Goal: Contribute content: Contribute content

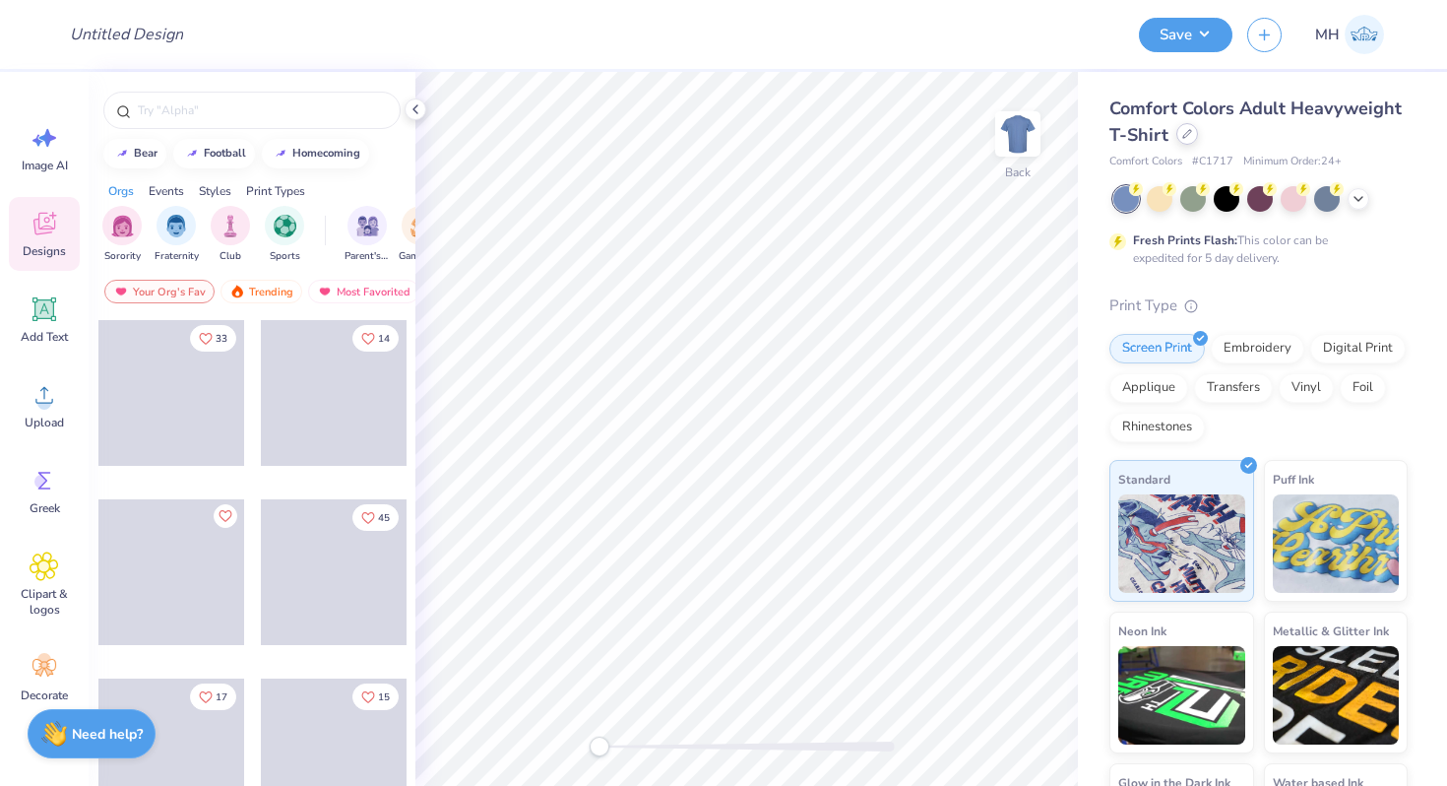
click at [1190, 137] on icon at bounding box center [1187, 134] width 10 height 10
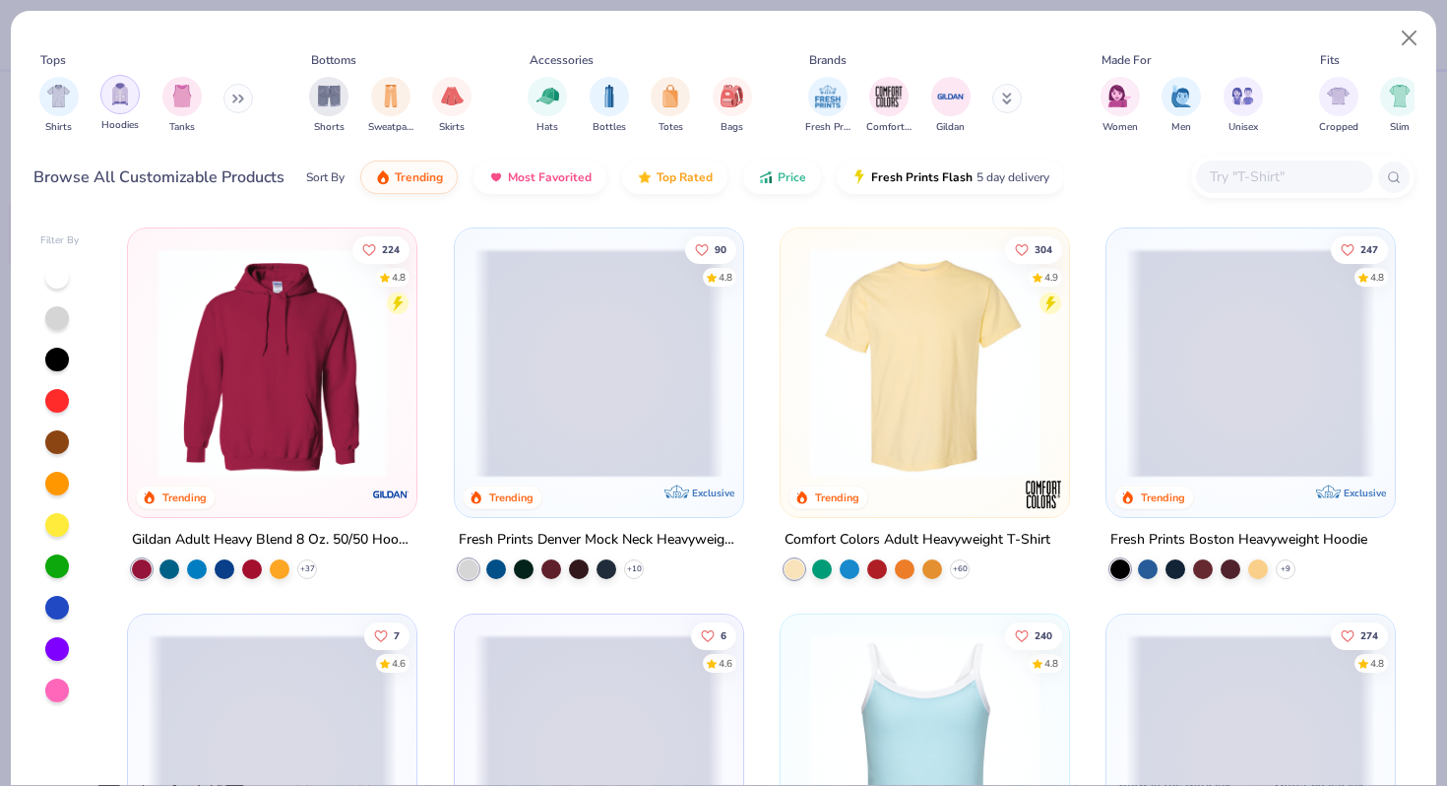
click at [126, 105] on div "filter for Hoodies" at bounding box center [119, 94] width 39 height 39
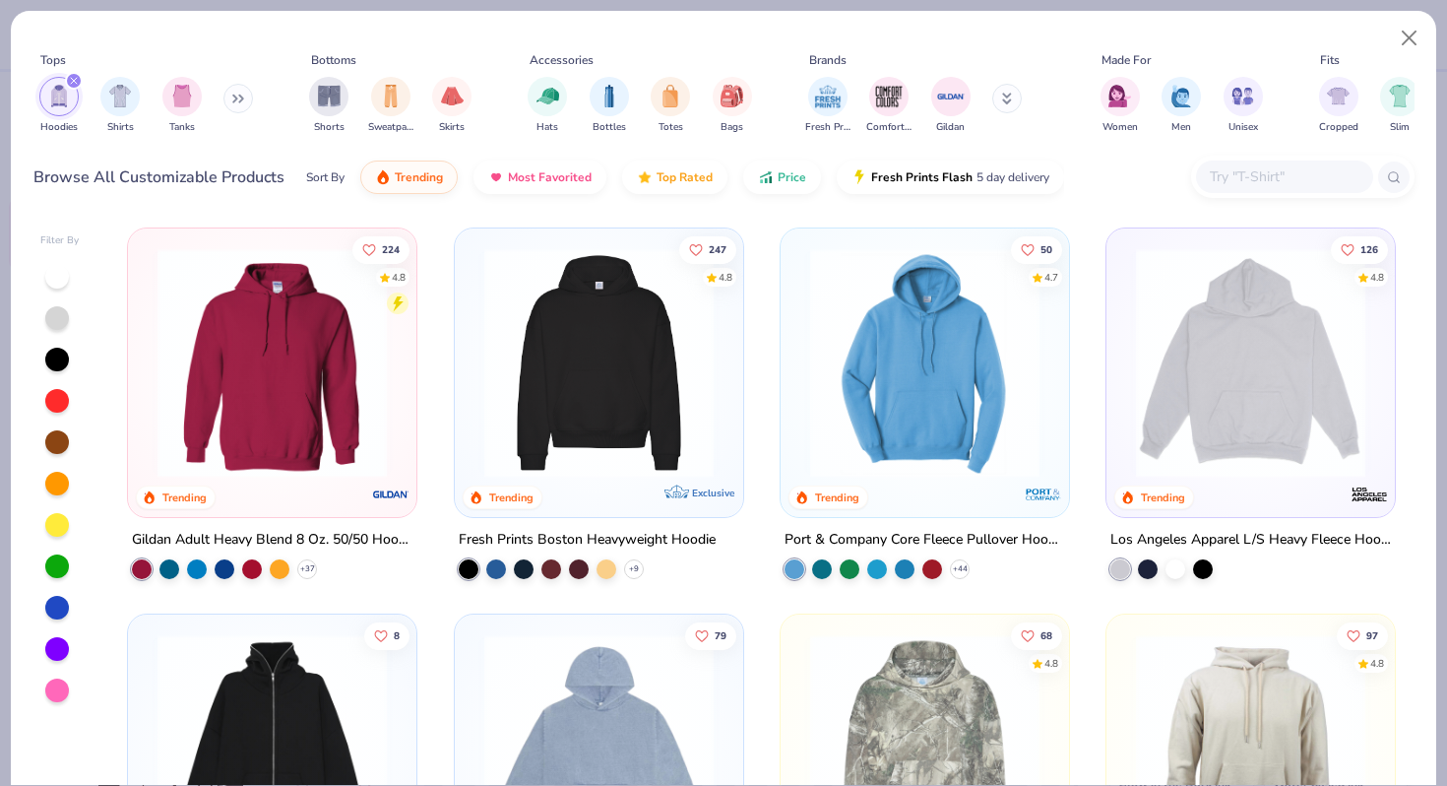
click at [638, 316] on img at bounding box center [599, 362] width 249 height 229
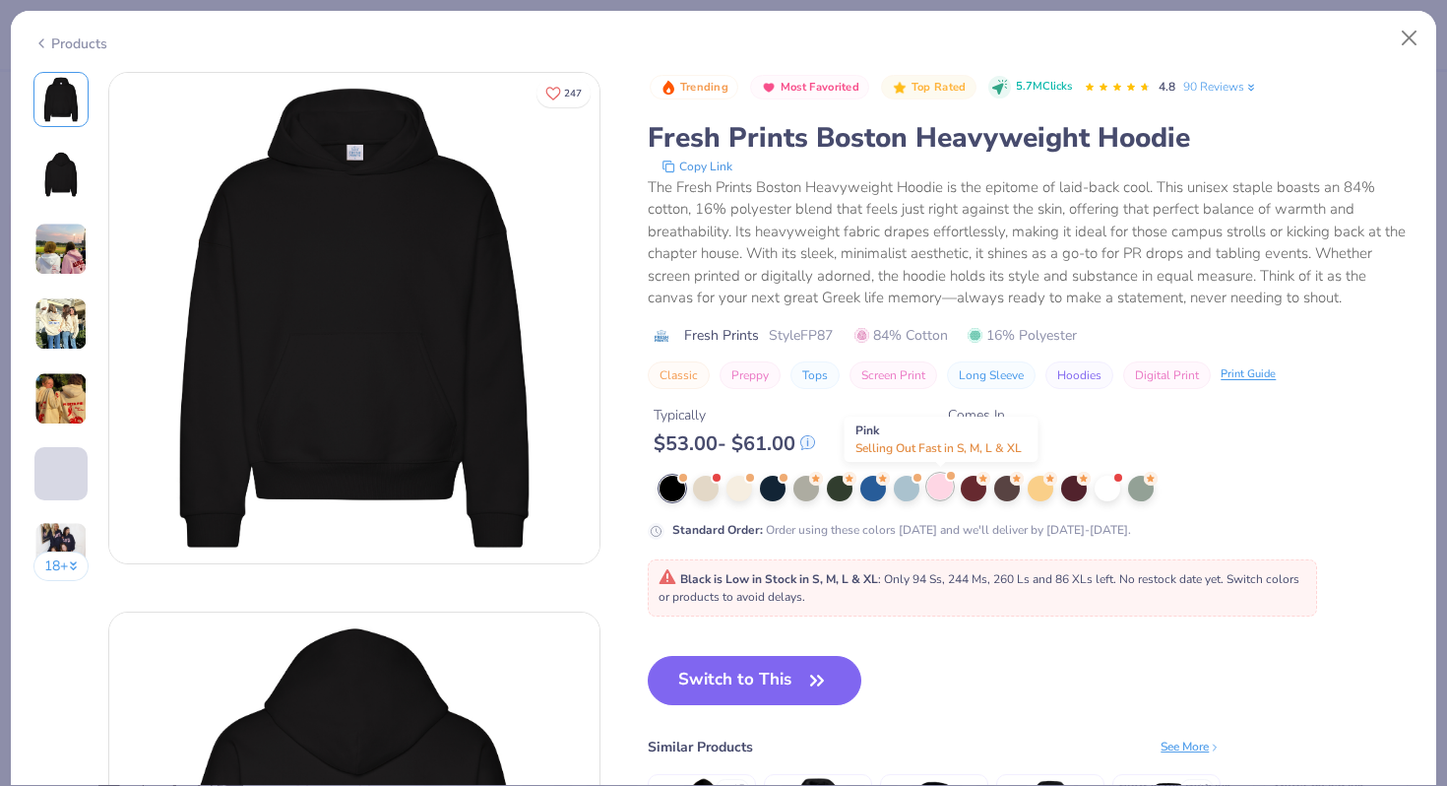
click at [948, 487] on div at bounding box center [940, 487] width 26 height 26
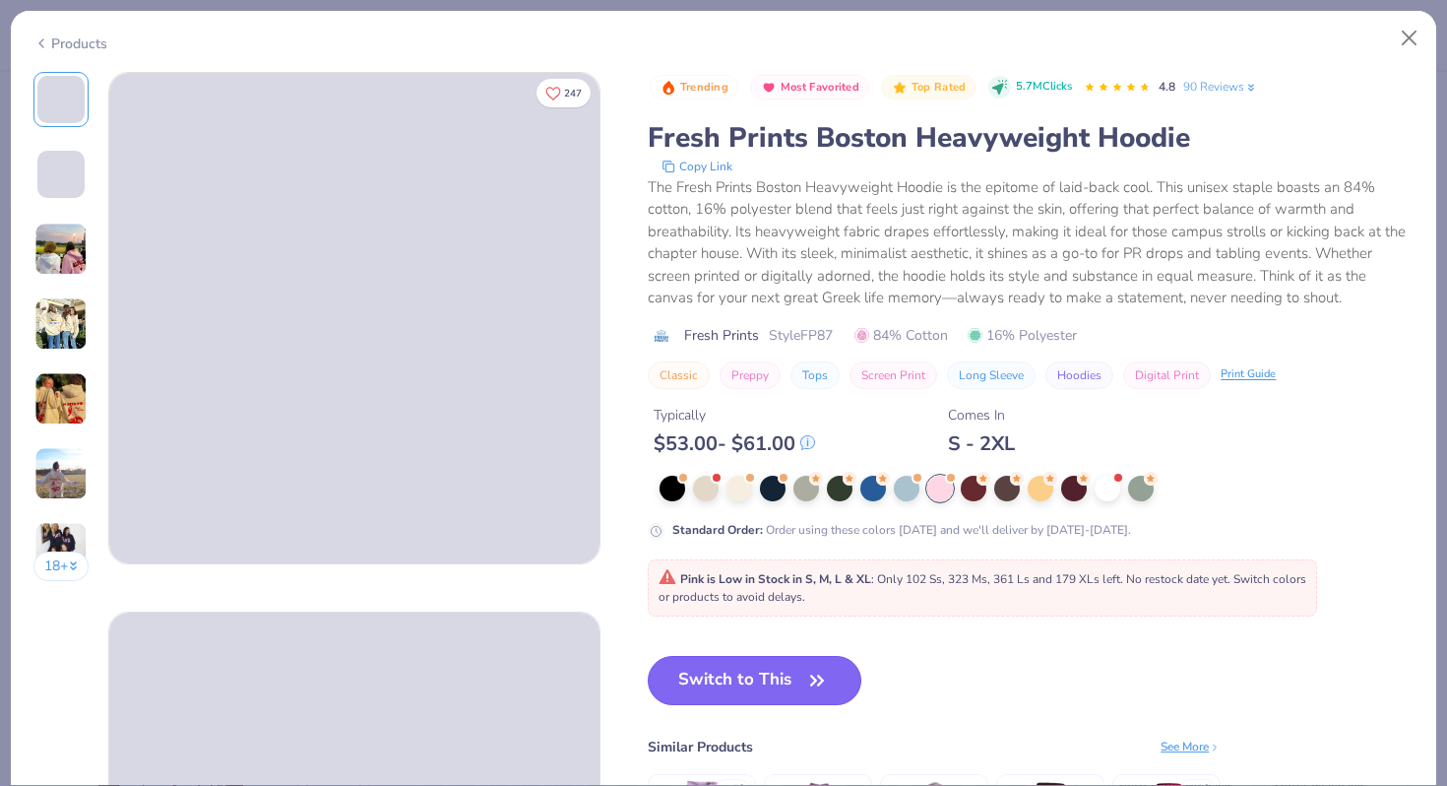
click at [758, 685] on button "Switch to This" at bounding box center [755, 680] width 214 height 49
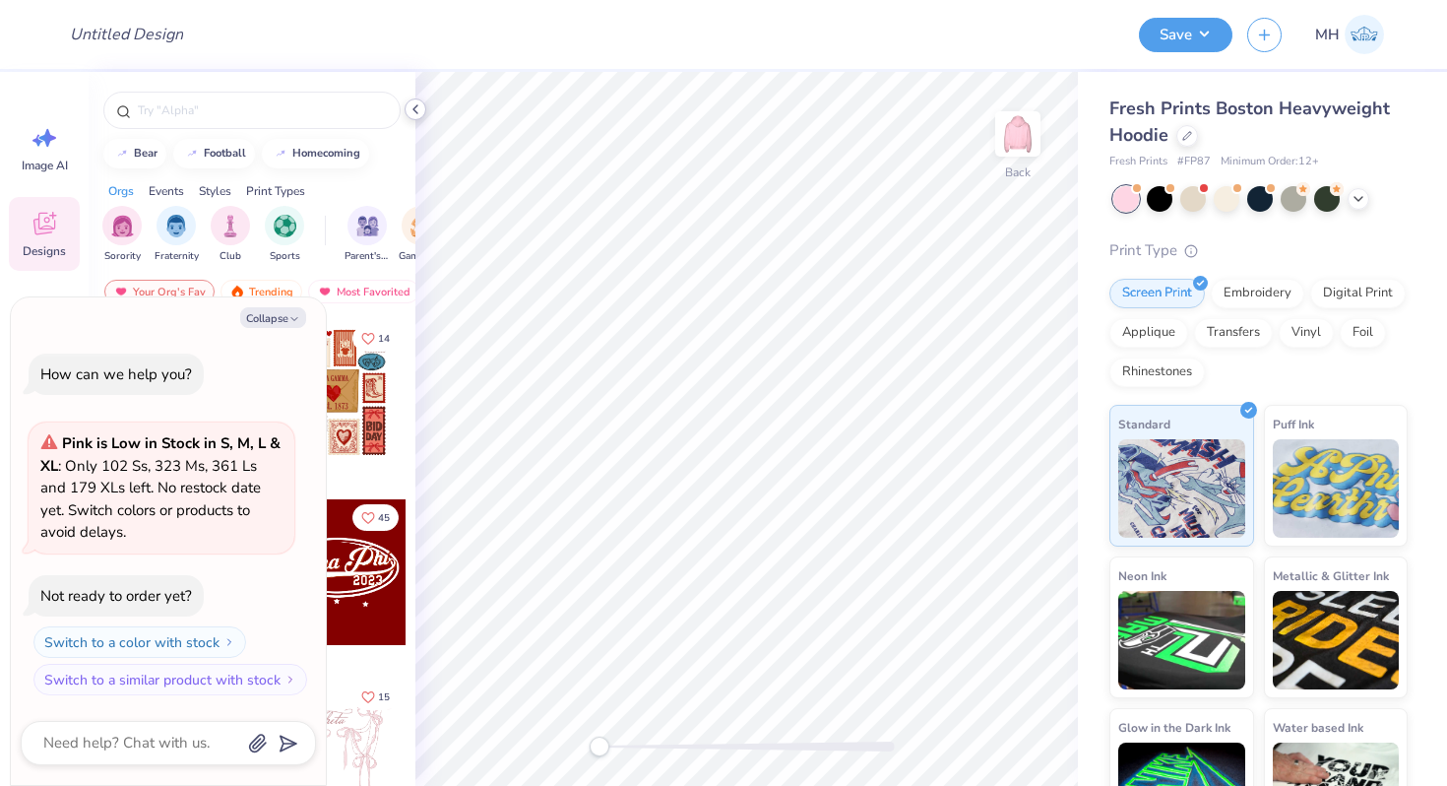
click at [418, 103] on icon at bounding box center [416, 109] width 16 height 16
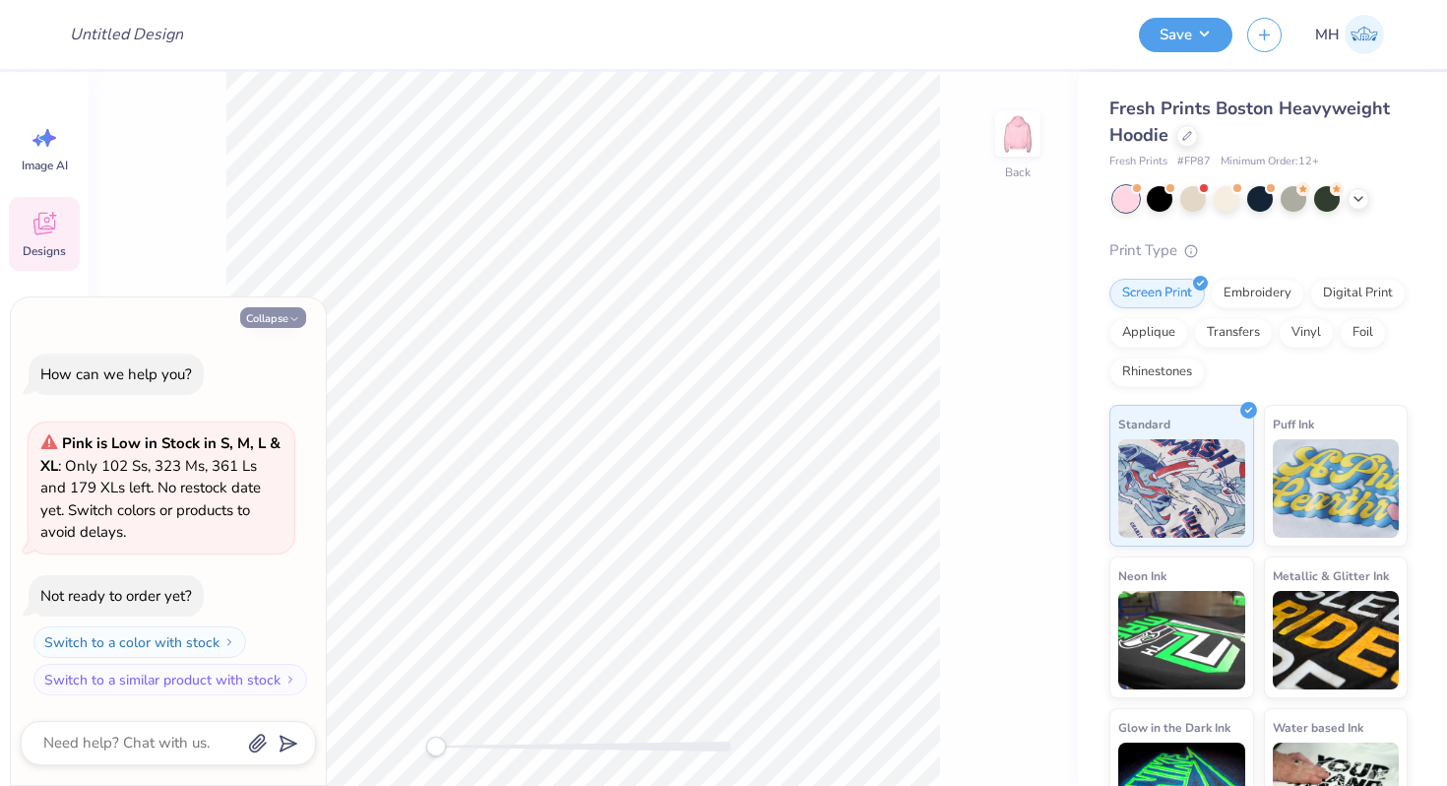
click at [259, 313] on button "Collapse" at bounding box center [273, 317] width 66 height 21
type textarea "x"
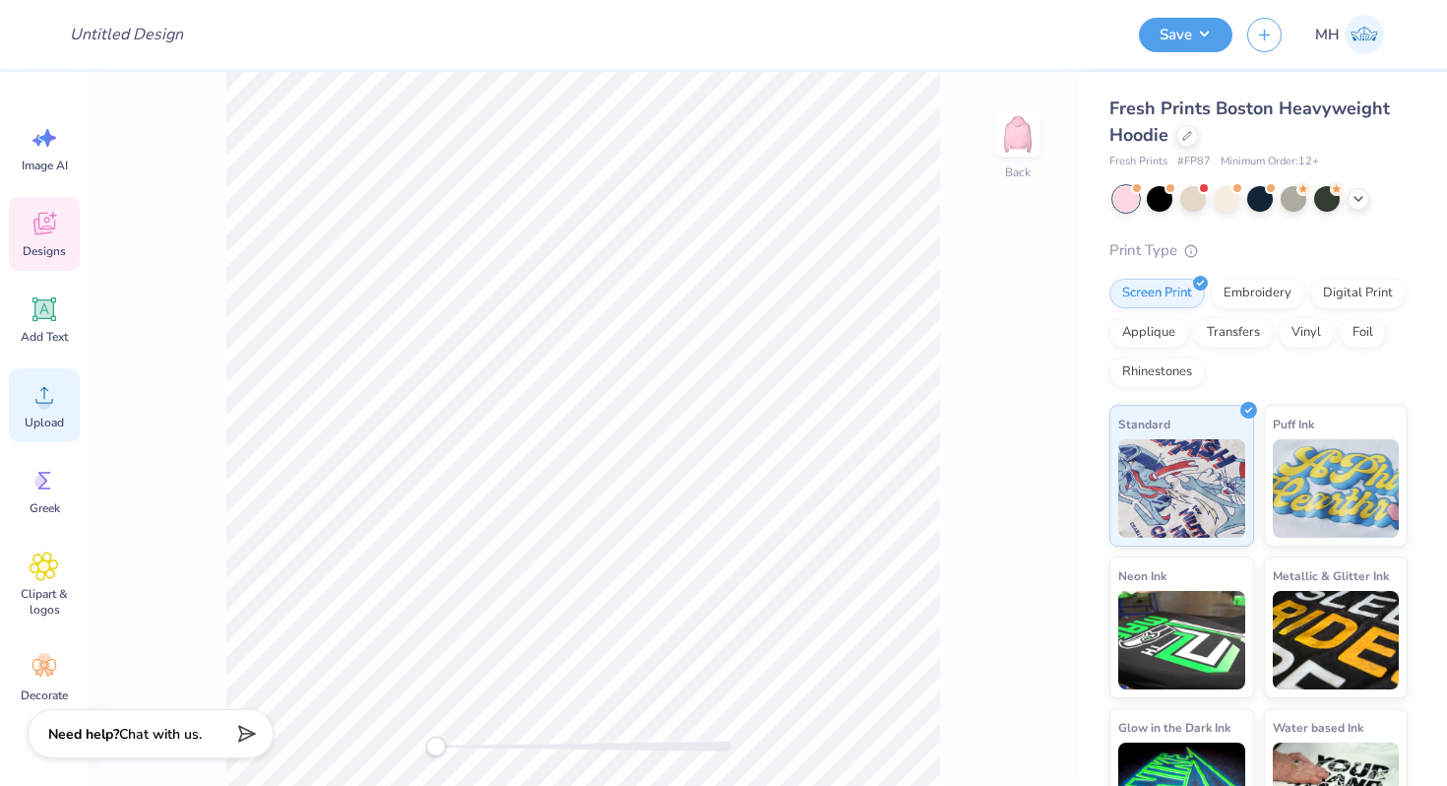
click at [51, 410] on div "Upload" at bounding box center [44, 405] width 71 height 74
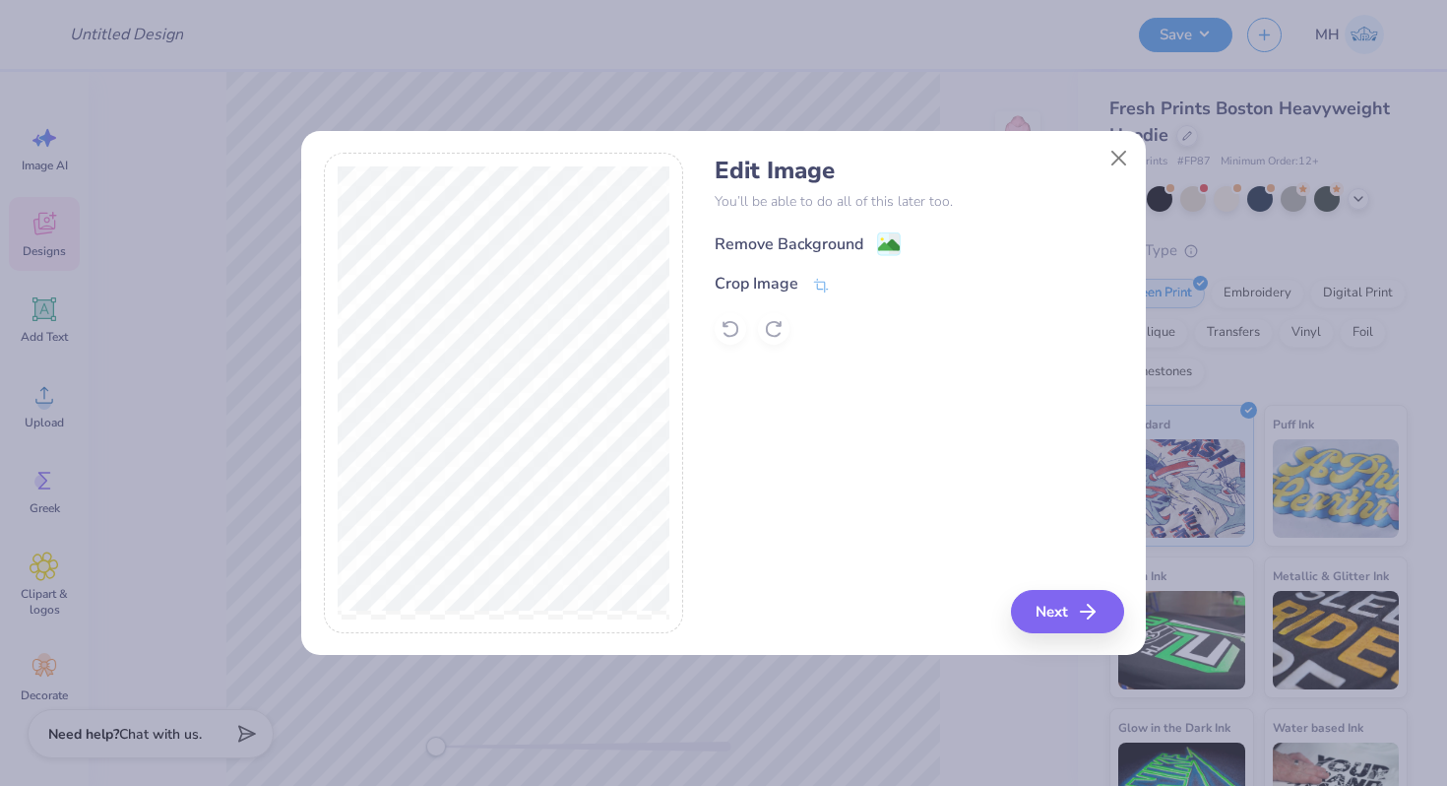
click at [888, 241] on image at bounding box center [889, 245] width 22 height 22
click at [1066, 614] on button "Next" at bounding box center [1070, 611] width 113 height 43
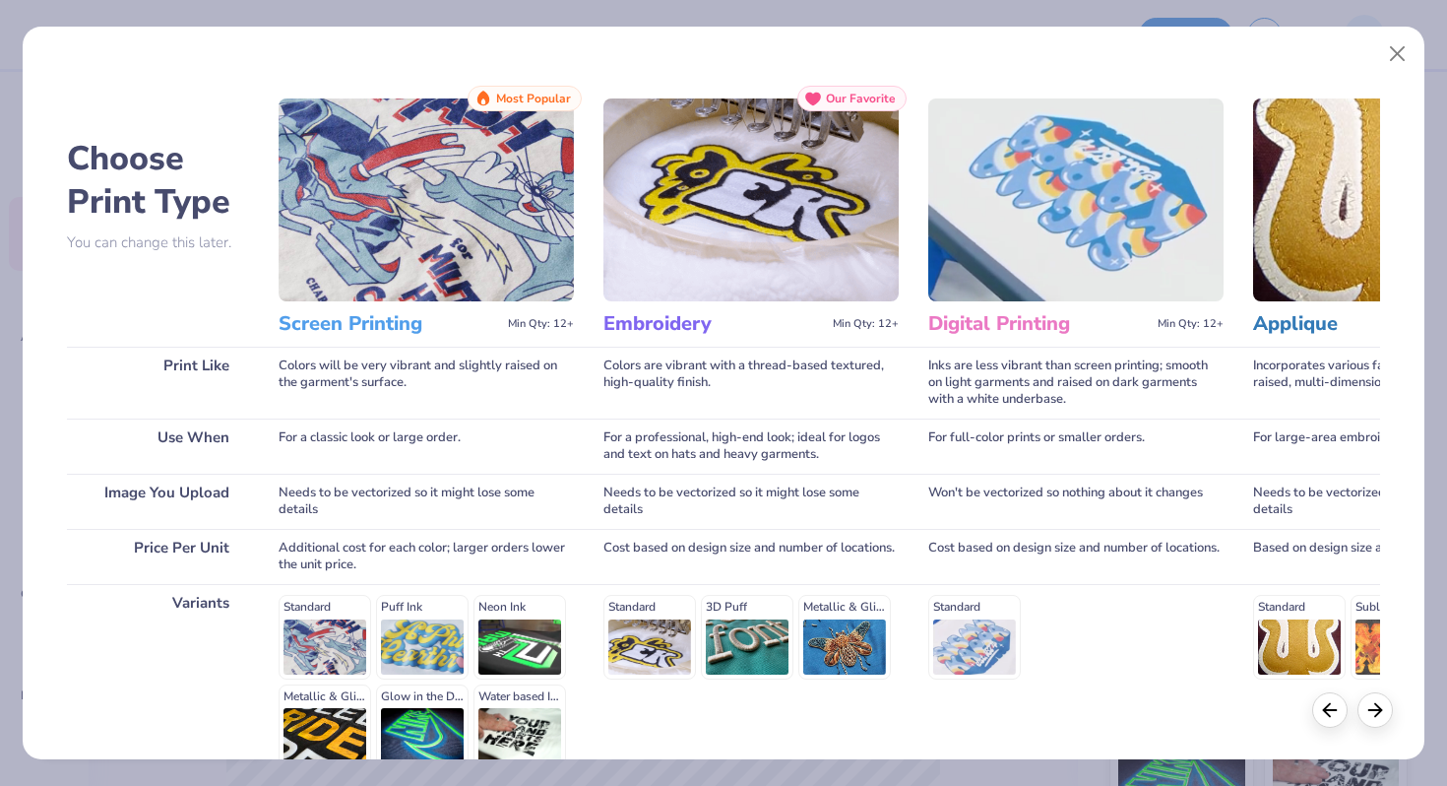
scroll to position [196, 0]
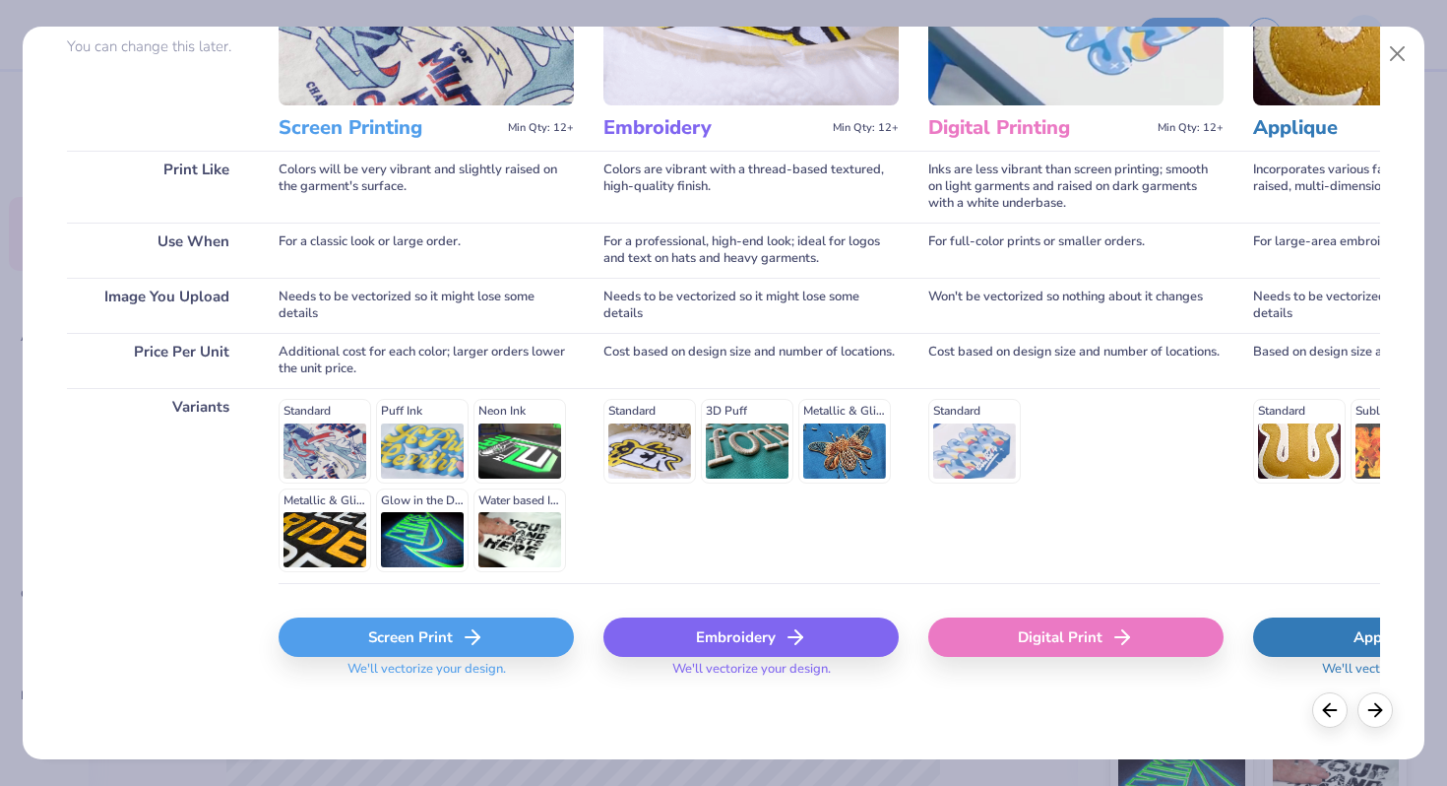
click at [476, 632] on polyline at bounding box center [476, 637] width 7 height 14
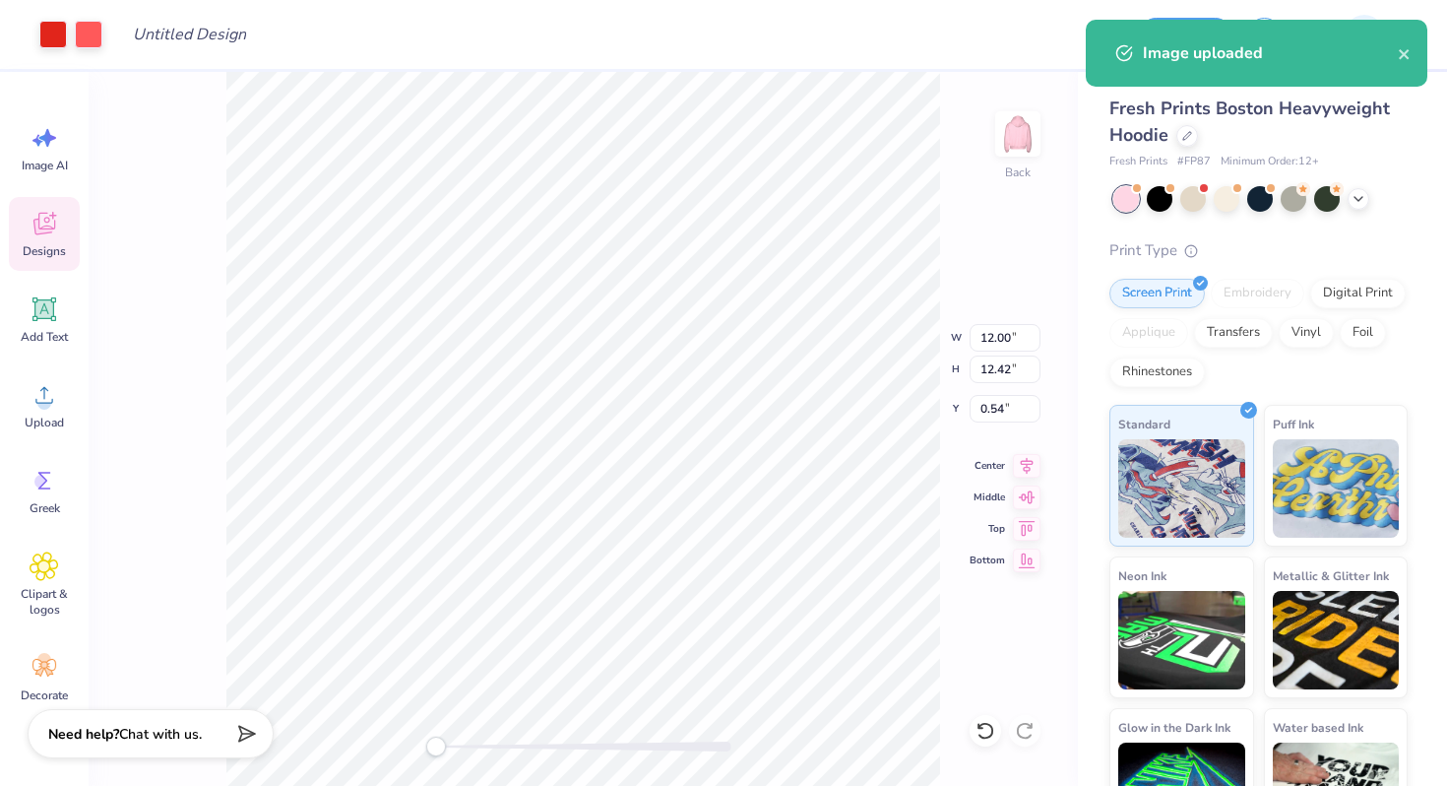
type input "8.87"
type input "9.19"
type input "3.77"
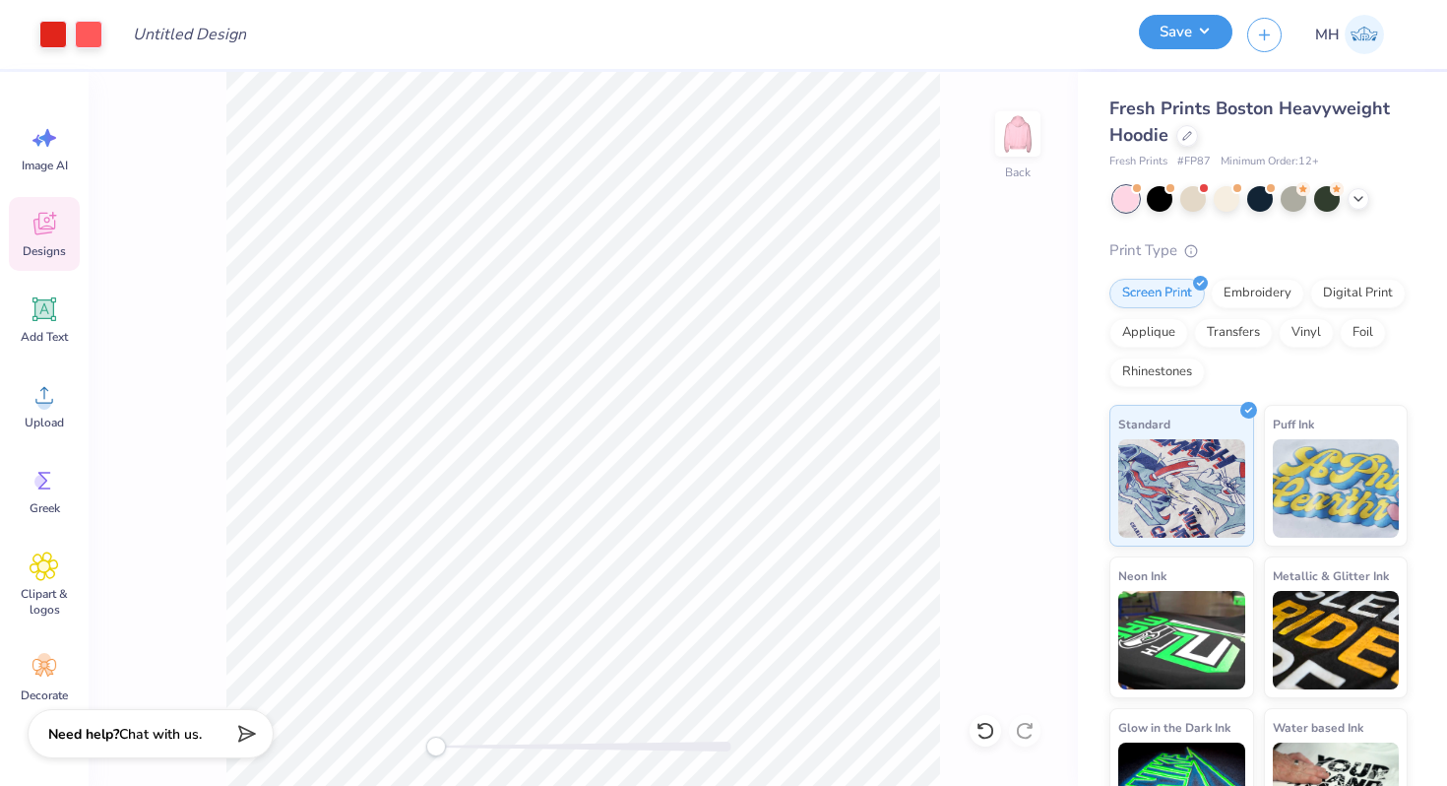
click at [1177, 38] on button "Save" at bounding box center [1186, 32] width 94 height 34
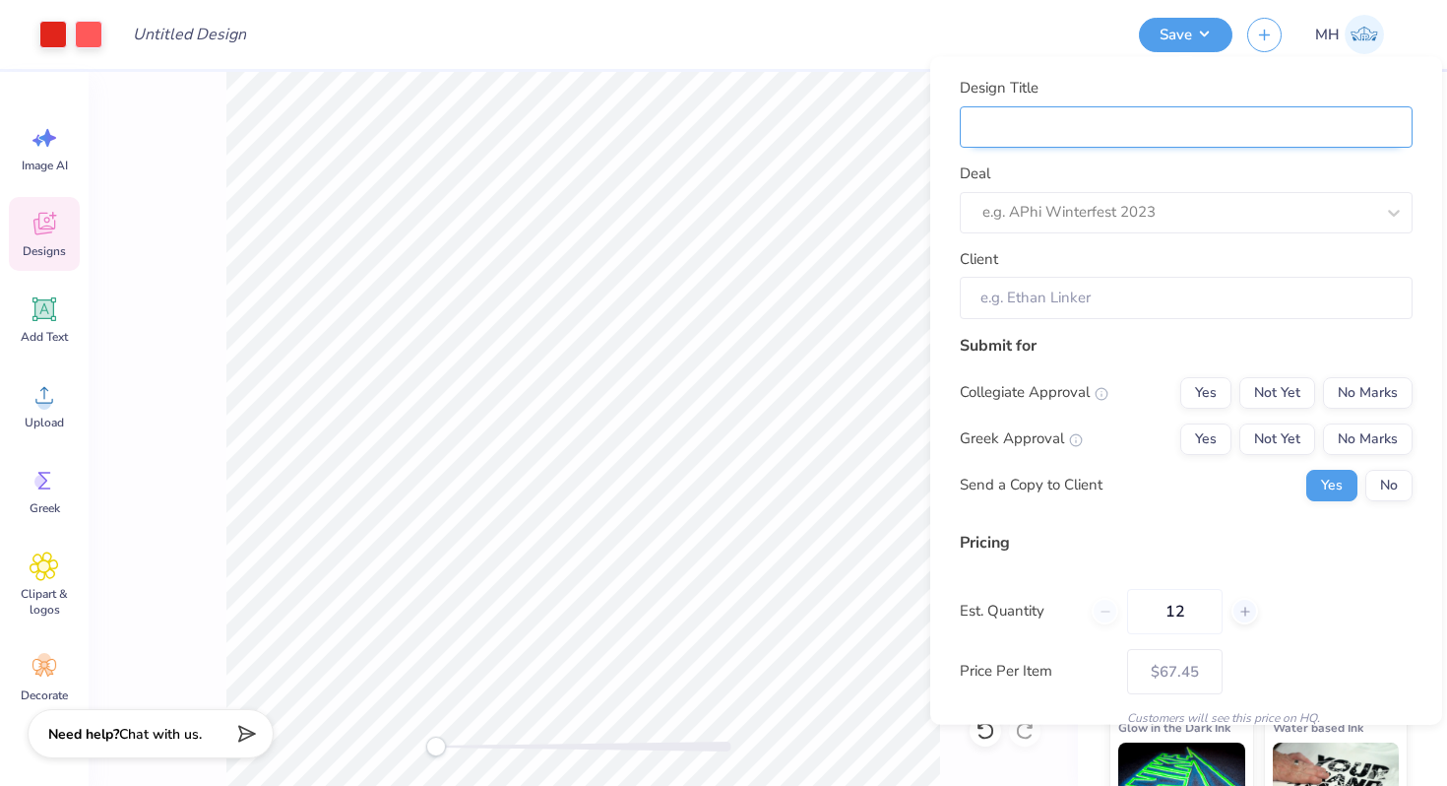
click at [1156, 118] on input "Design Title" at bounding box center [1186, 126] width 453 height 42
type input "H"
type input "He"
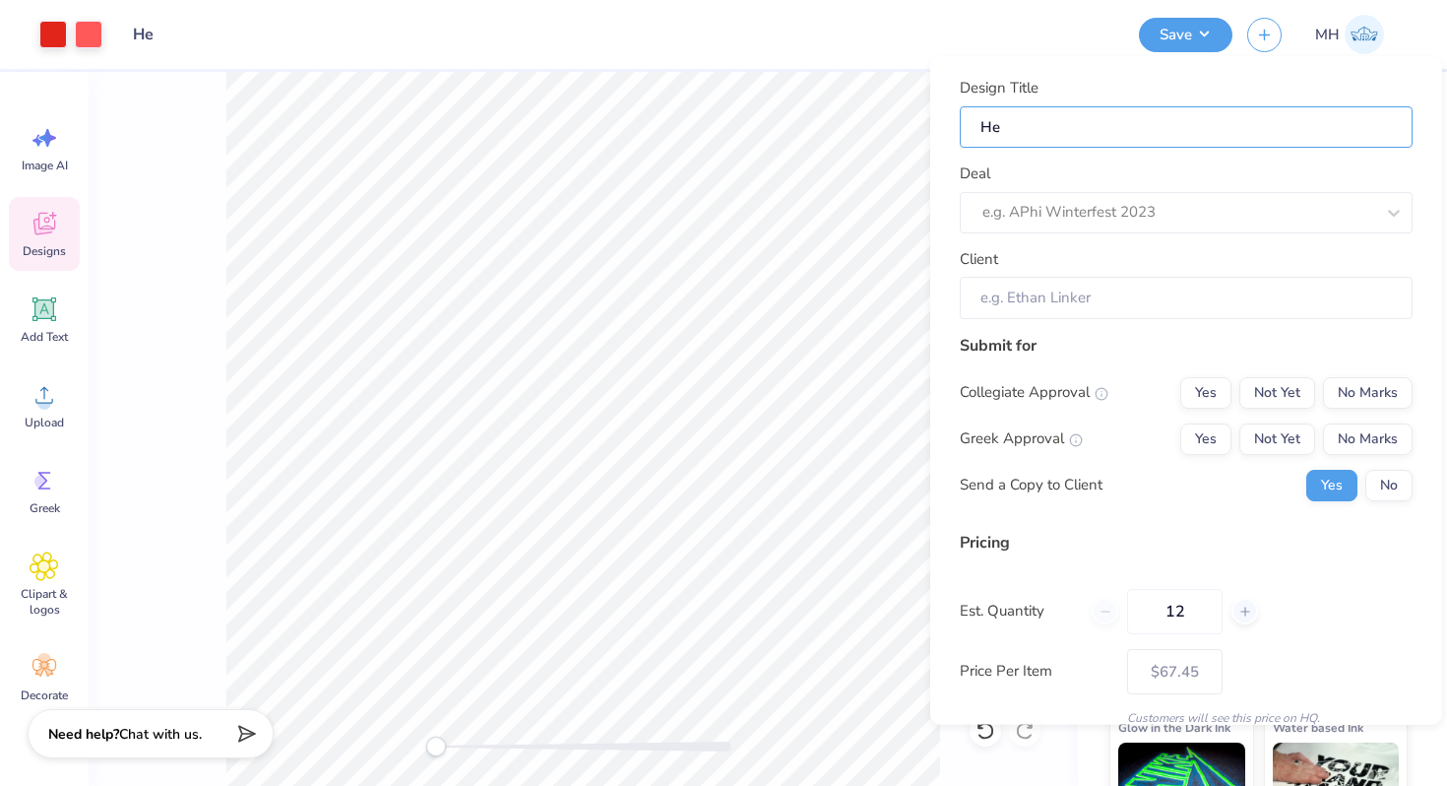
type input "Her"
type input "Her C"
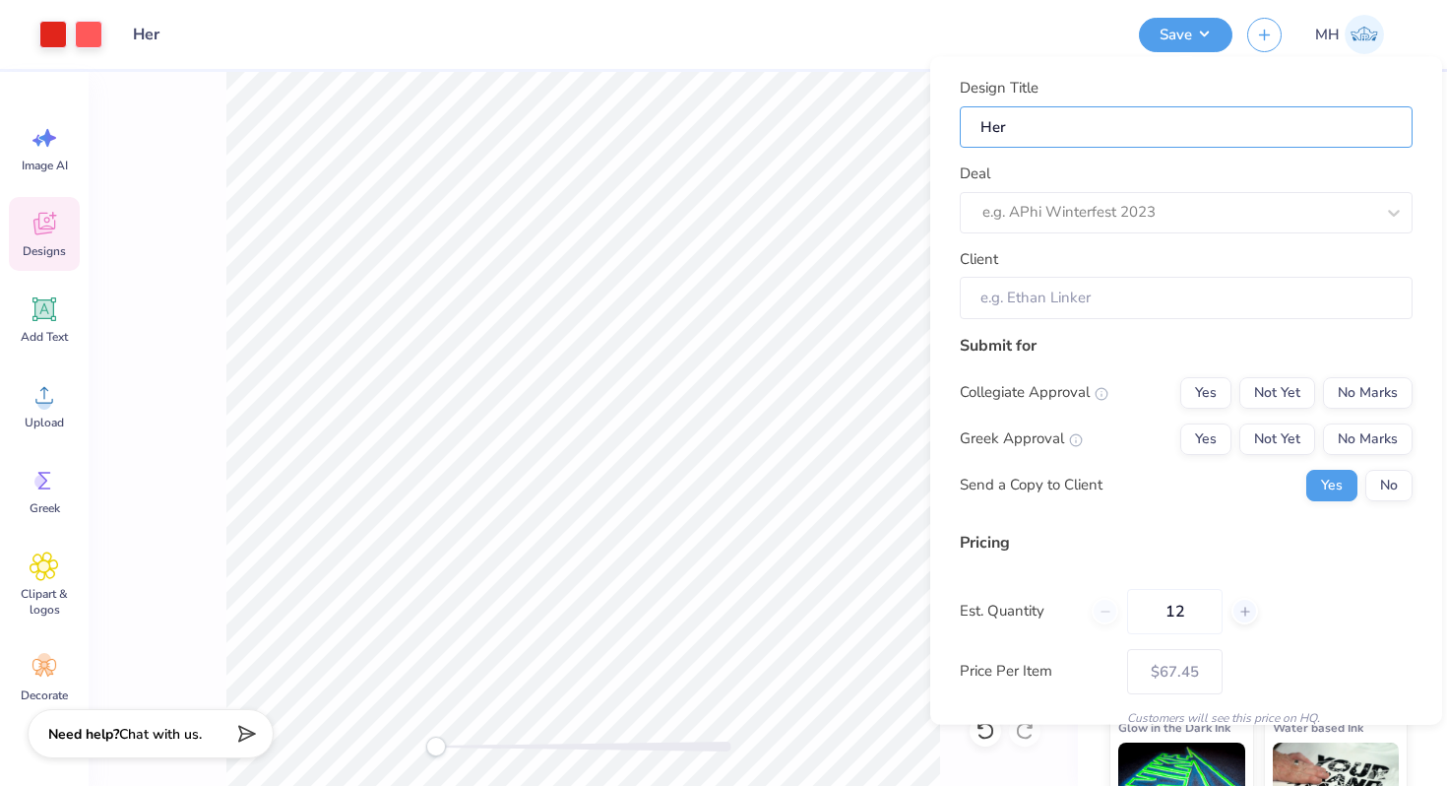
type input "Her C"
type input "Her Ca"
type input "Her Cam"
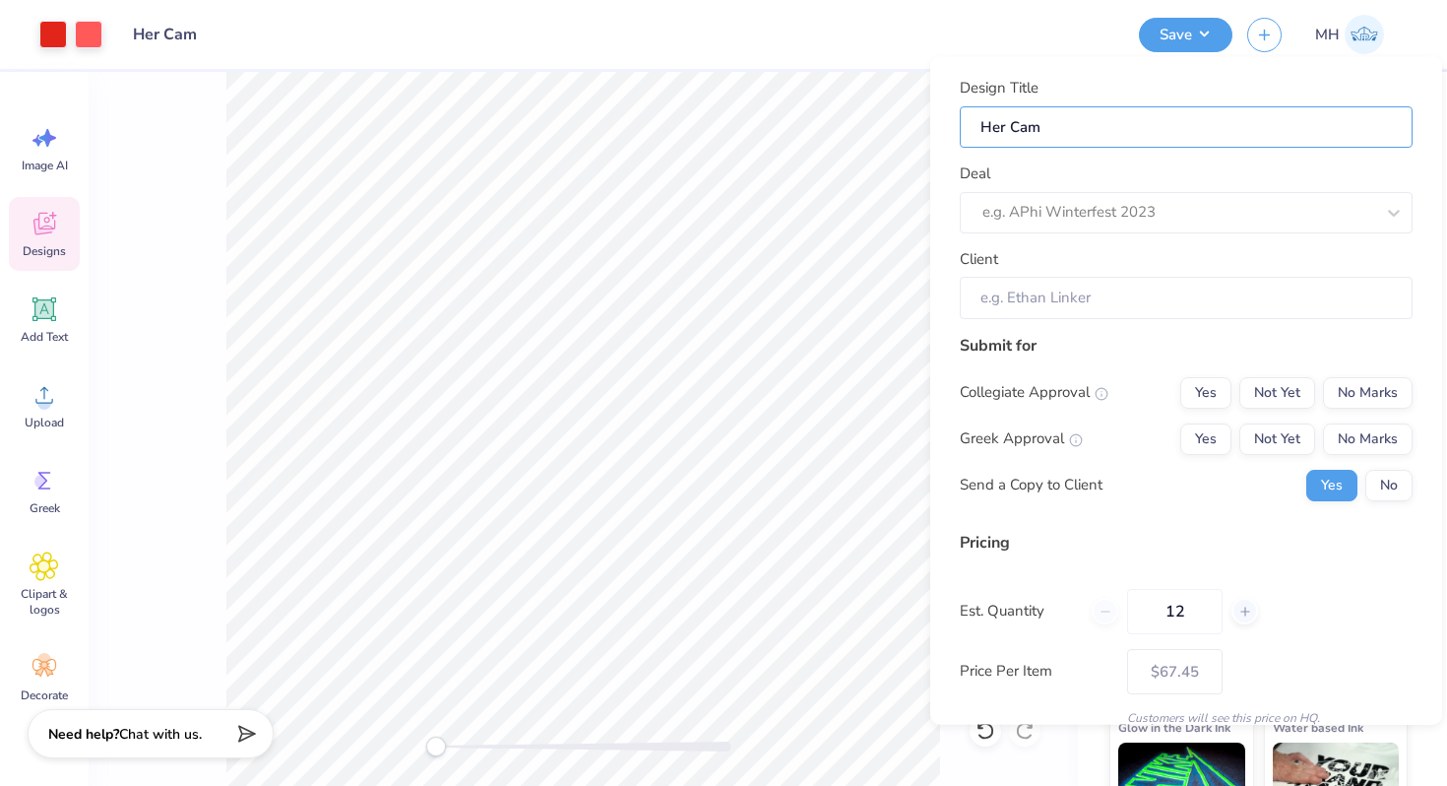
type input "Her Camp"
type input "Her Campu"
type input "Her Campus"
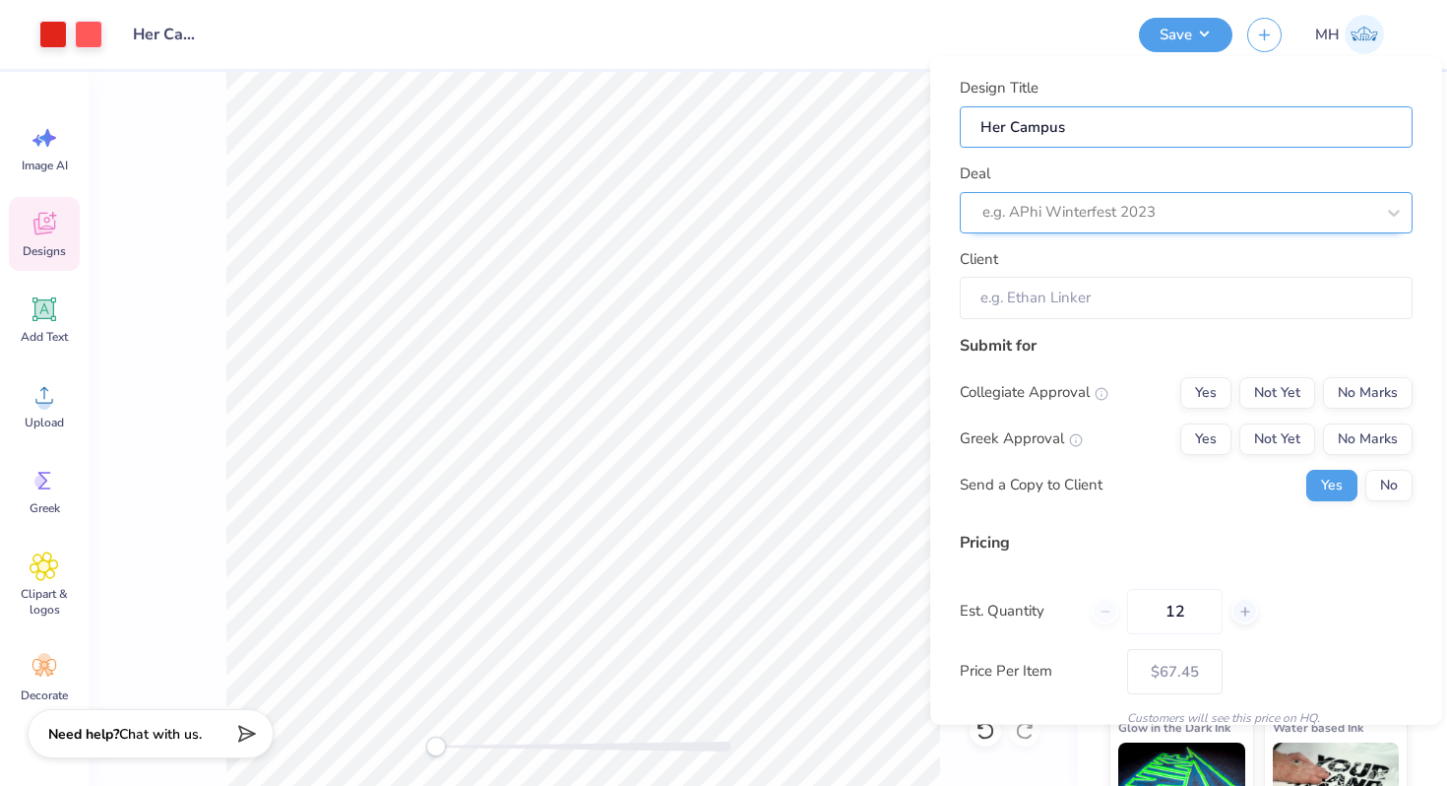
type input "Her Campus"
click at [1070, 212] on div at bounding box center [1179, 212] width 392 height 27
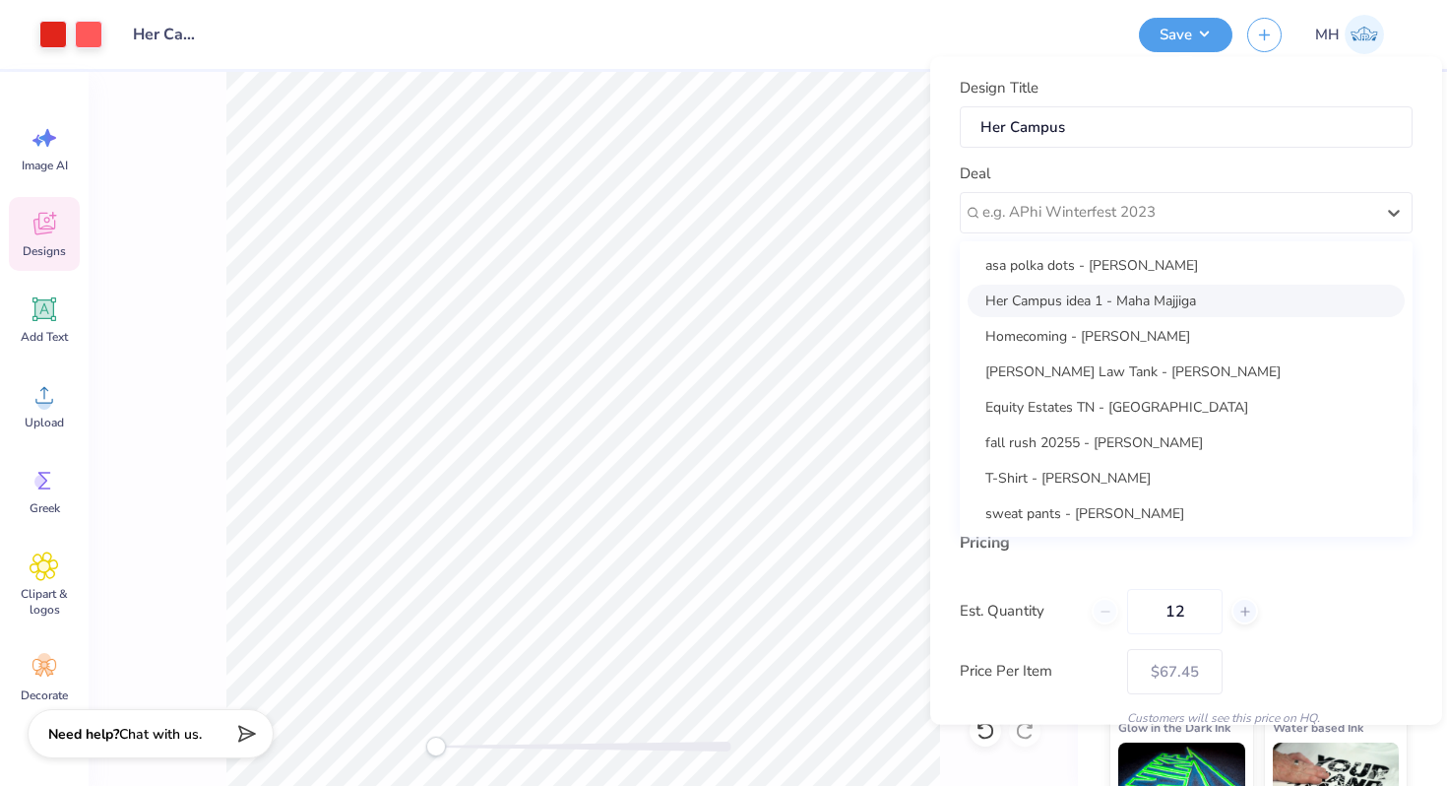
click at [1046, 288] on div "Her Campus idea 1 - Maha Majjiga" at bounding box center [1186, 300] width 437 height 32
type input "Maha Majjiga"
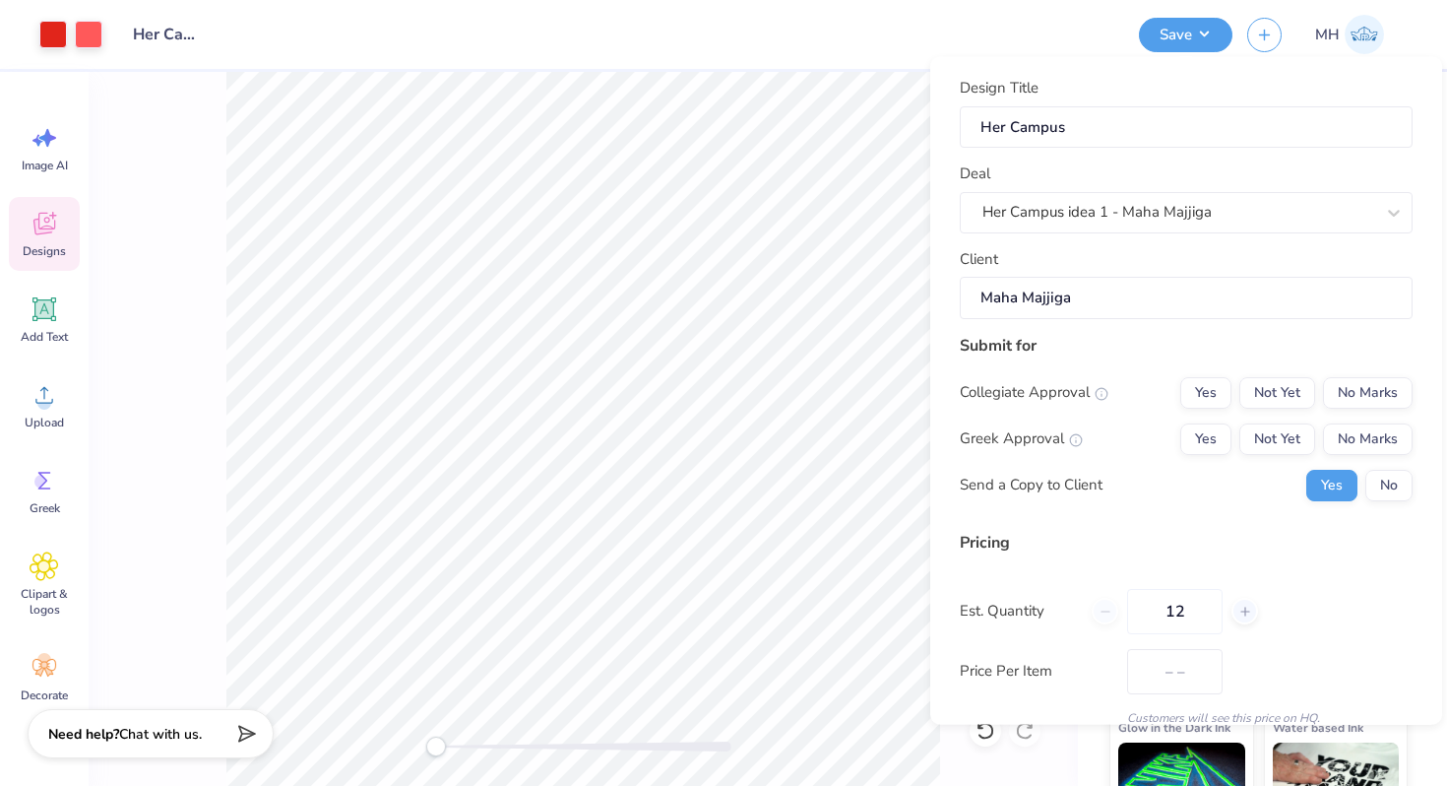
click at [1358, 410] on div "Collegiate Approval Yes Not Yet No Marks Greek Approval Yes Not Yet No Marks Se…" at bounding box center [1186, 438] width 453 height 124
click at [1357, 395] on button "No Marks" at bounding box center [1368, 392] width 90 height 32
click at [1357, 430] on button "No Marks" at bounding box center [1368, 438] width 90 height 32
click at [1391, 483] on button "No" at bounding box center [1389, 485] width 47 height 32
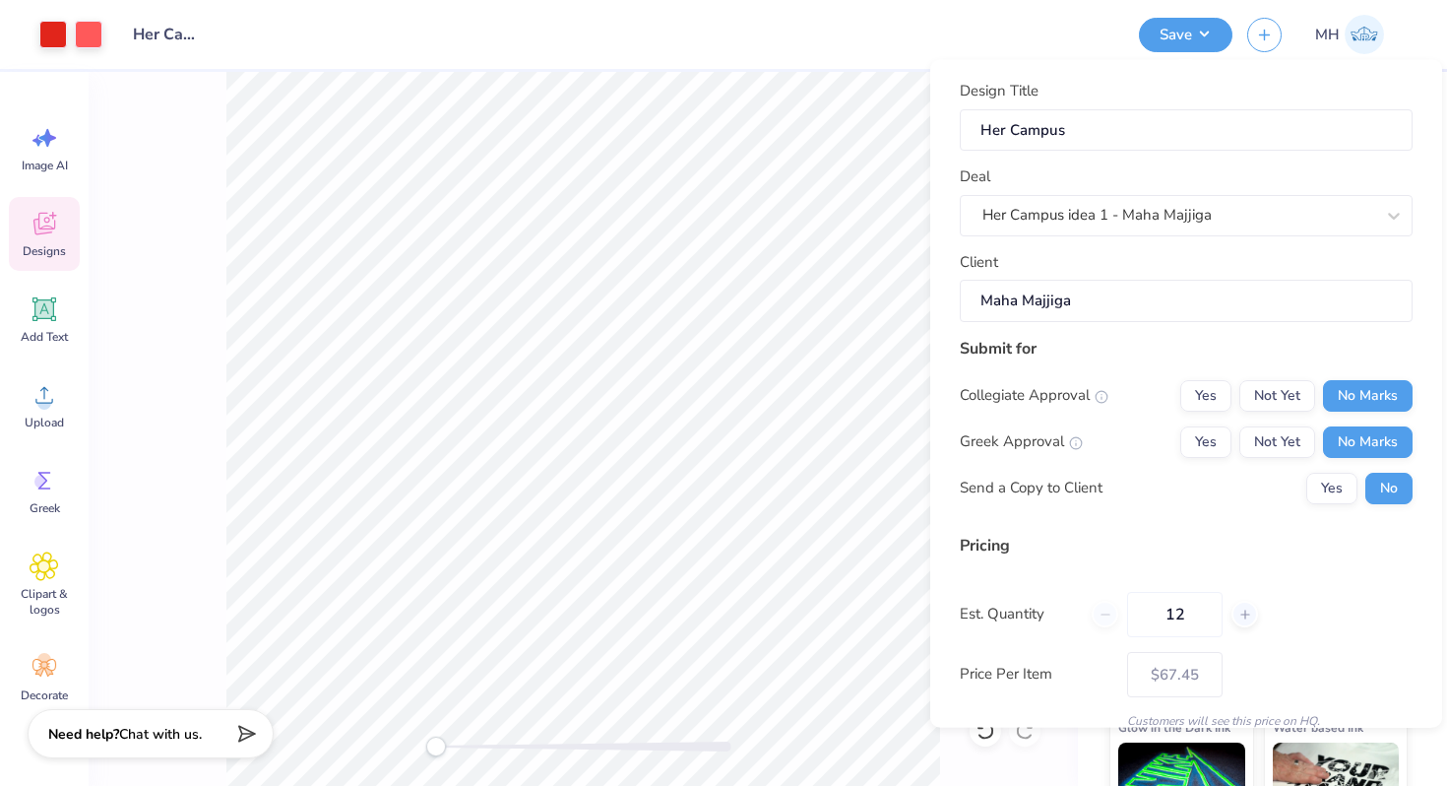
scroll to position [124, 0]
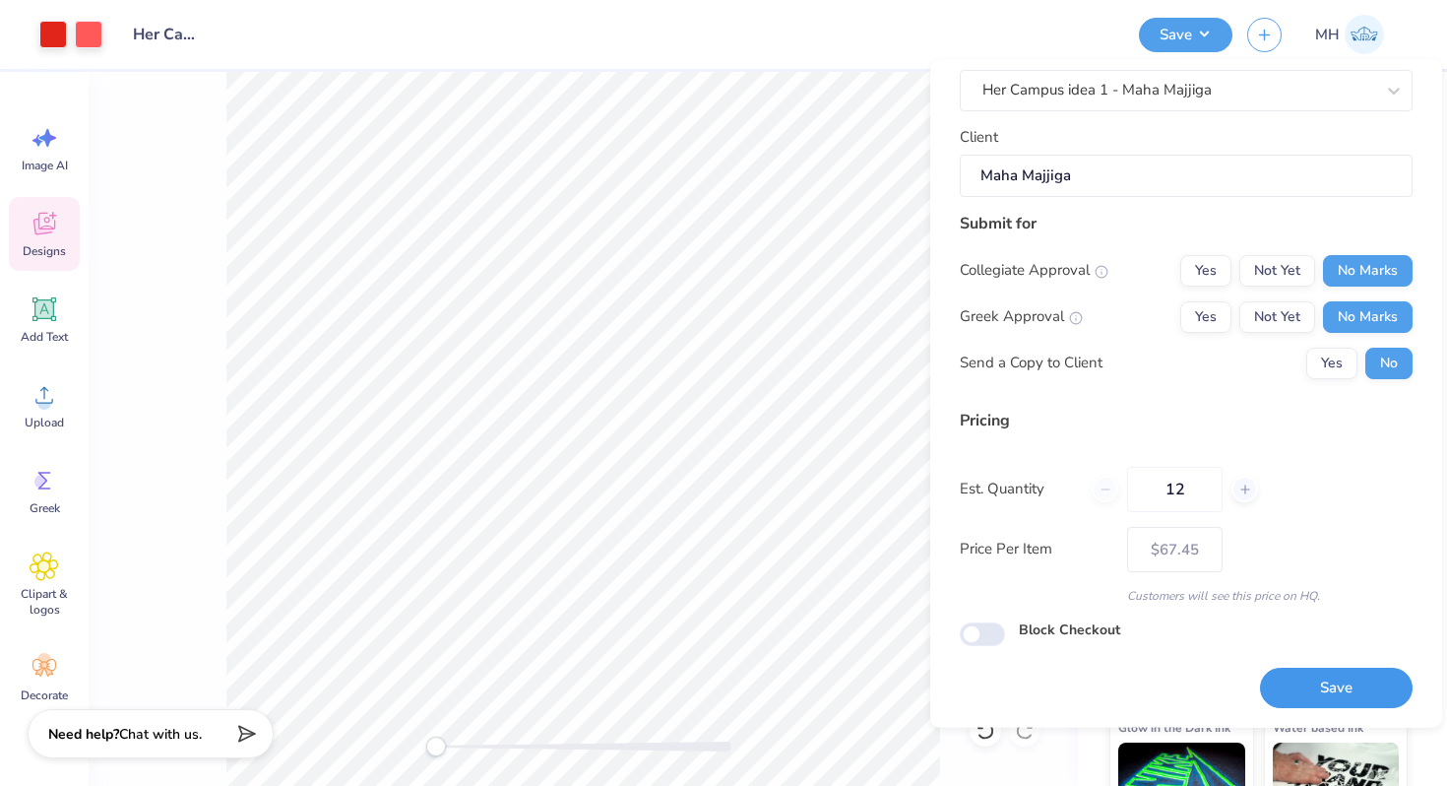
click at [1317, 678] on button "Save" at bounding box center [1336, 689] width 153 height 40
type input "– –"
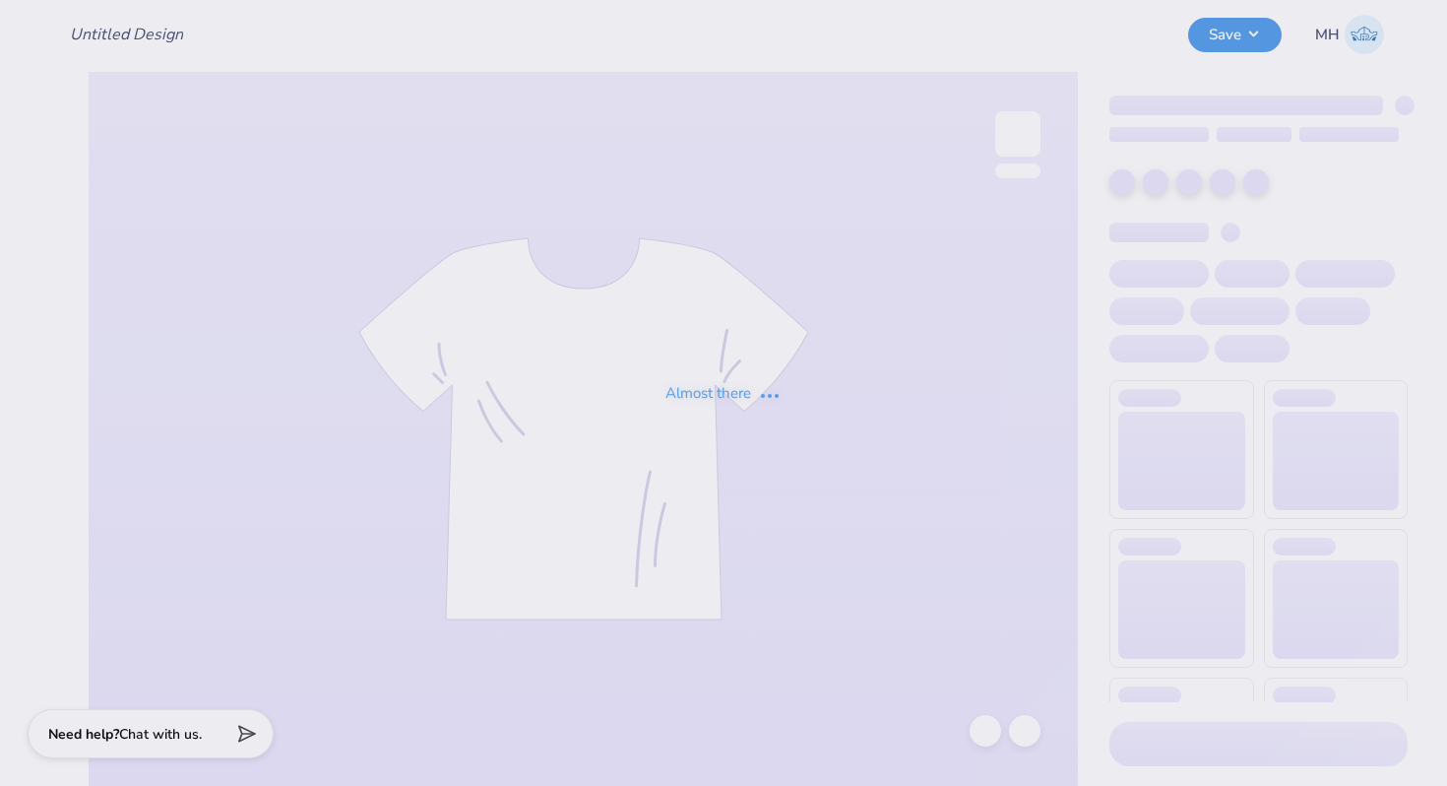
type input "Her Campus"
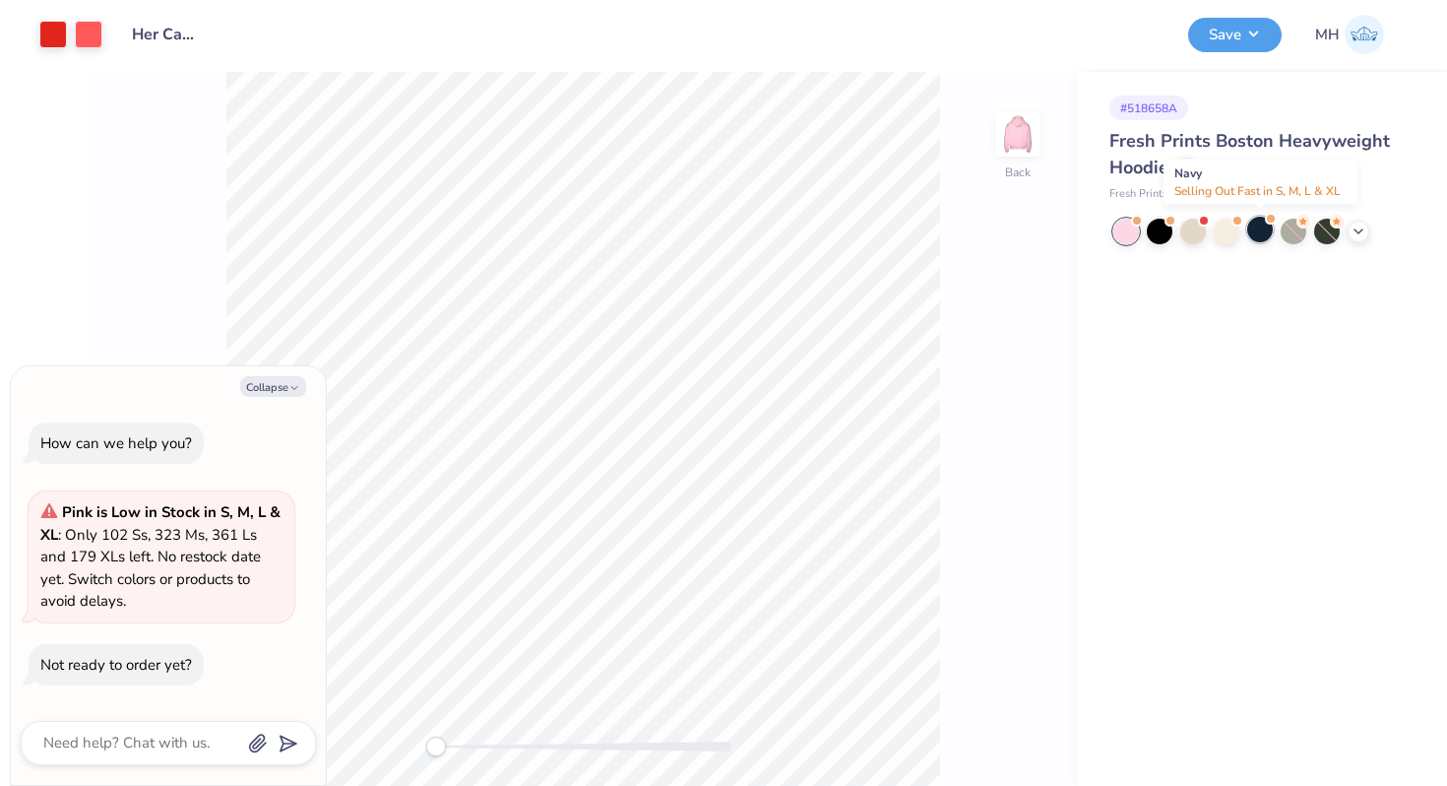
click at [1269, 234] on div at bounding box center [1260, 230] width 26 height 26
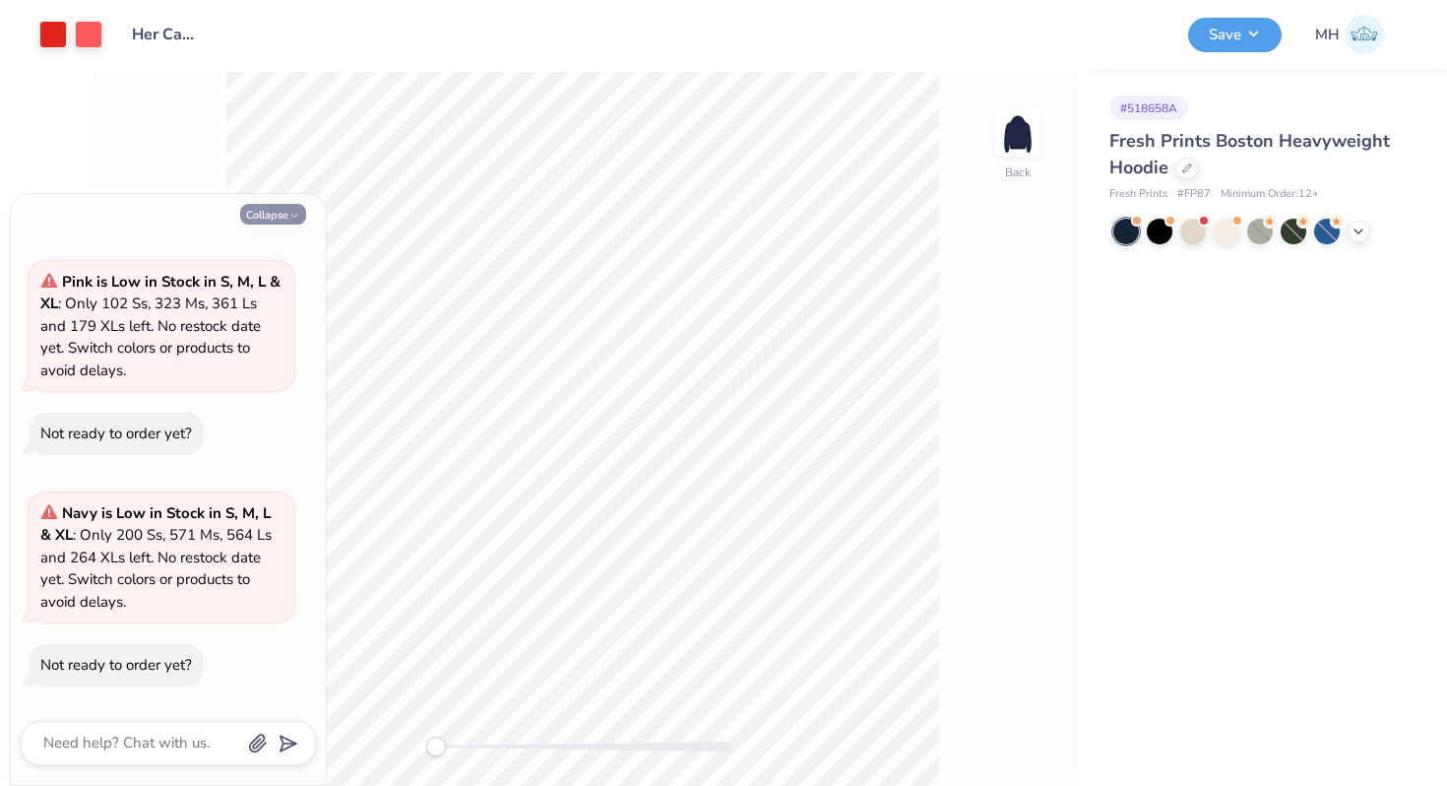
click at [295, 210] on icon "button" at bounding box center [294, 216] width 12 height 12
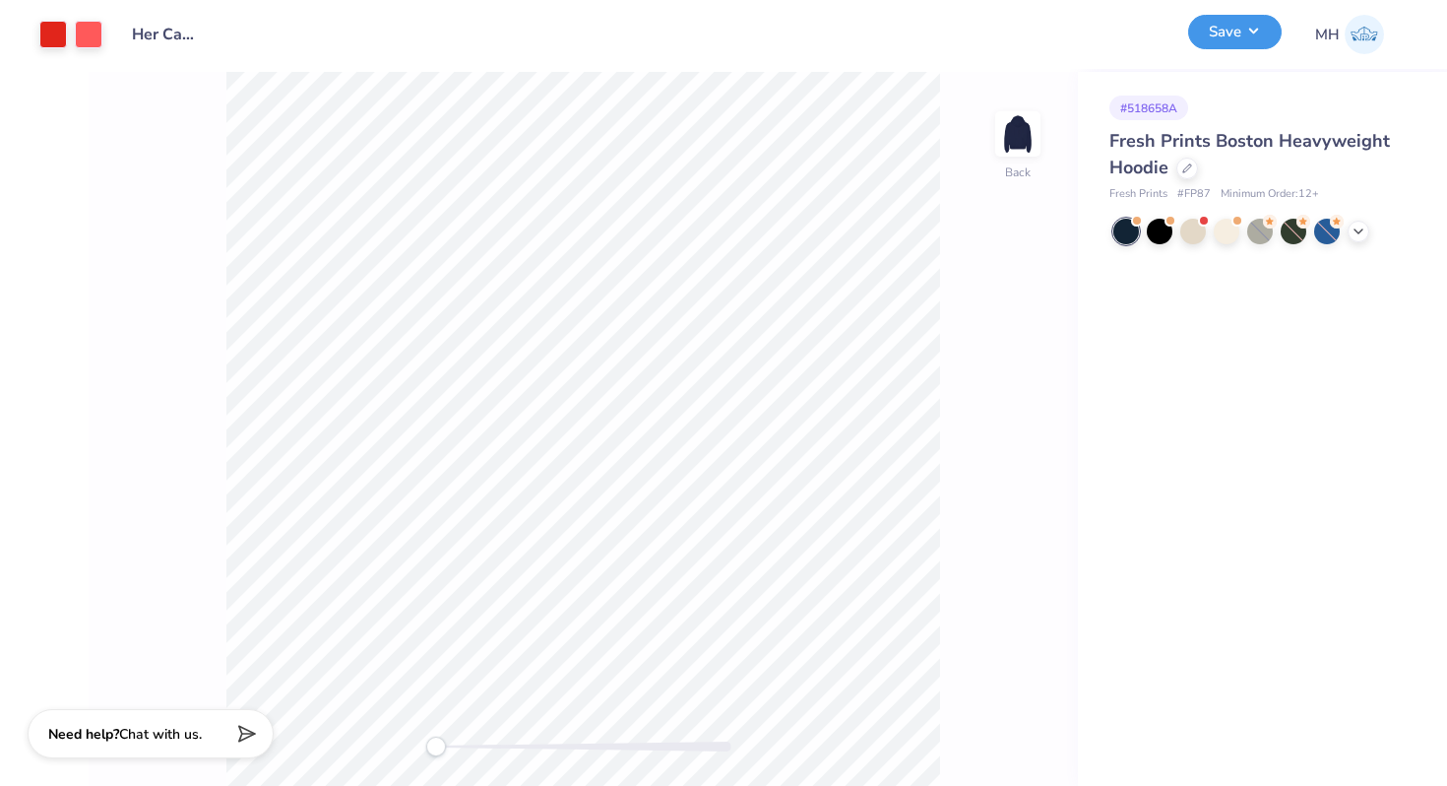
click at [1224, 30] on button "Save" at bounding box center [1235, 32] width 94 height 34
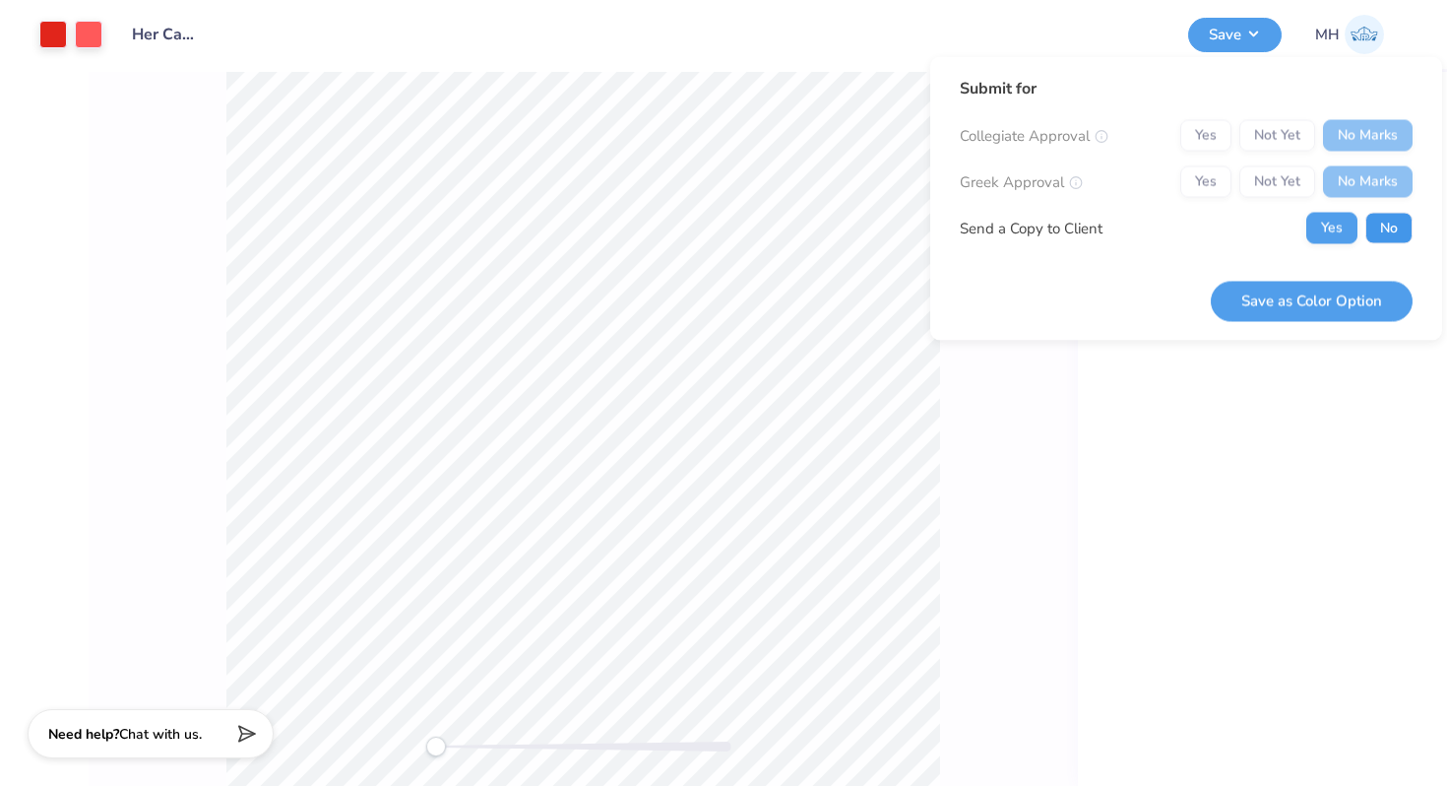
click at [1384, 228] on button "No" at bounding box center [1389, 229] width 47 height 32
click at [1351, 286] on button "Save as Color Option" at bounding box center [1312, 301] width 202 height 40
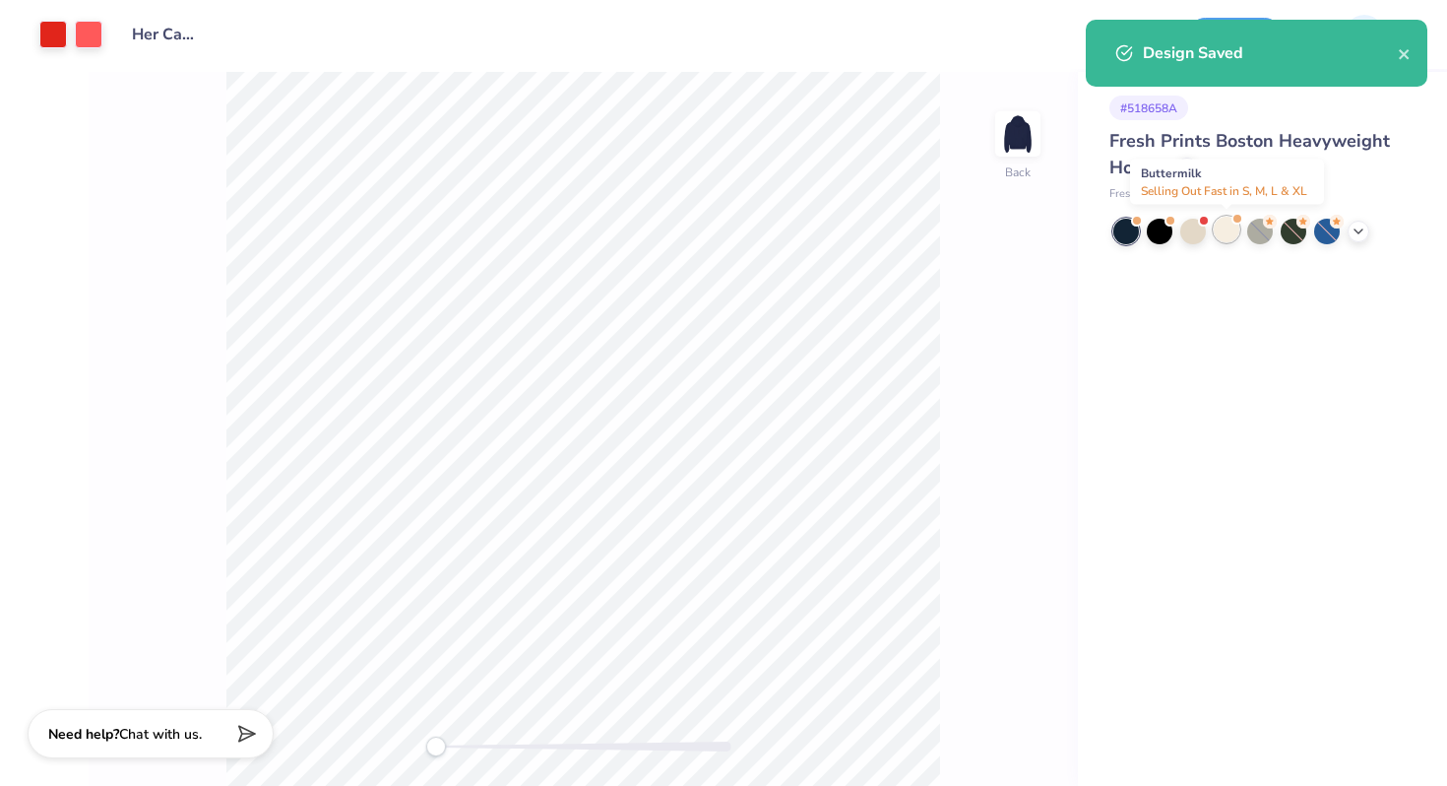
click at [1222, 231] on div at bounding box center [1227, 230] width 26 height 26
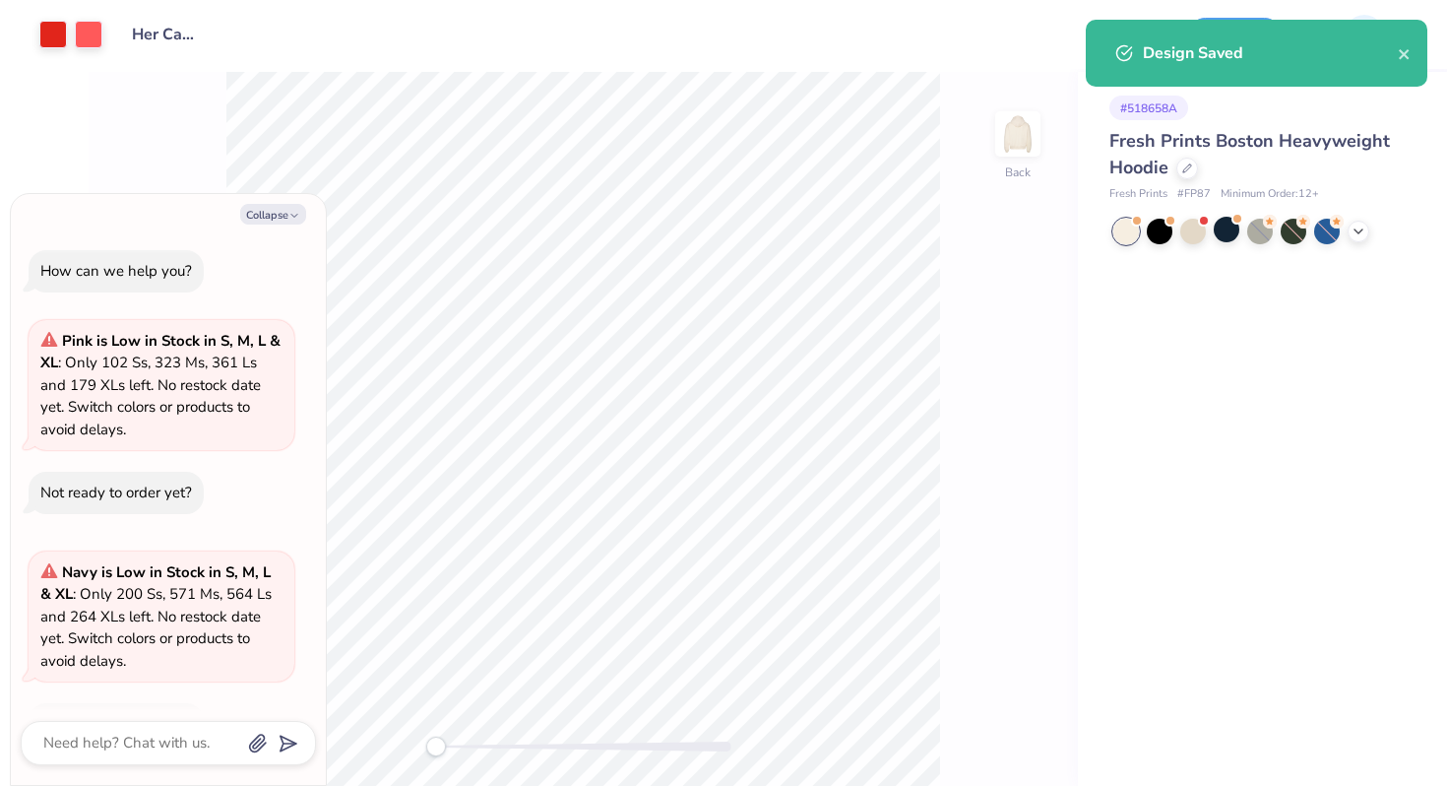
scroll to position [290, 0]
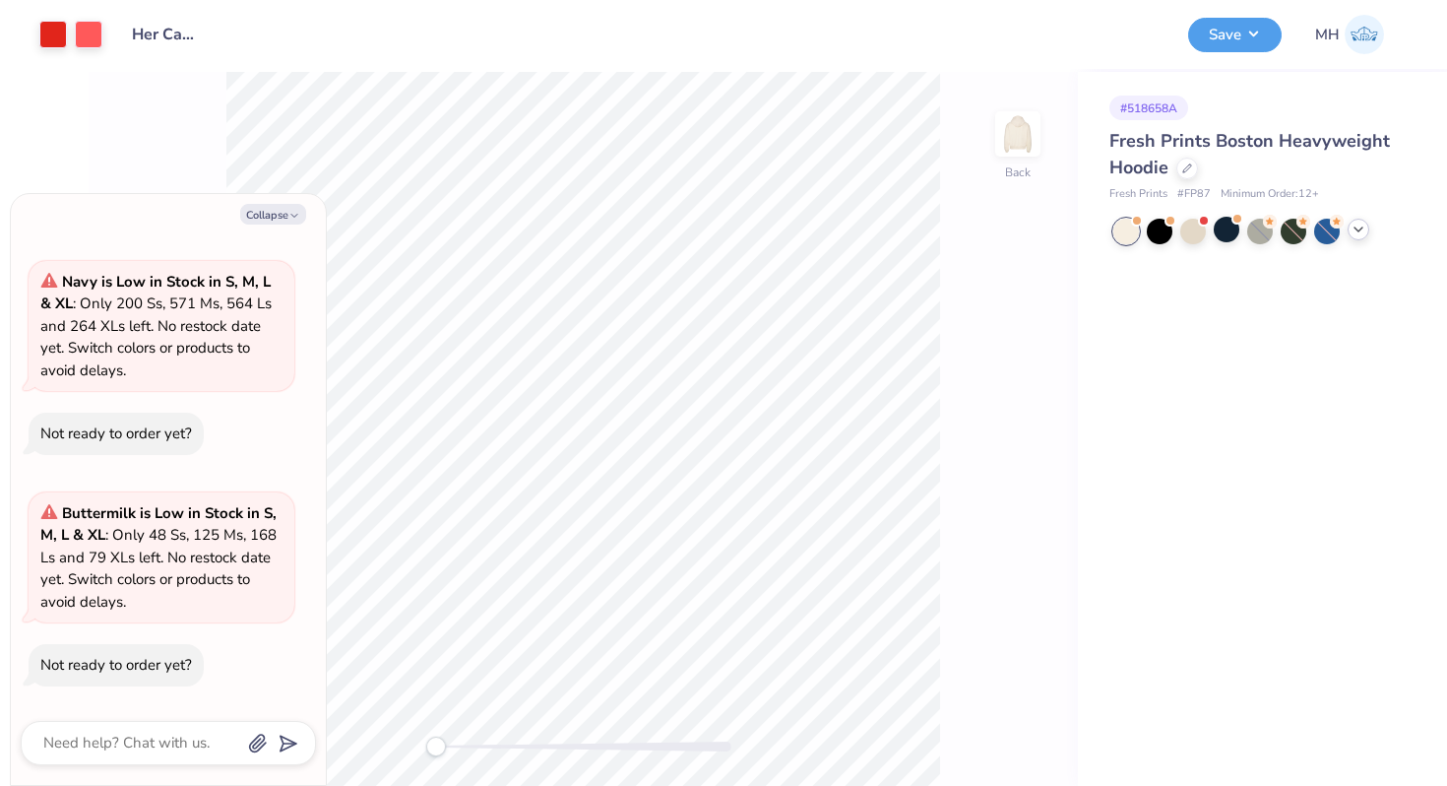
click at [1352, 230] on icon at bounding box center [1359, 230] width 16 height 16
click at [1260, 255] on div at bounding box center [1260, 263] width 26 height 26
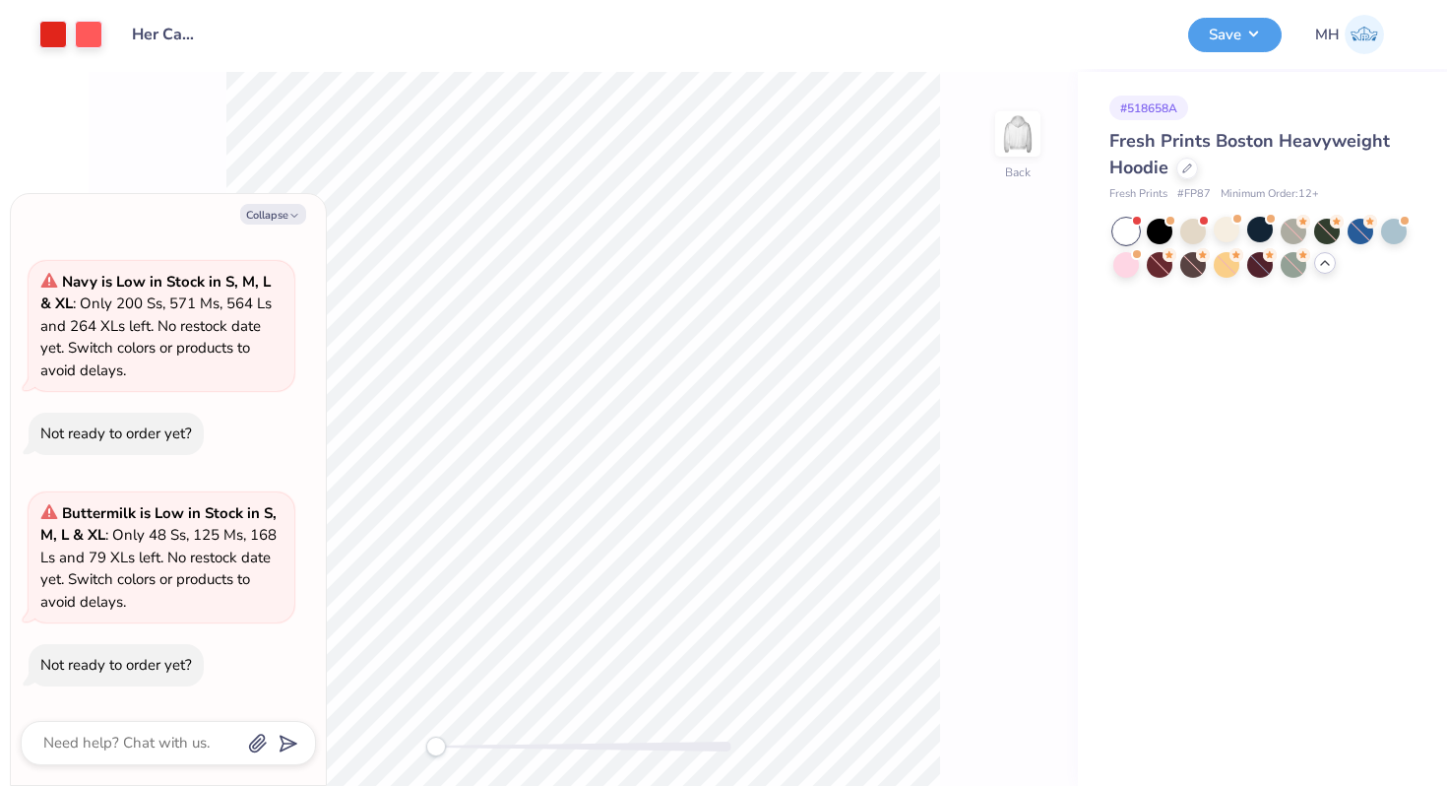
scroll to position [522, 0]
click at [296, 213] on icon "button" at bounding box center [294, 216] width 12 height 12
type textarea "x"
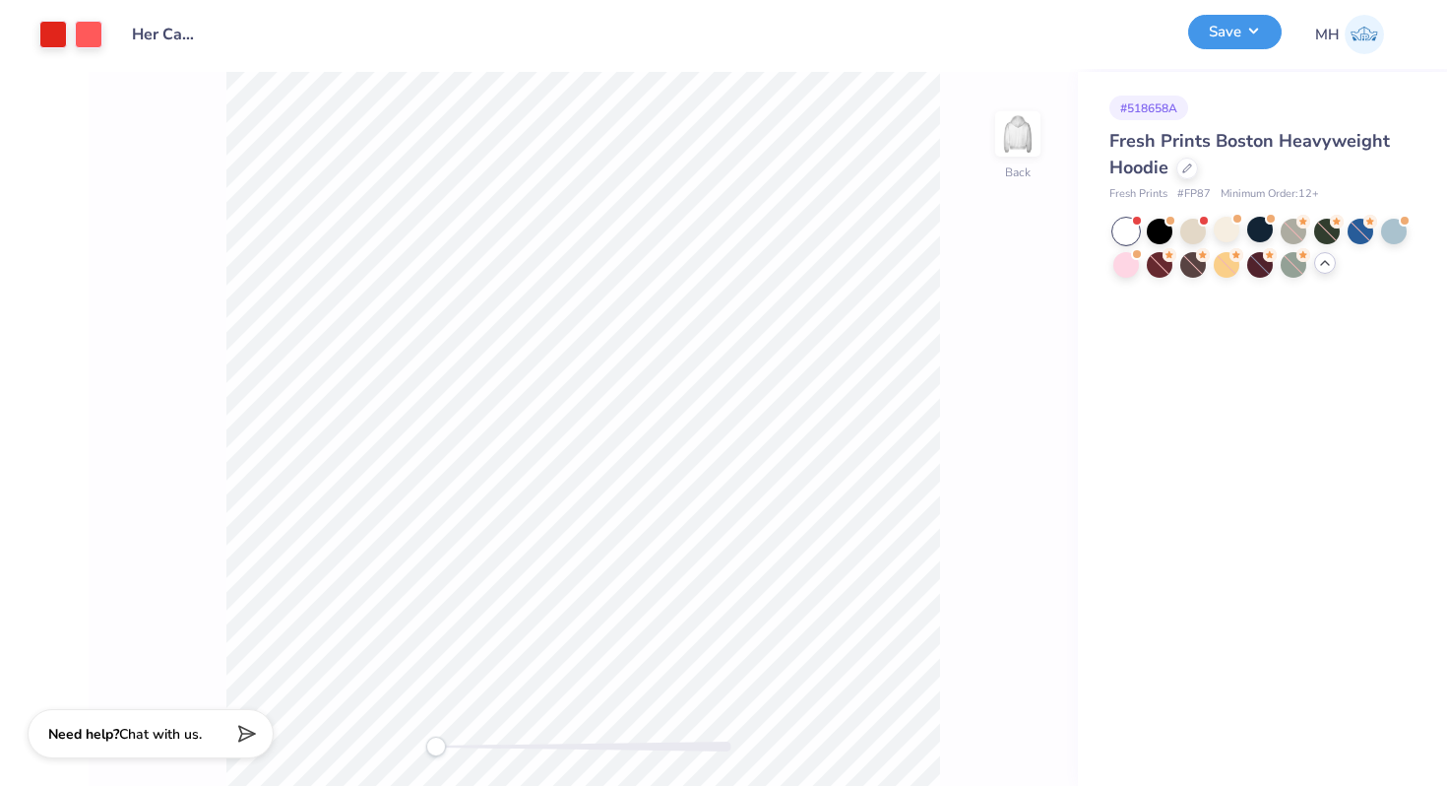
click at [1211, 47] on button "Save" at bounding box center [1235, 32] width 94 height 34
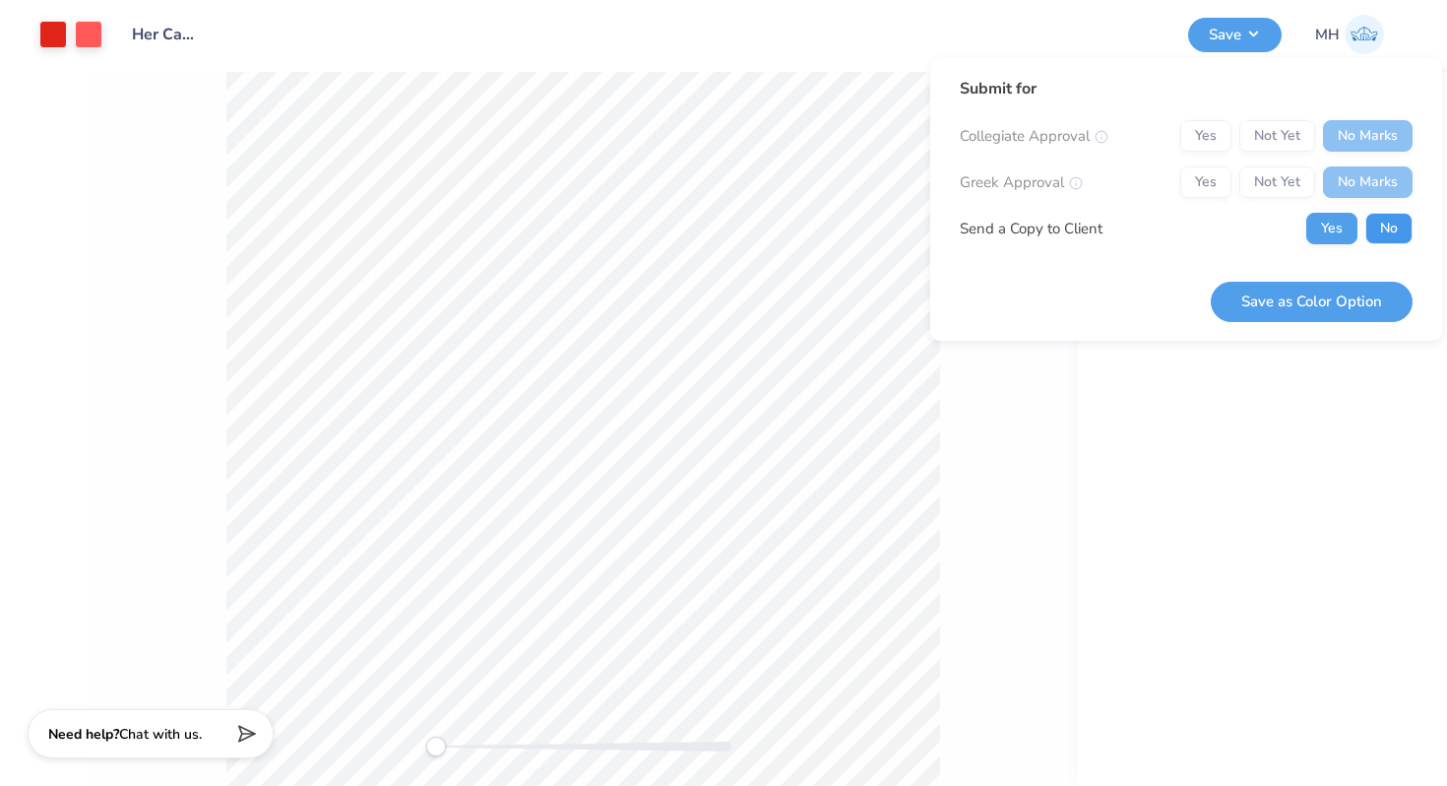
click at [1377, 226] on button "No" at bounding box center [1389, 229] width 47 height 32
click at [1343, 288] on button "Save as Color Option" at bounding box center [1312, 302] width 202 height 40
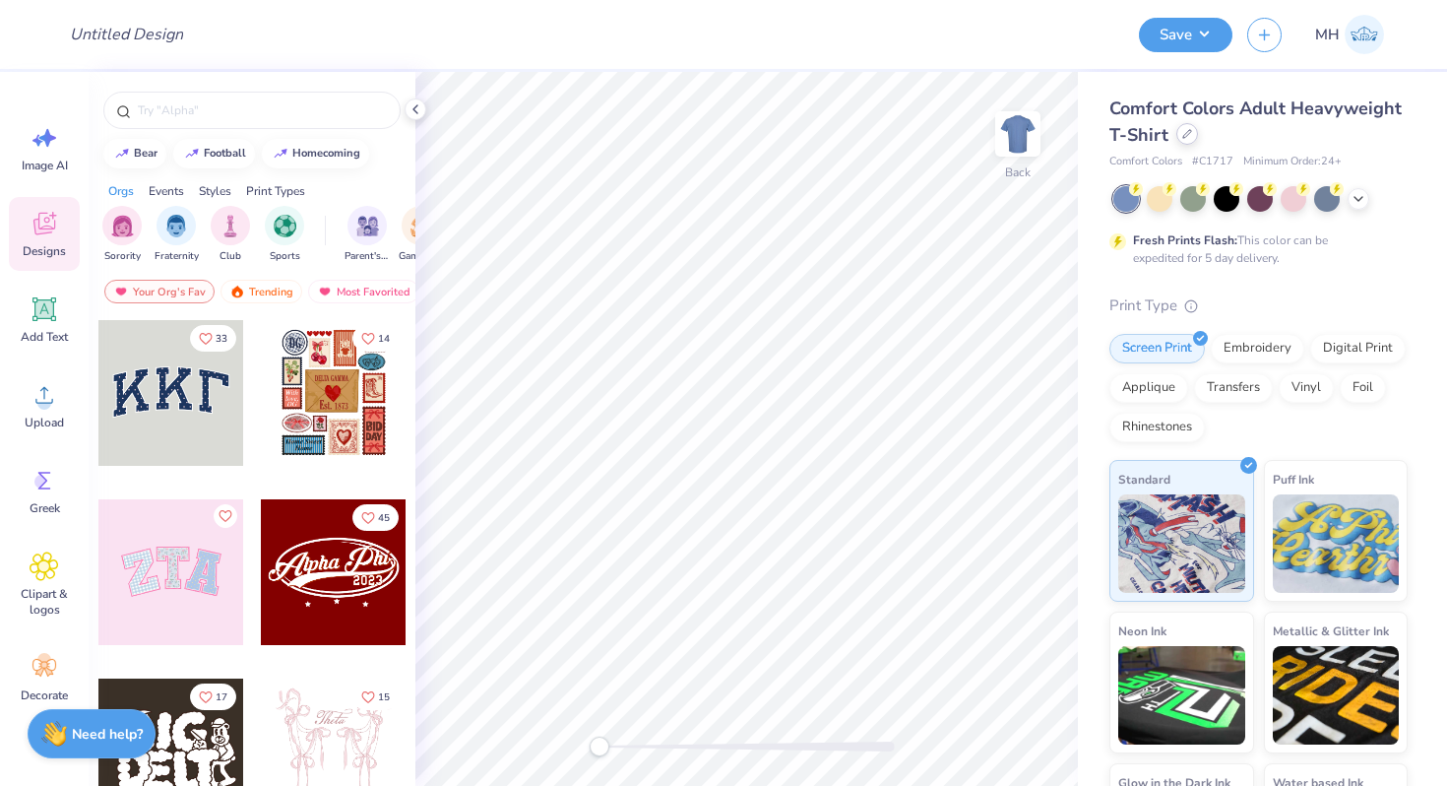
click at [1183, 140] on div at bounding box center [1188, 134] width 22 height 22
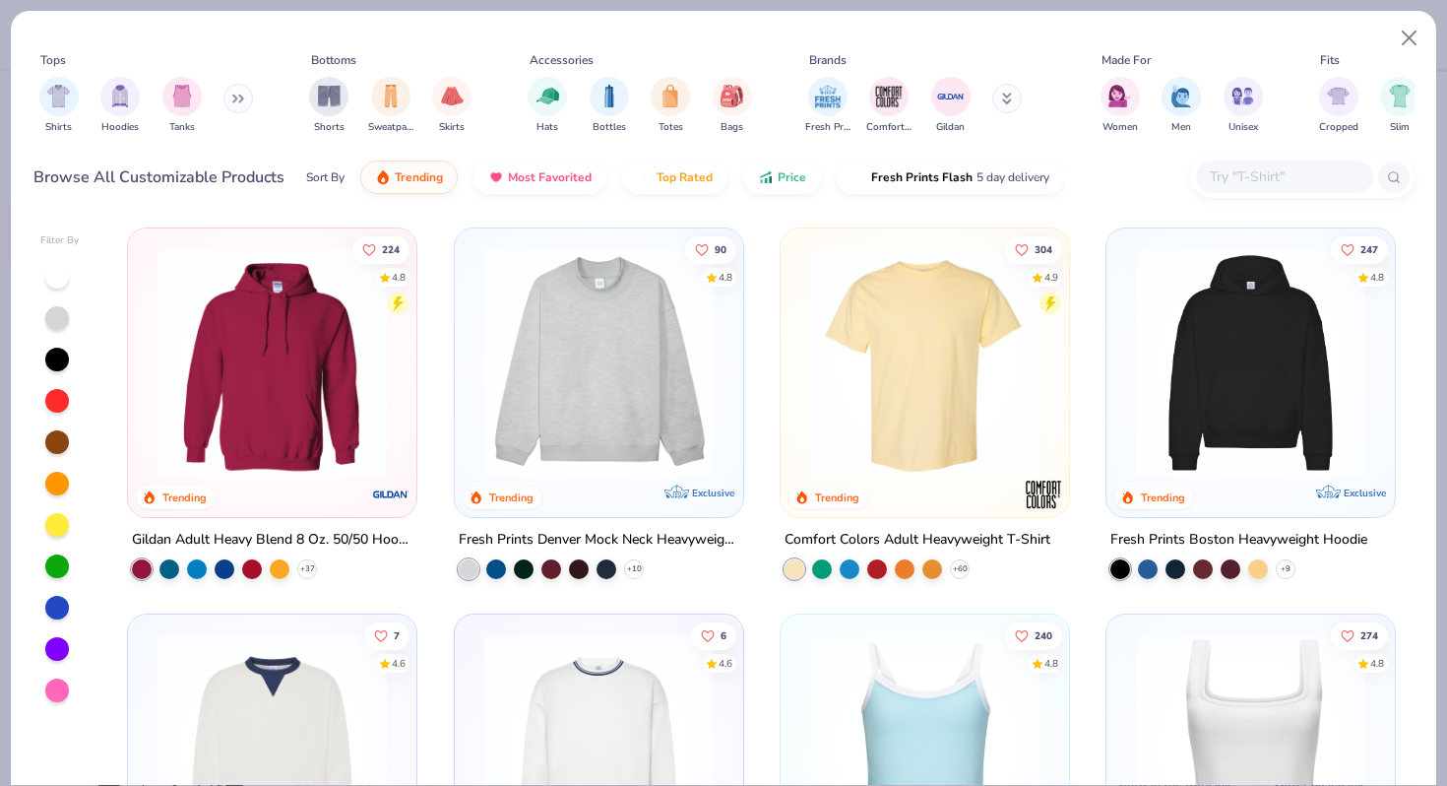
click at [1217, 155] on div "Browse All Customizable Products Sort By Trending Most Favorited Top Rated Pric…" at bounding box center [723, 177] width 1381 height 55
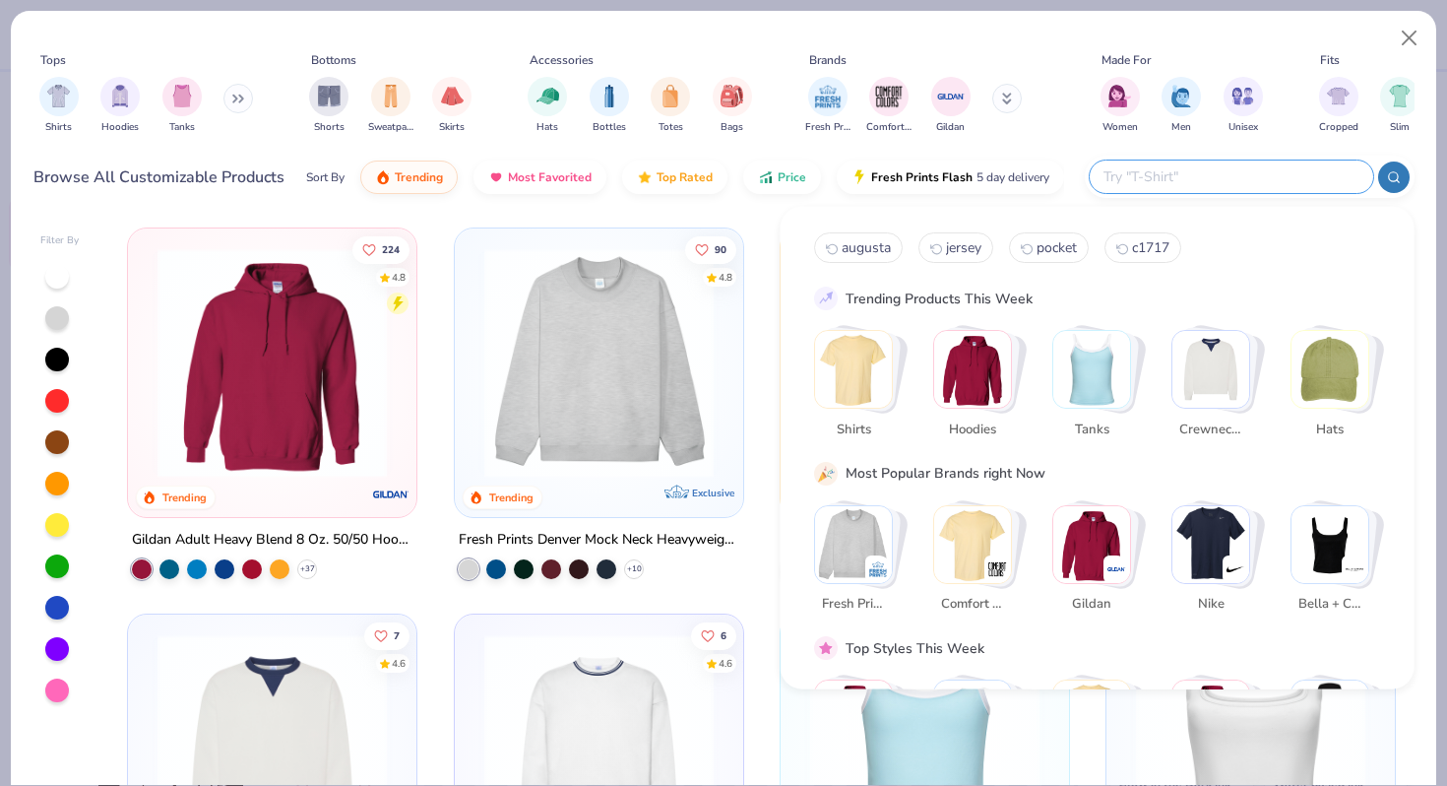
click at [1223, 184] on input "text" at bounding box center [1231, 176] width 258 height 23
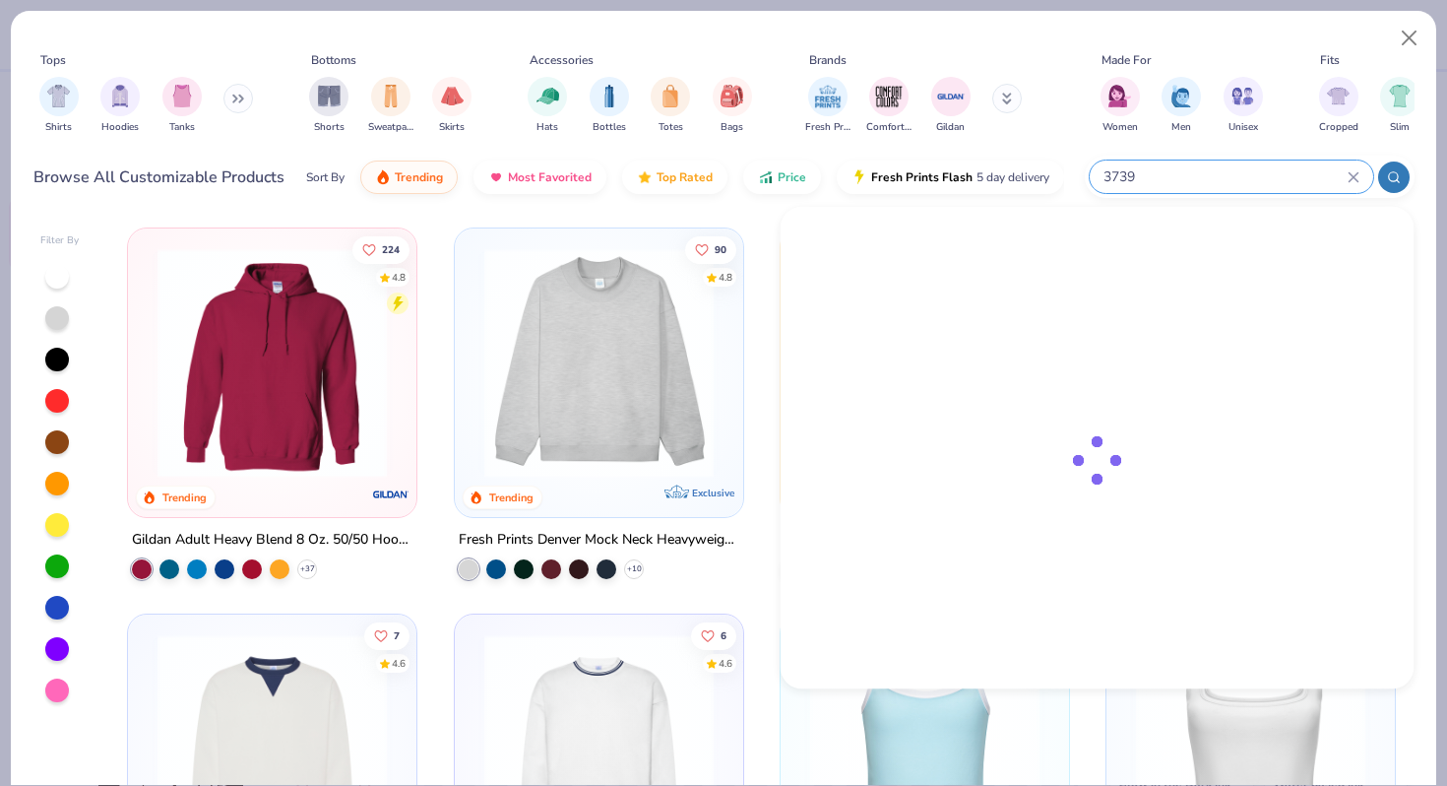
type input "3739"
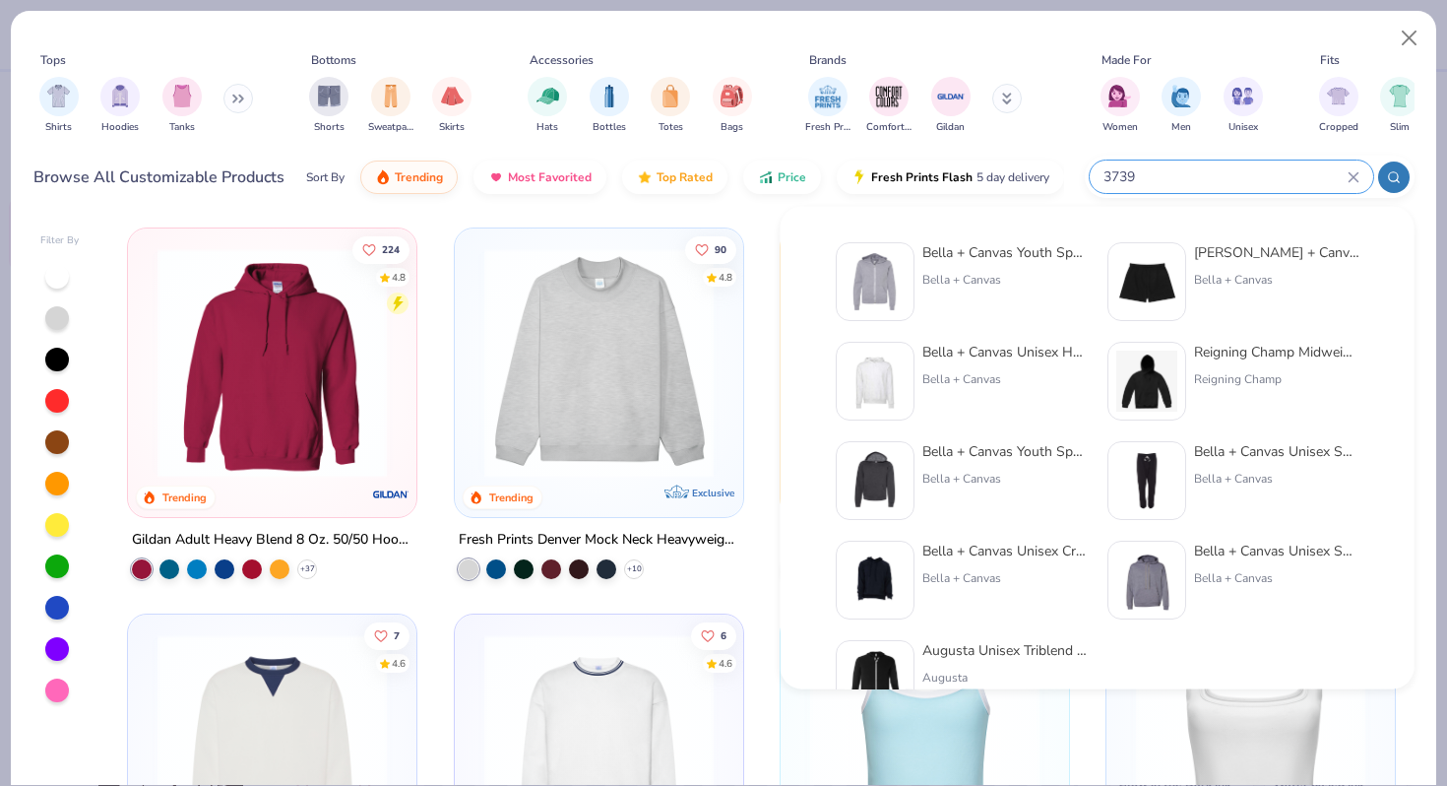
click at [1003, 266] on div "Bella + Canvas Youth Sponge Fleece Full-zip Hoodie Bella + Canvas" at bounding box center [1005, 281] width 165 height 79
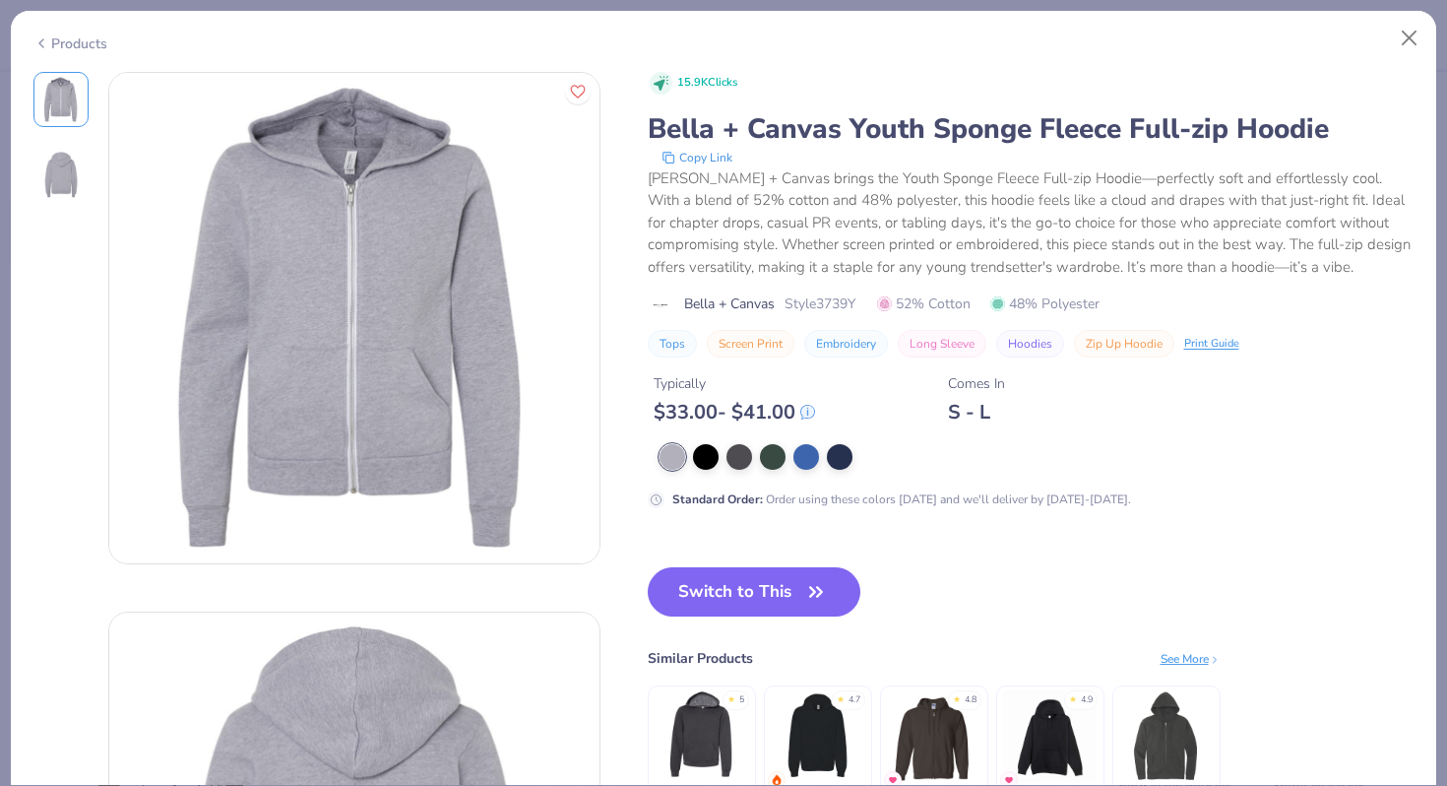
click at [48, 38] on icon at bounding box center [41, 44] width 16 height 24
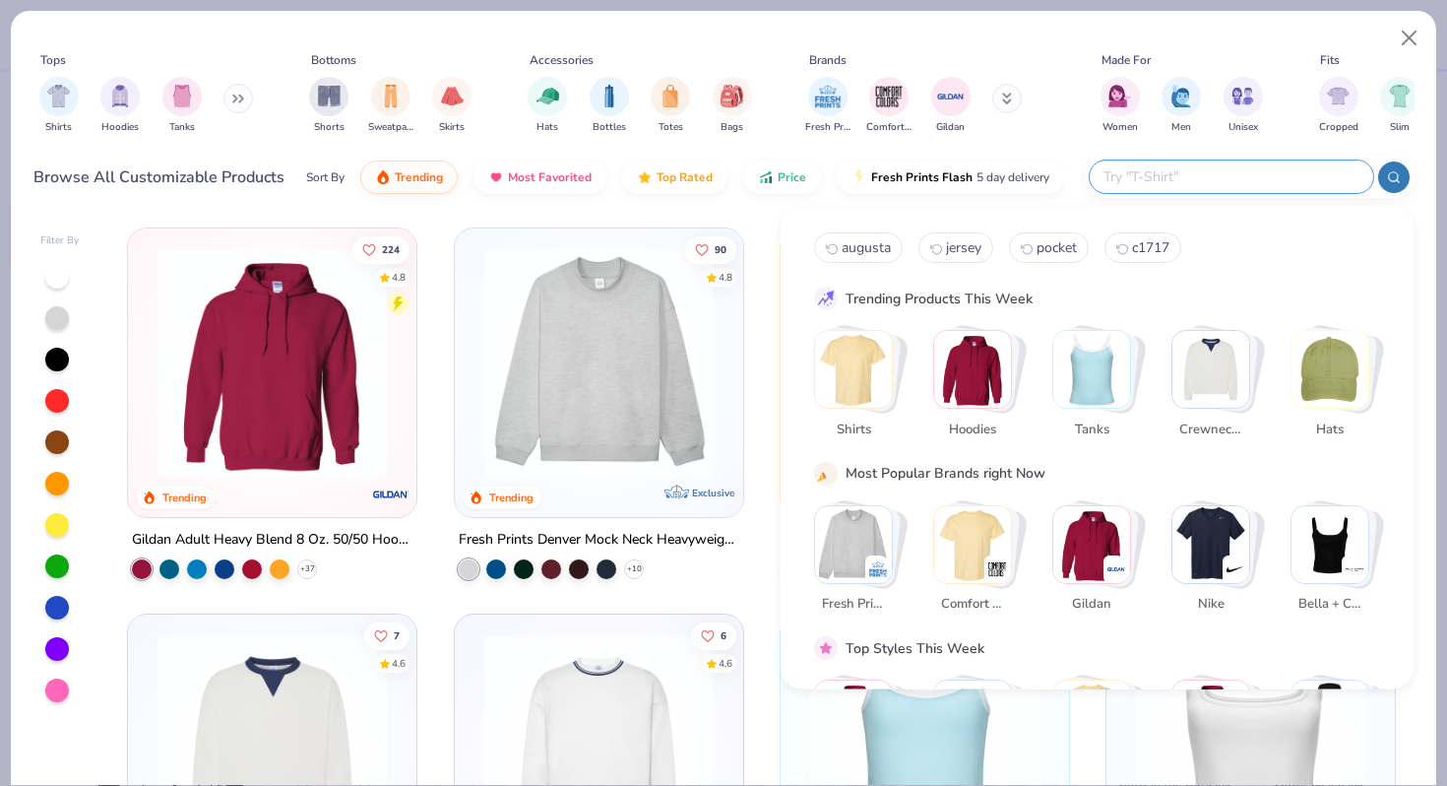
click at [1265, 186] on input "text" at bounding box center [1231, 176] width 258 height 23
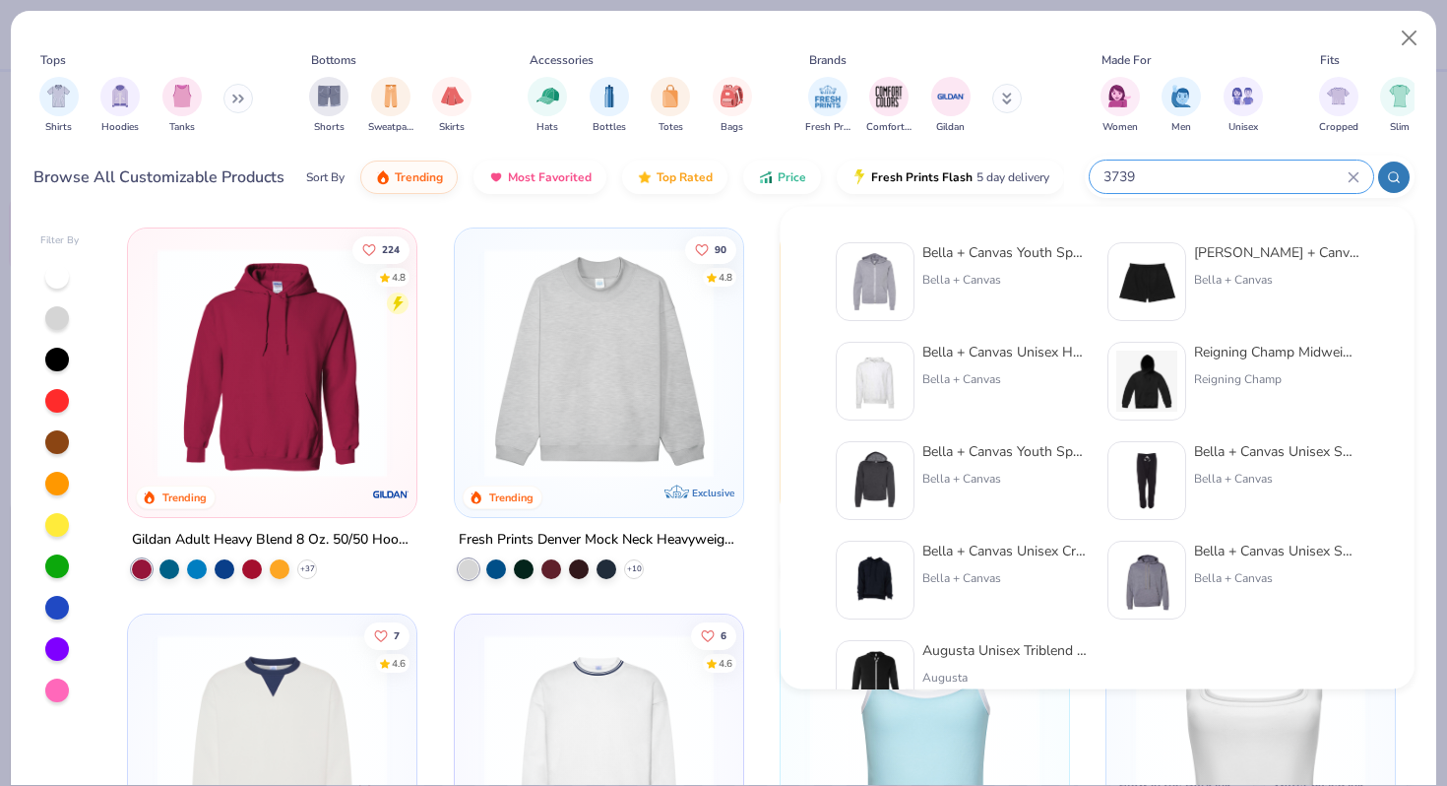
type input "3739"
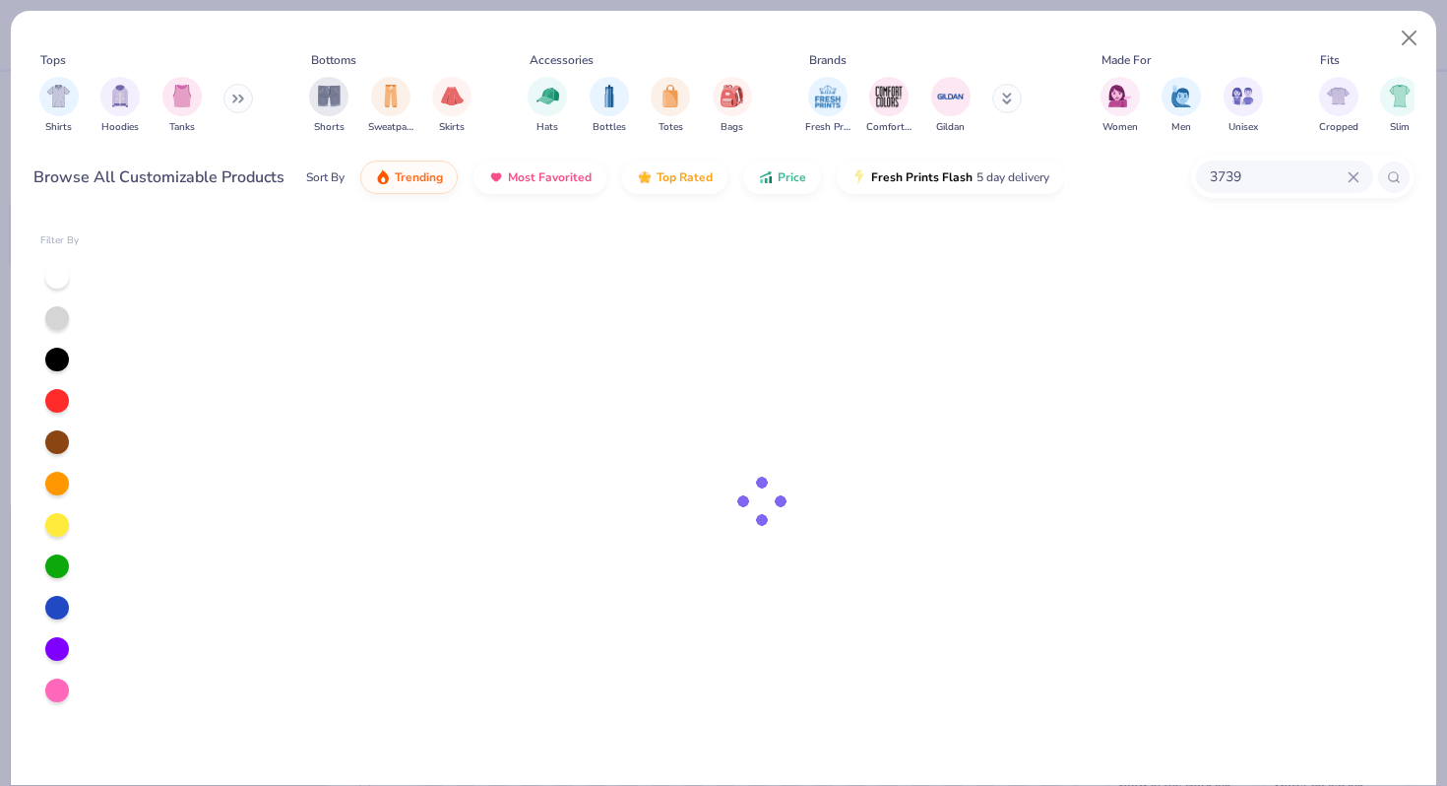
type textarea "x"
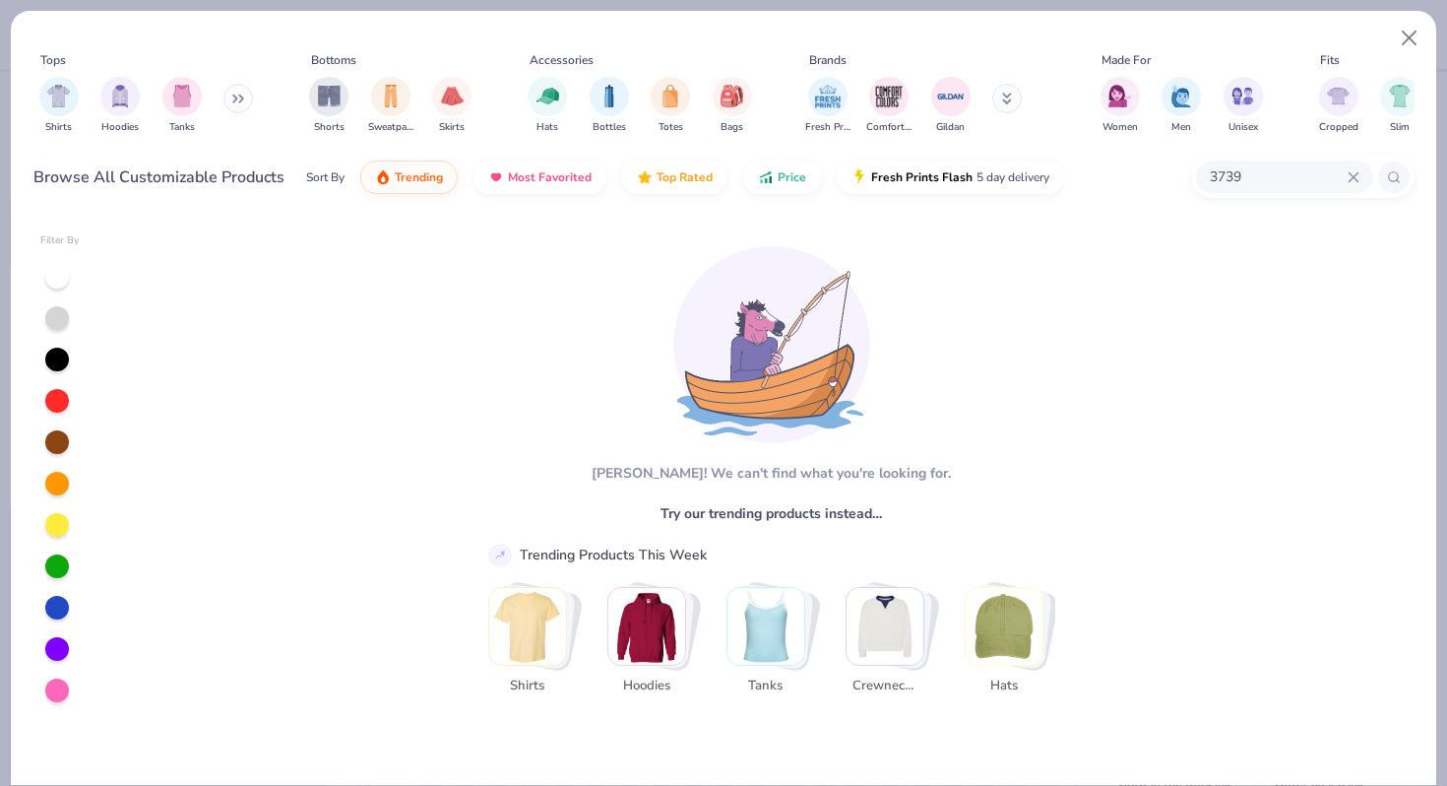
drag, startPoint x: 1248, startPoint y: 183, endPoint x: 1181, endPoint y: 181, distance: 67.0
click at [1181, 181] on div "Browse All Customizable Products Sort By Trending Most Favorited Top Rated Pric…" at bounding box center [723, 177] width 1381 height 55
type input "B"
click at [1016, 97] on button at bounding box center [1007, 99] width 30 height 30
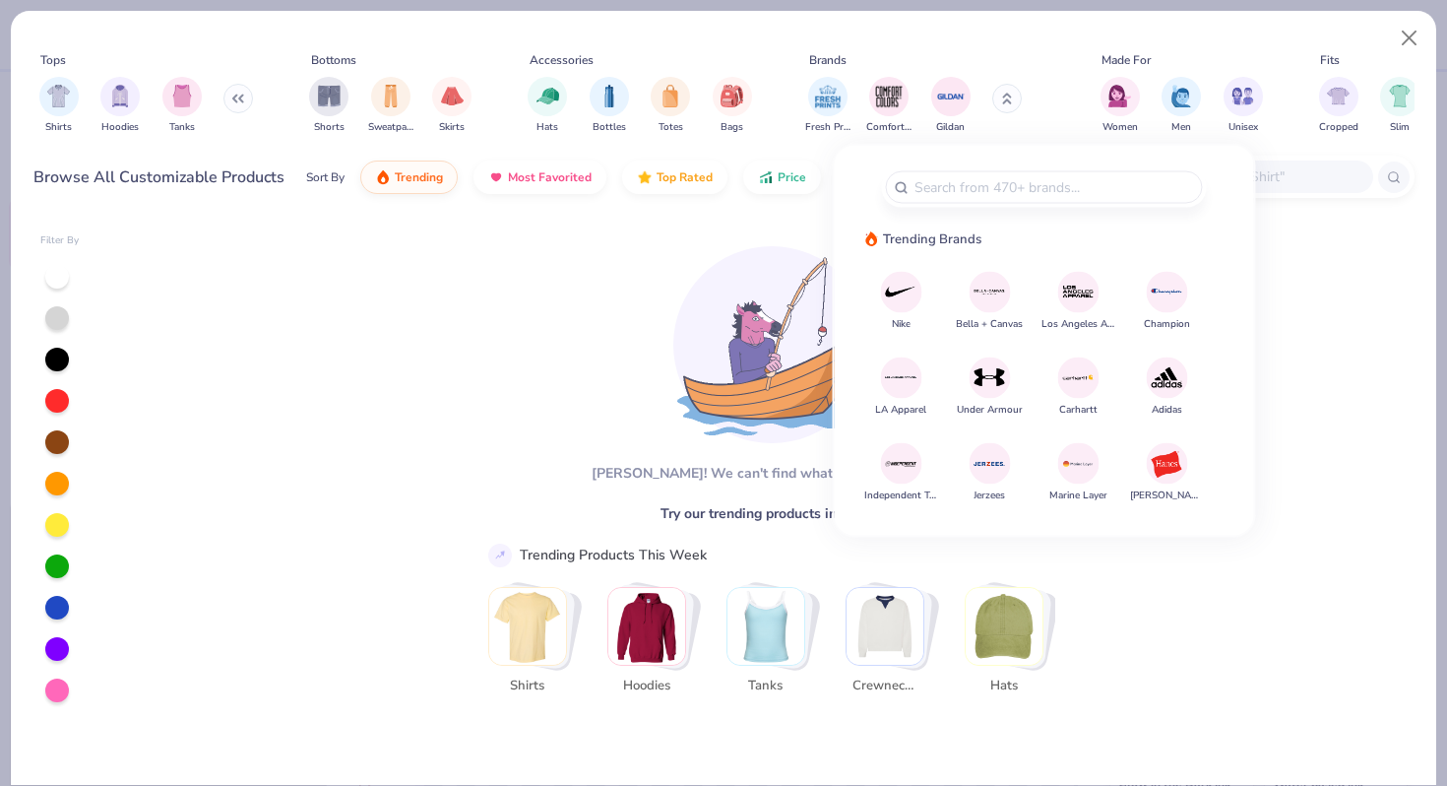
click at [996, 316] on span "Bella + Canvas" at bounding box center [989, 323] width 67 height 15
type textarea "x"
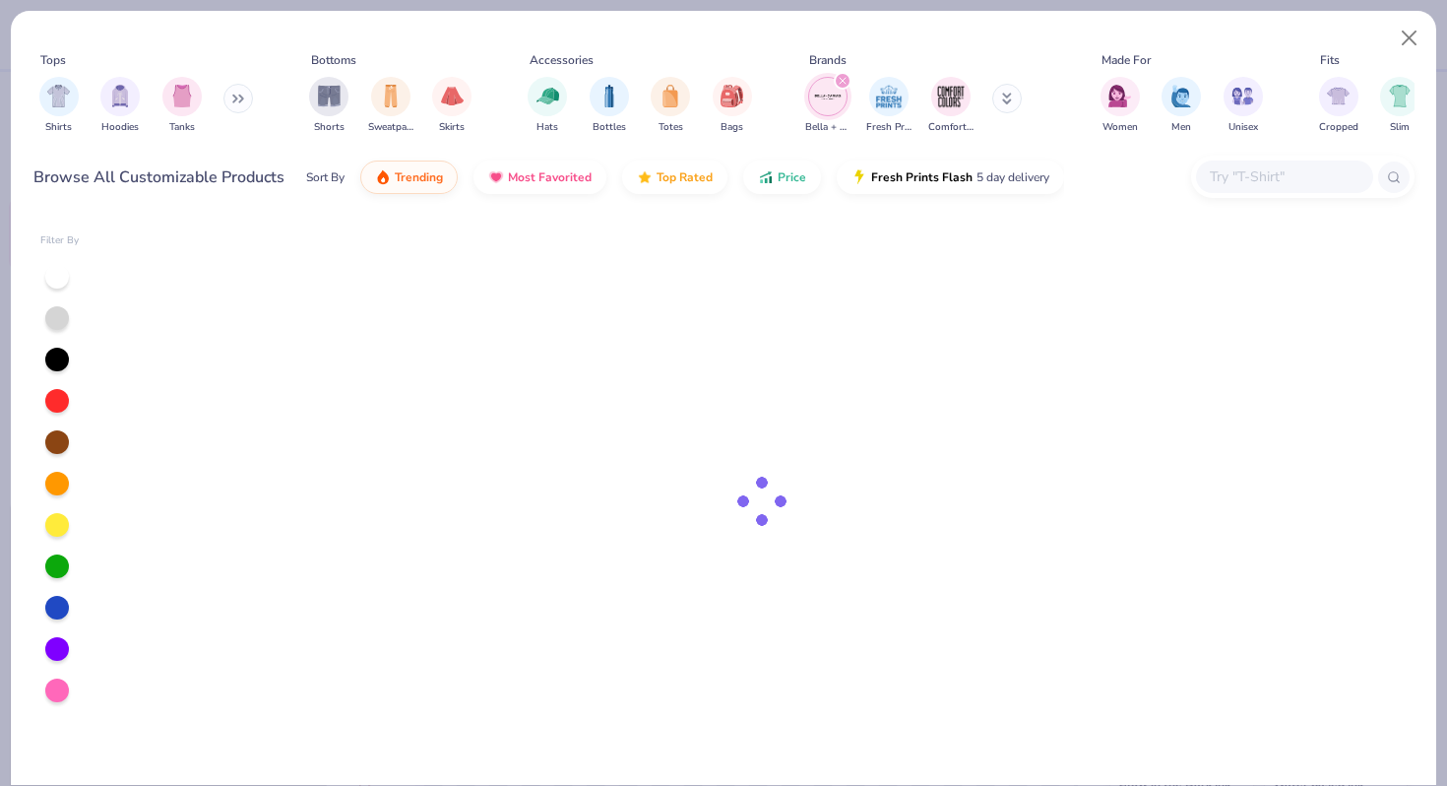
click at [984, 288] on div at bounding box center [762, 501] width 1306 height 567
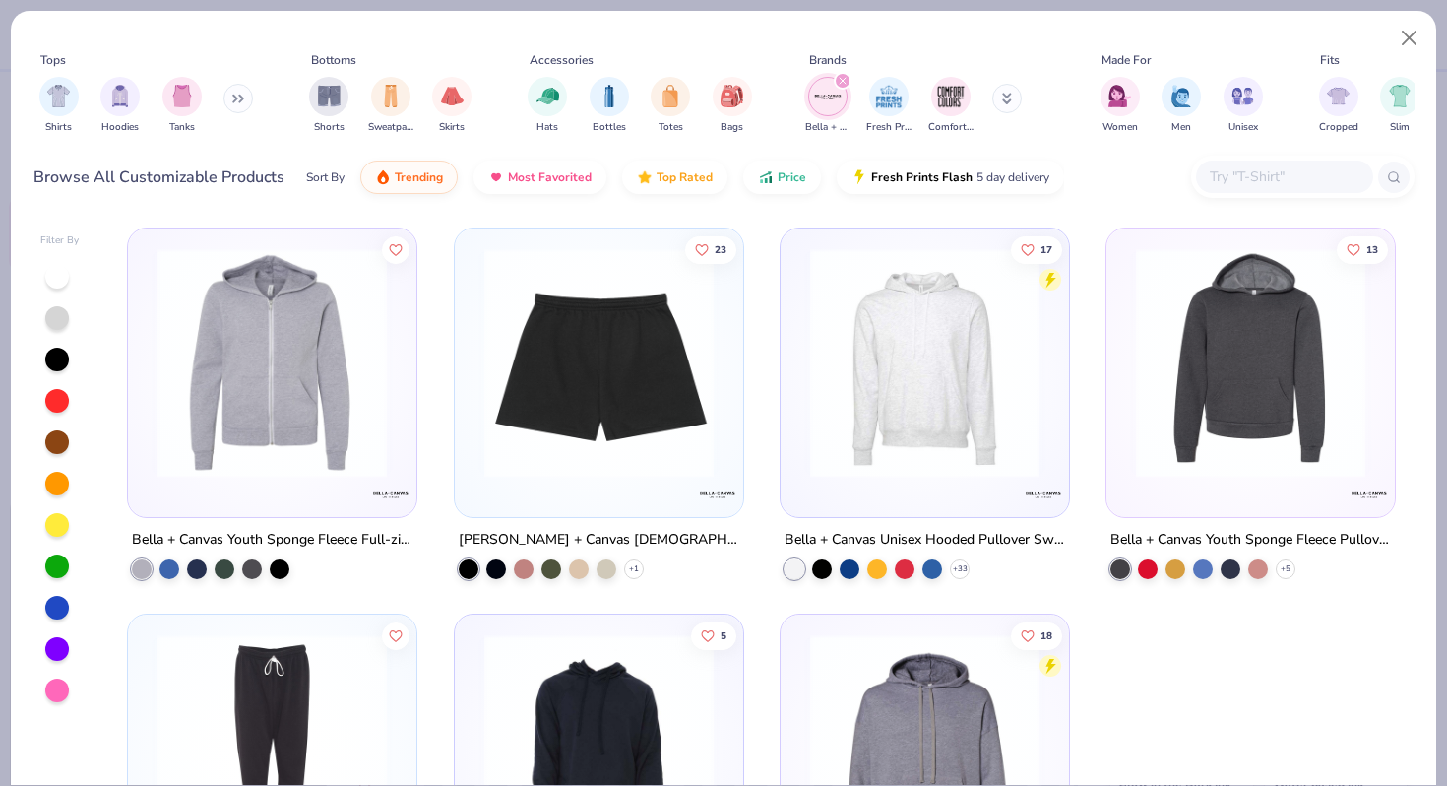
scroll to position [214, 0]
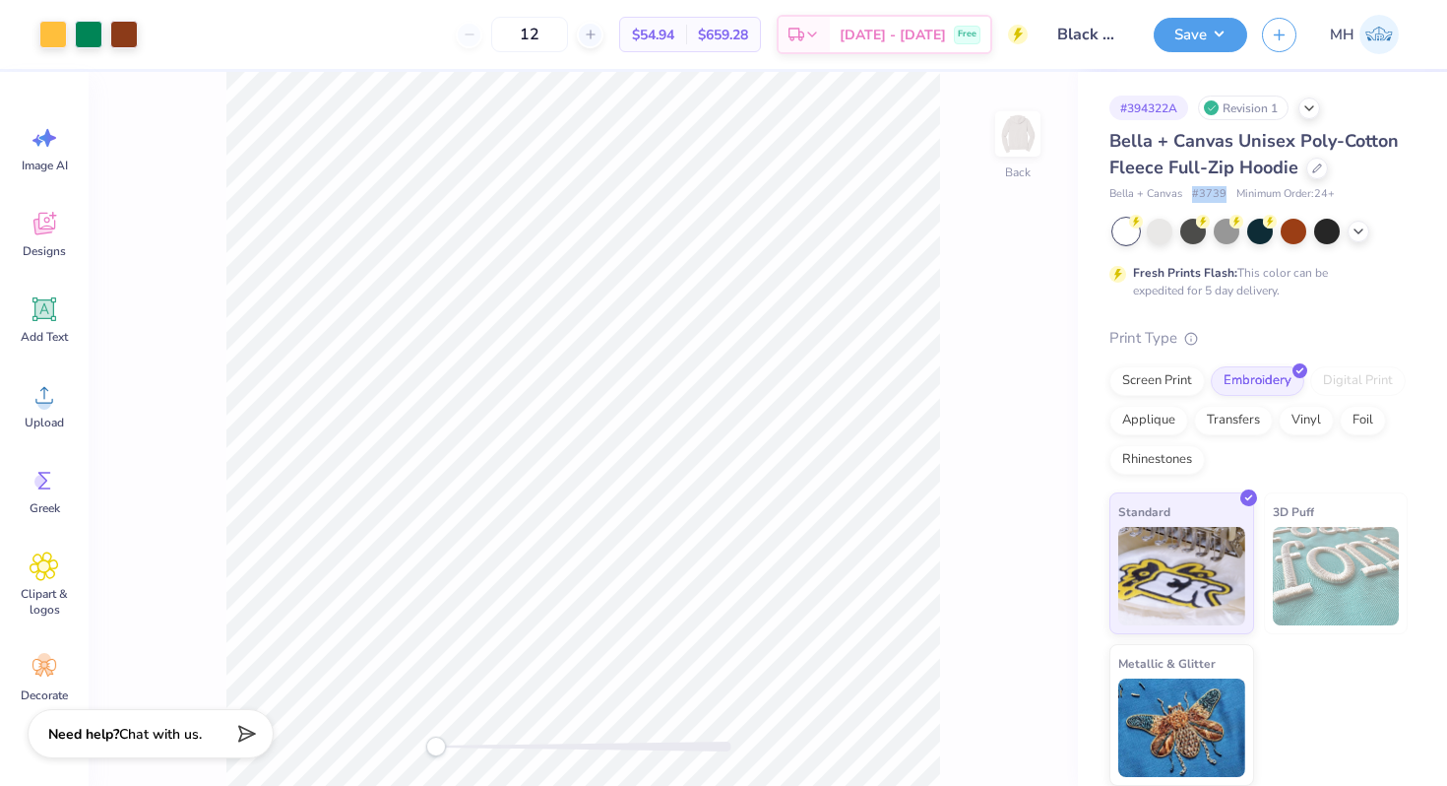
drag, startPoint x: 1223, startPoint y: 194, endPoint x: 1191, endPoint y: 194, distance: 31.5
click at [1192, 194] on span "# 3739" at bounding box center [1209, 194] width 34 height 17
copy span "# 3739"
click at [1215, 38] on button "Save" at bounding box center [1201, 32] width 94 height 34
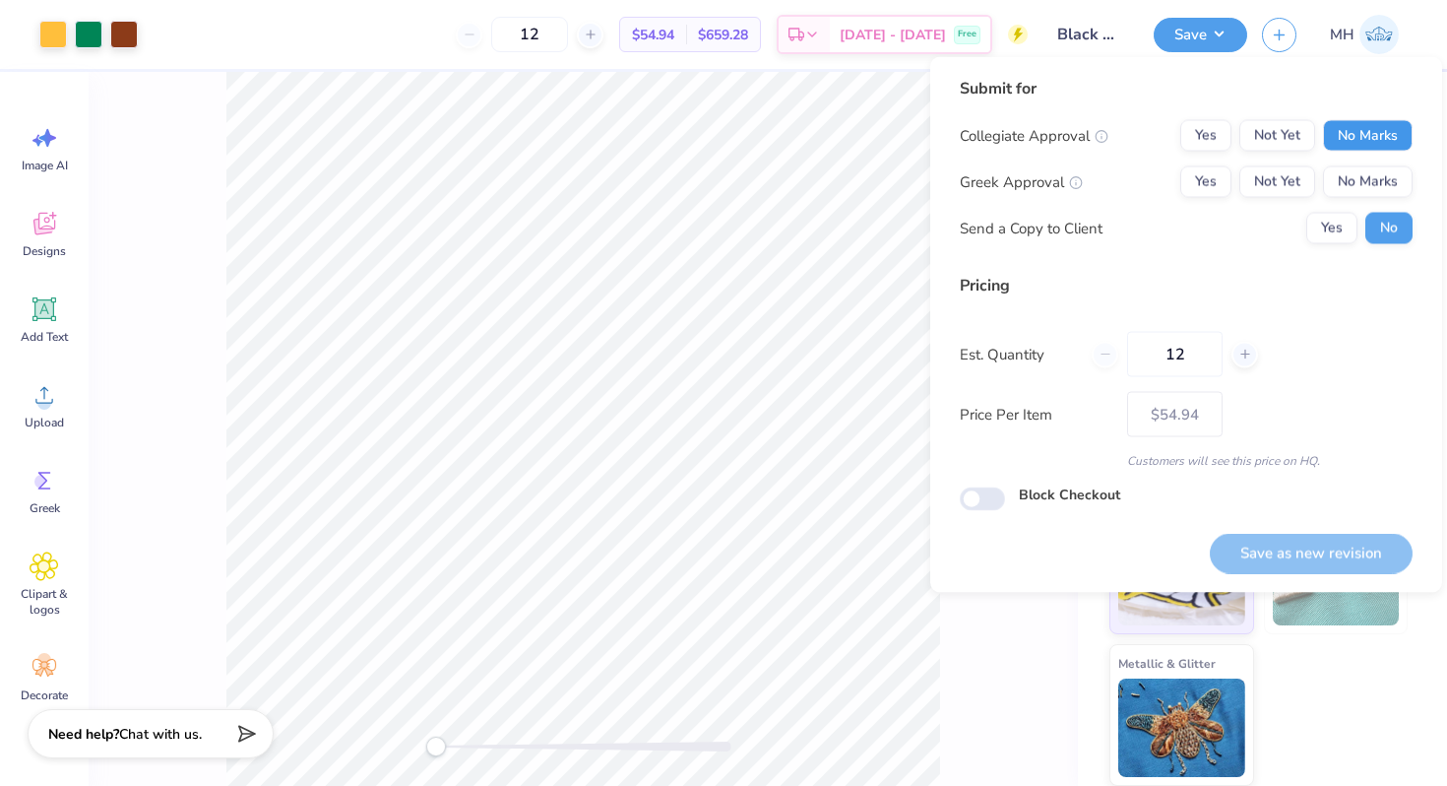
click at [1373, 124] on button "No Marks" at bounding box center [1368, 136] width 90 height 32
click at [1373, 191] on button "No Marks" at bounding box center [1368, 182] width 90 height 32
click at [1324, 546] on button "Save as new revision" at bounding box center [1311, 553] width 203 height 40
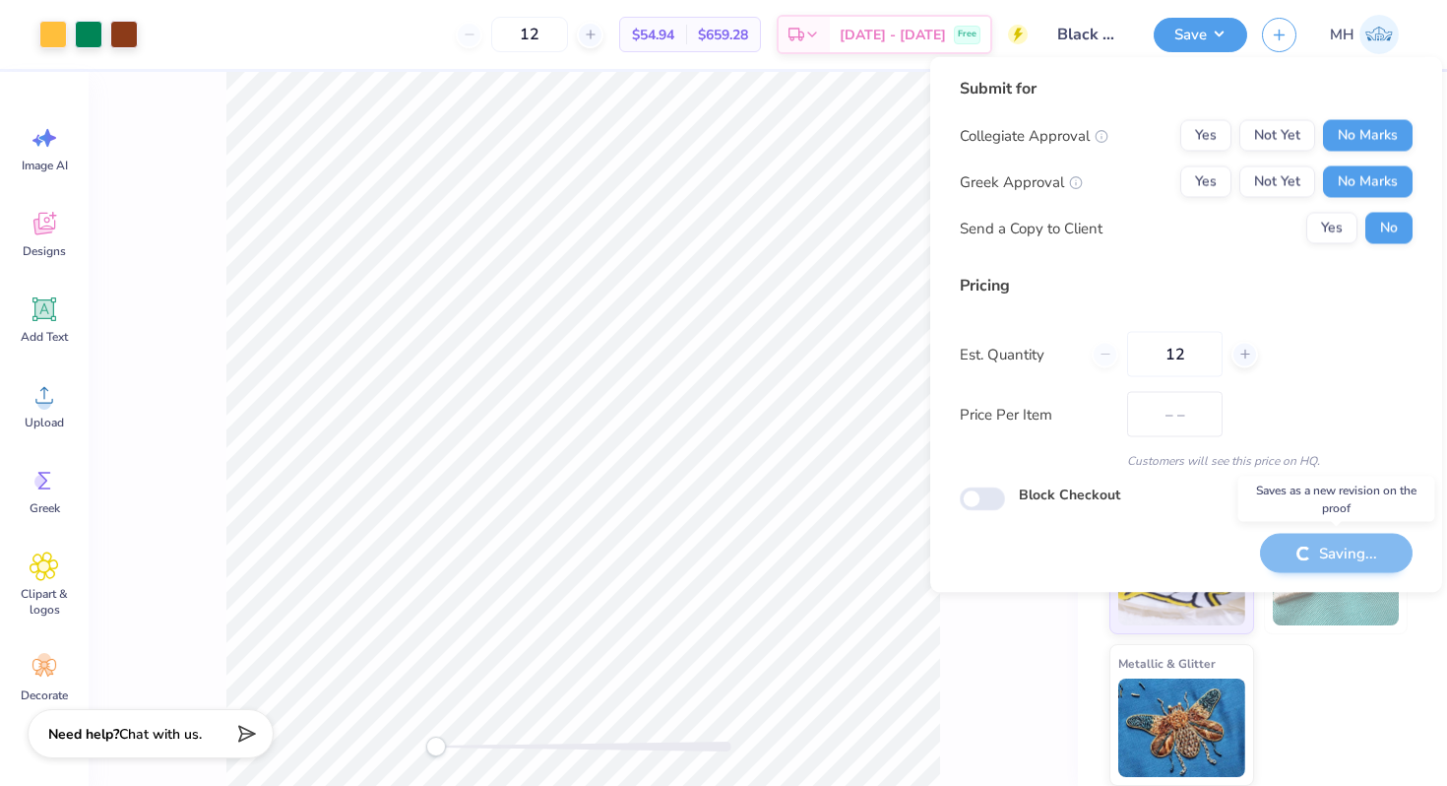
type input "$54.94"
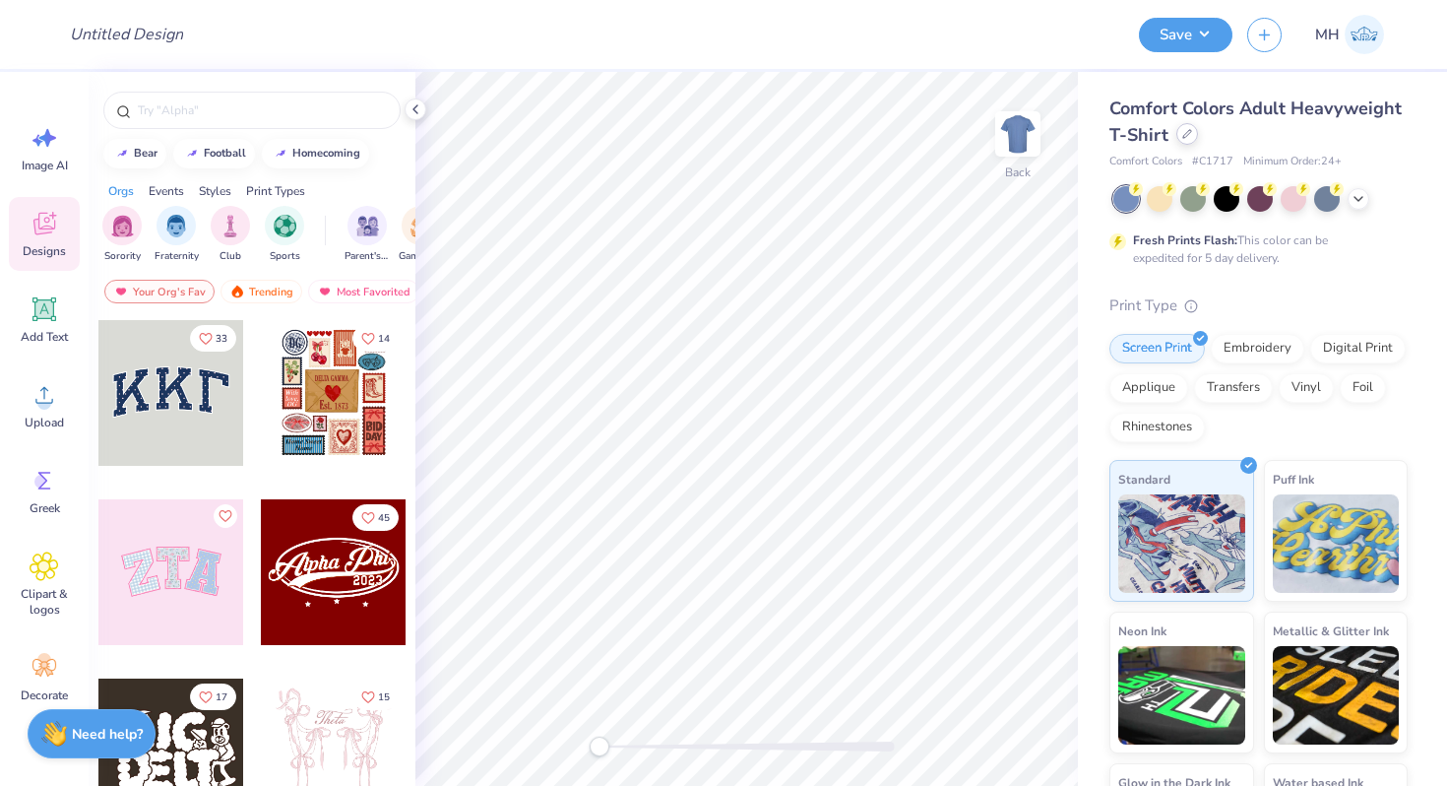
click at [1192, 141] on div at bounding box center [1188, 134] width 22 height 22
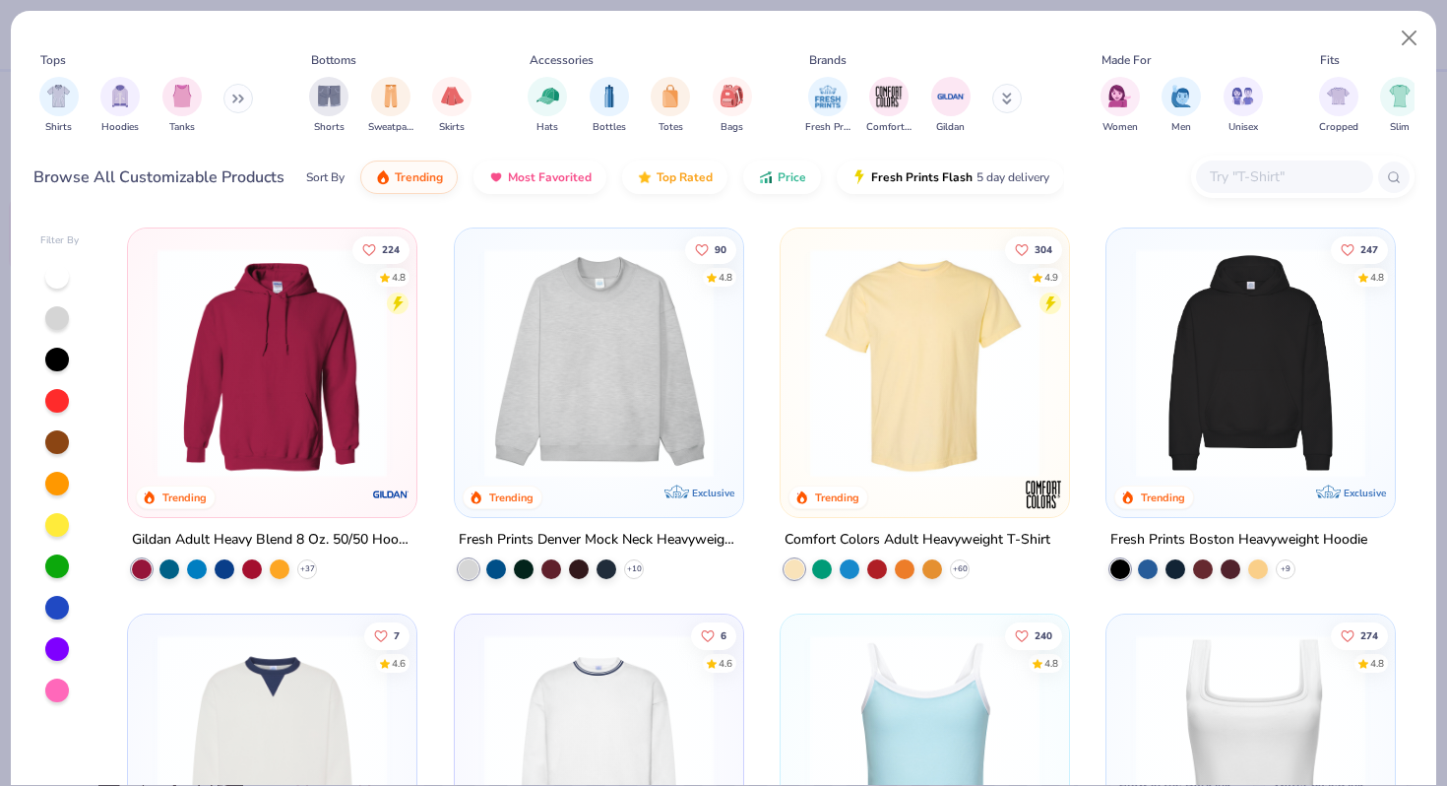
click at [1219, 168] on input "text" at bounding box center [1284, 176] width 152 height 23
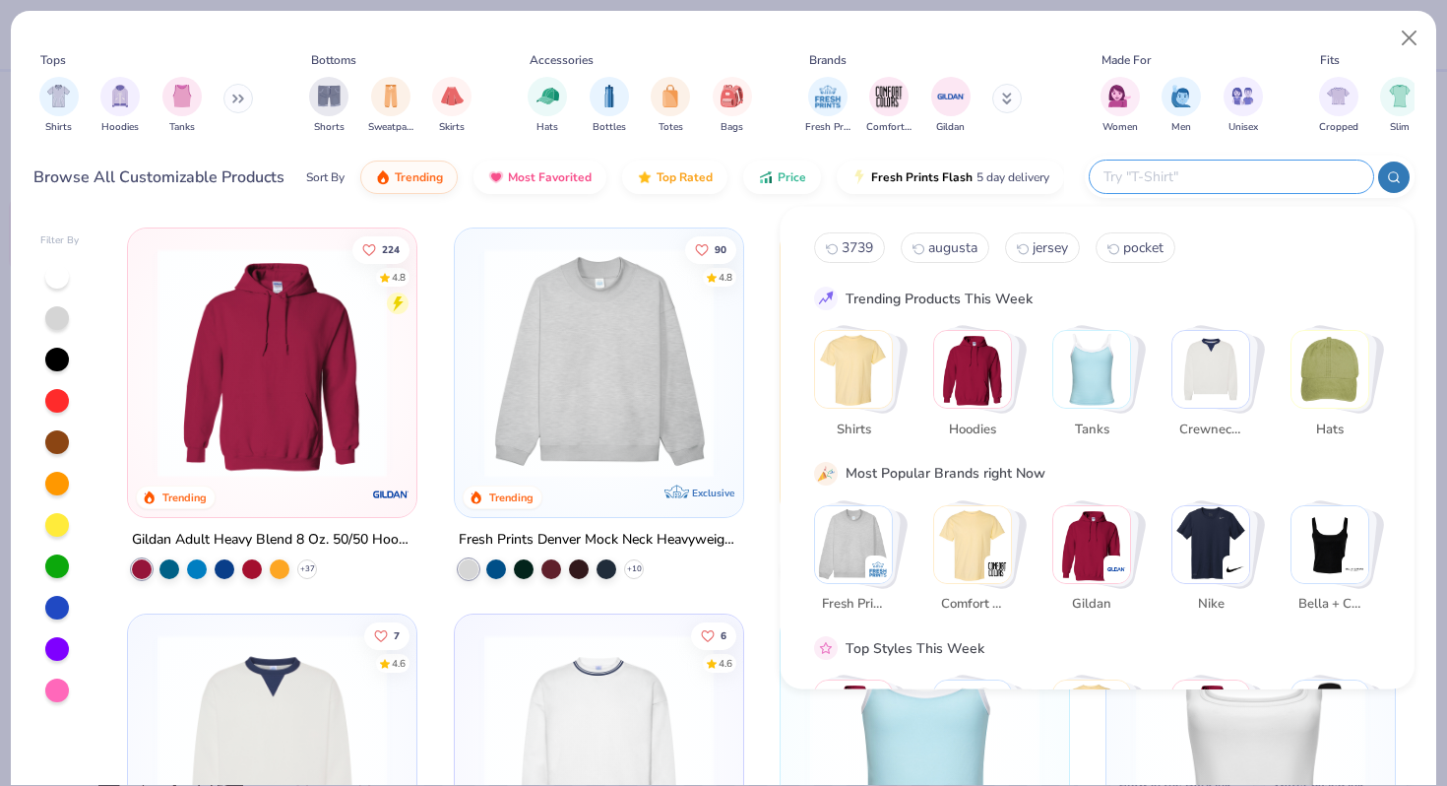
paste input "#3739"
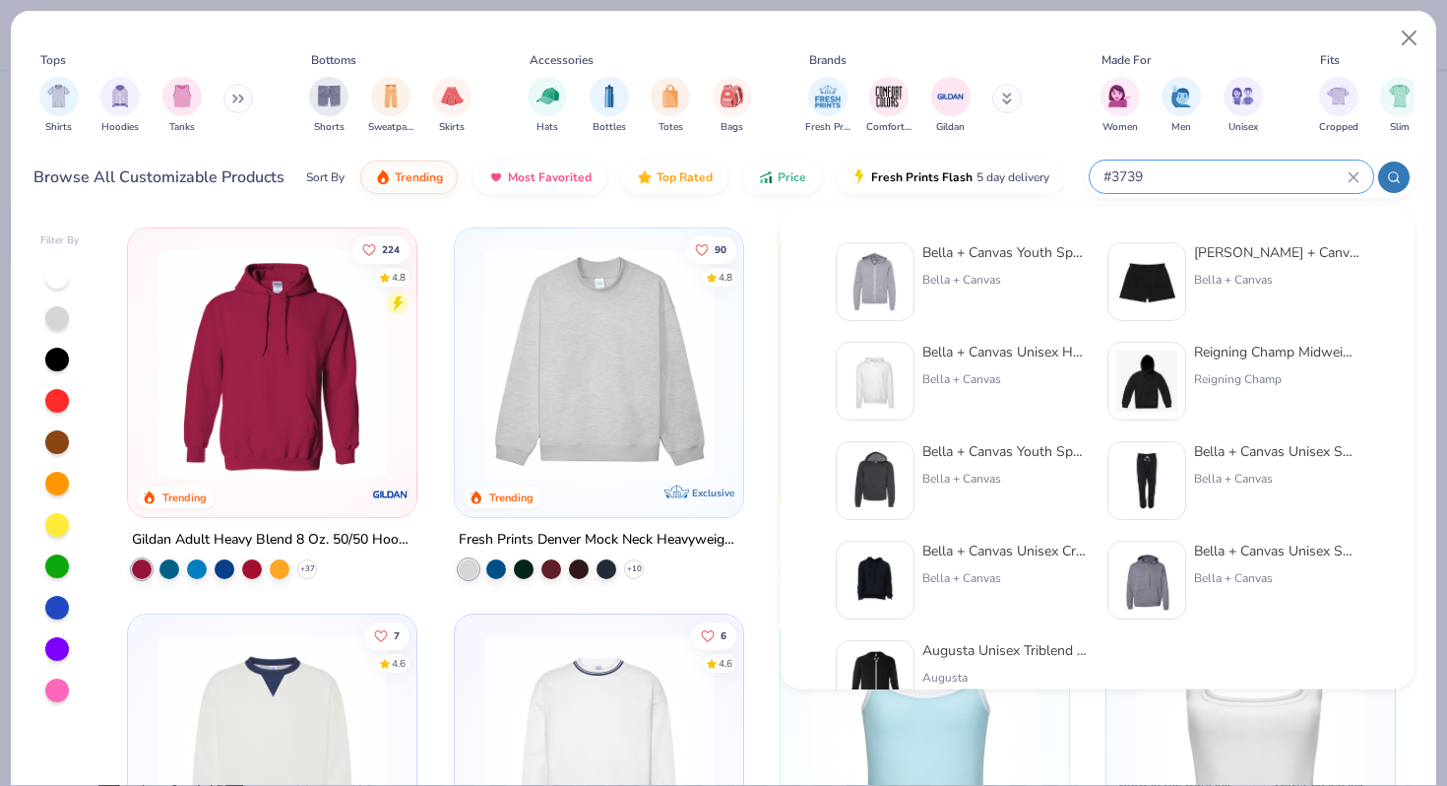
type input "#3739"
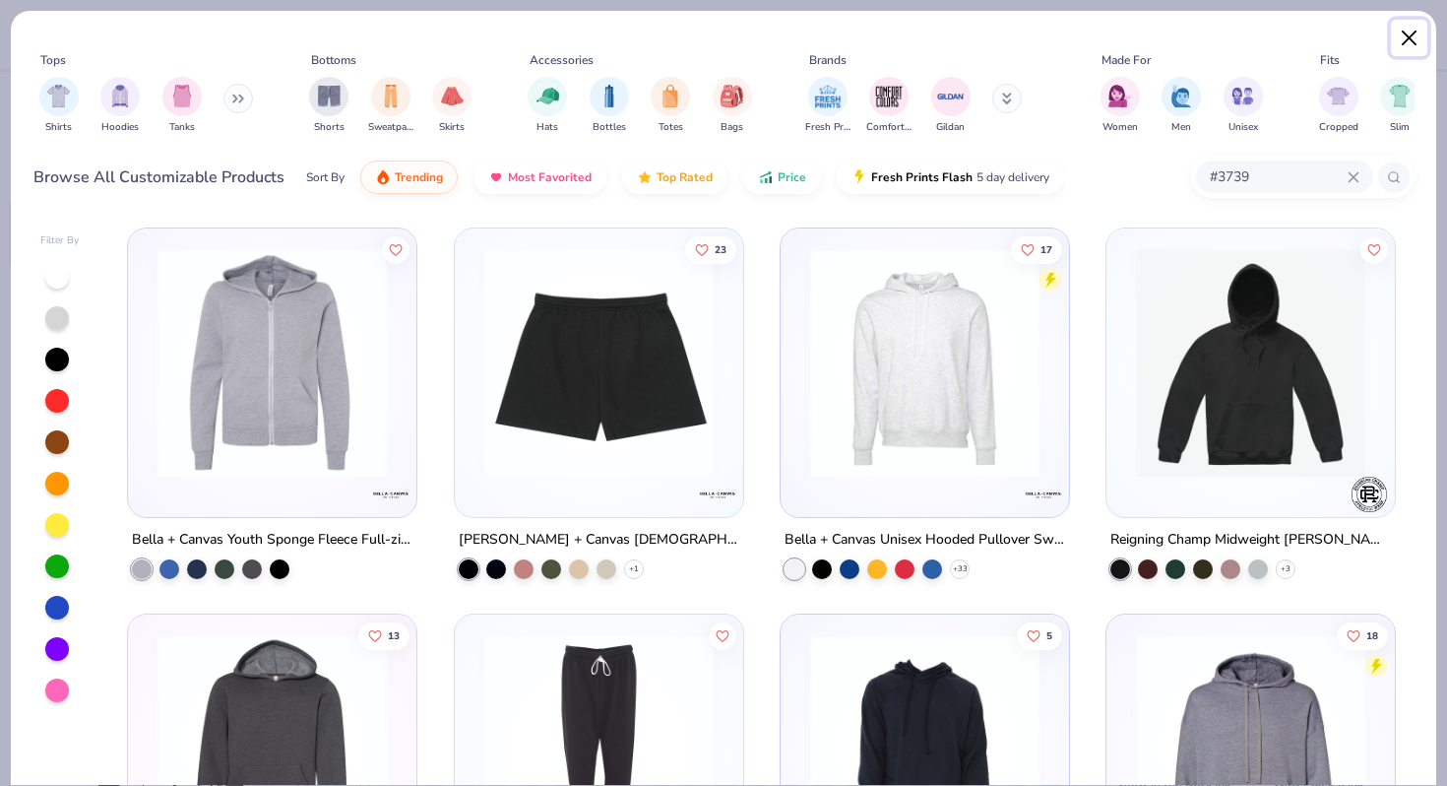
click at [1406, 44] on button "Close" at bounding box center [1409, 38] width 37 height 37
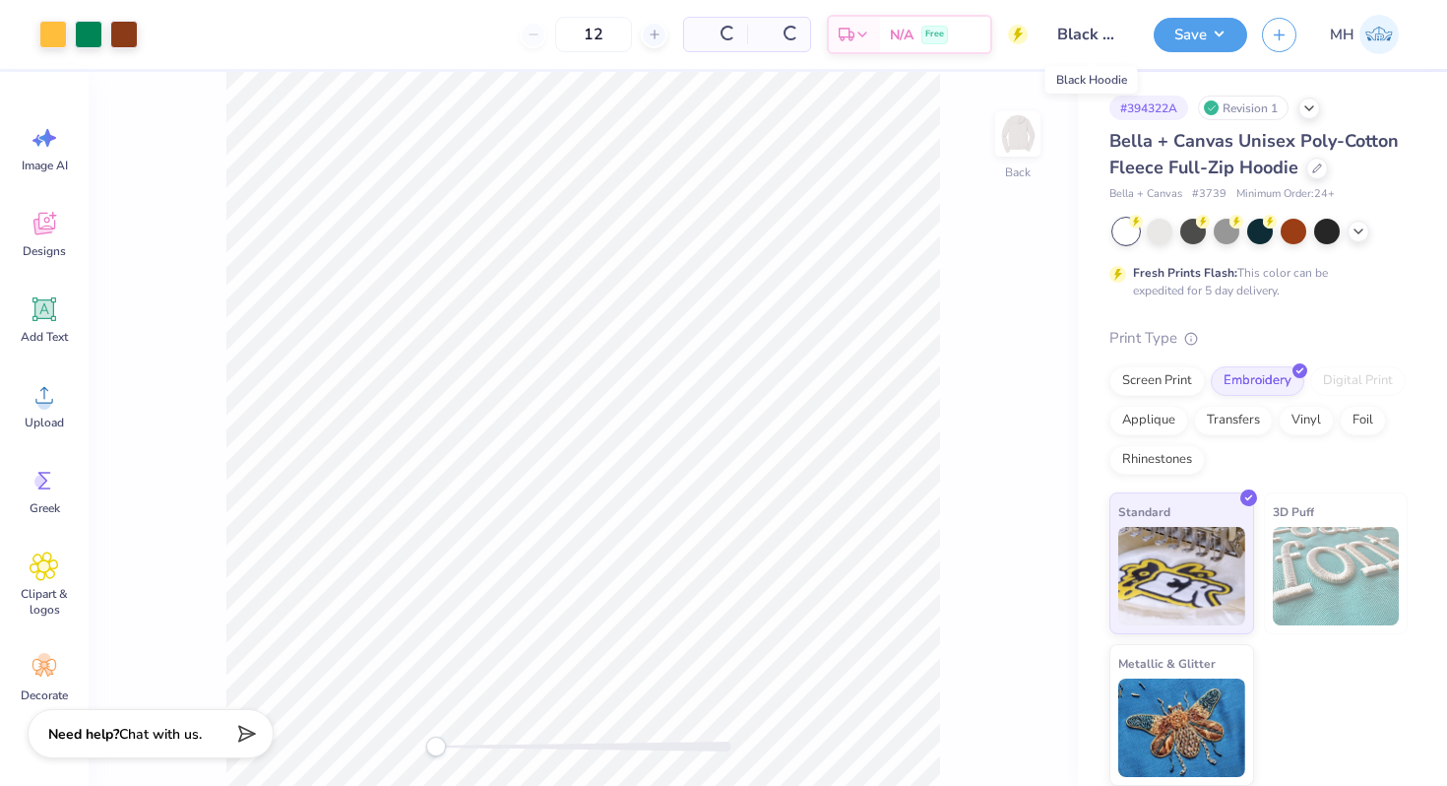
click at [1078, 40] on input "Black Hoodie" at bounding box center [1091, 34] width 96 height 39
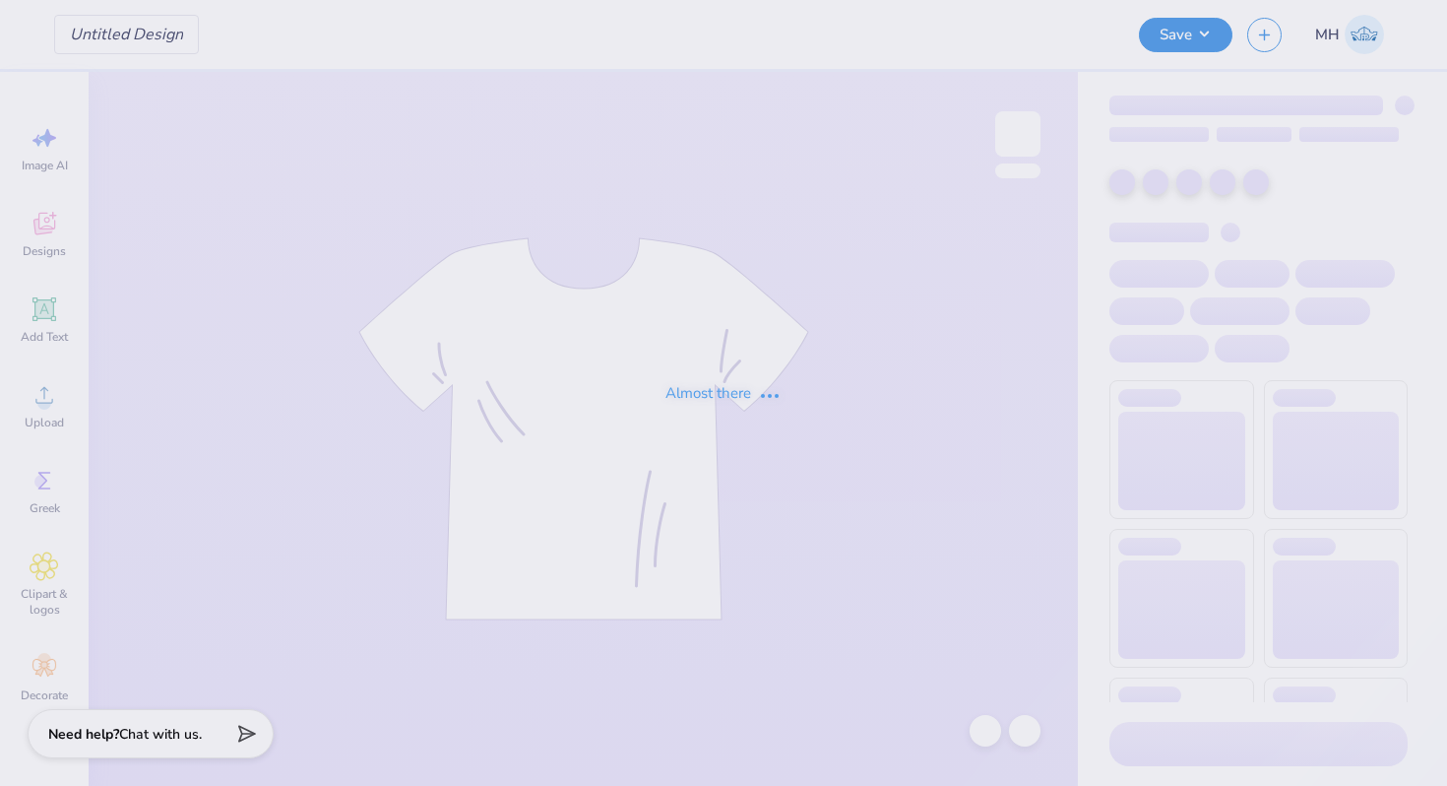
type input "Black Hoodie"
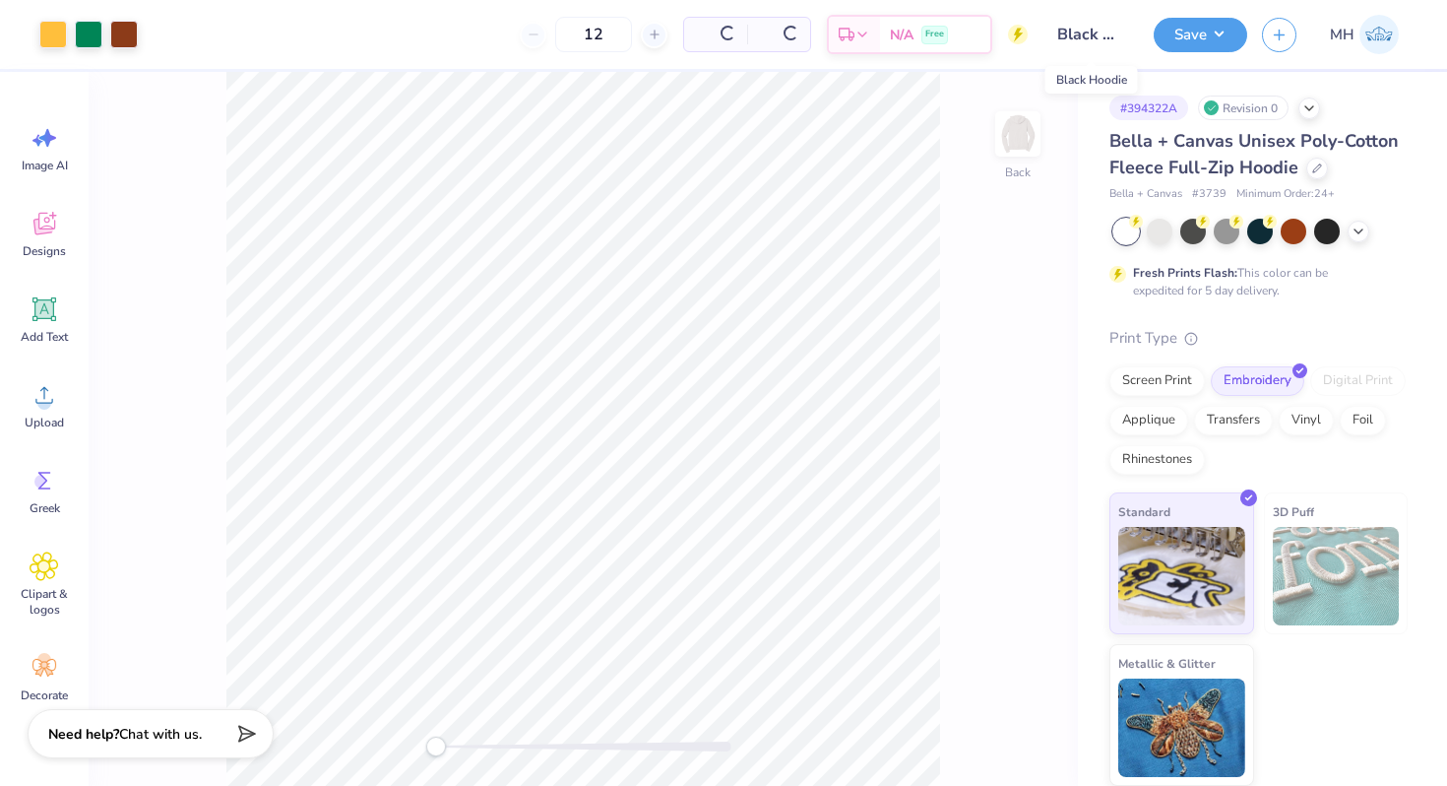
click at [1071, 36] on input "Black Hoodie" at bounding box center [1091, 34] width 96 height 39
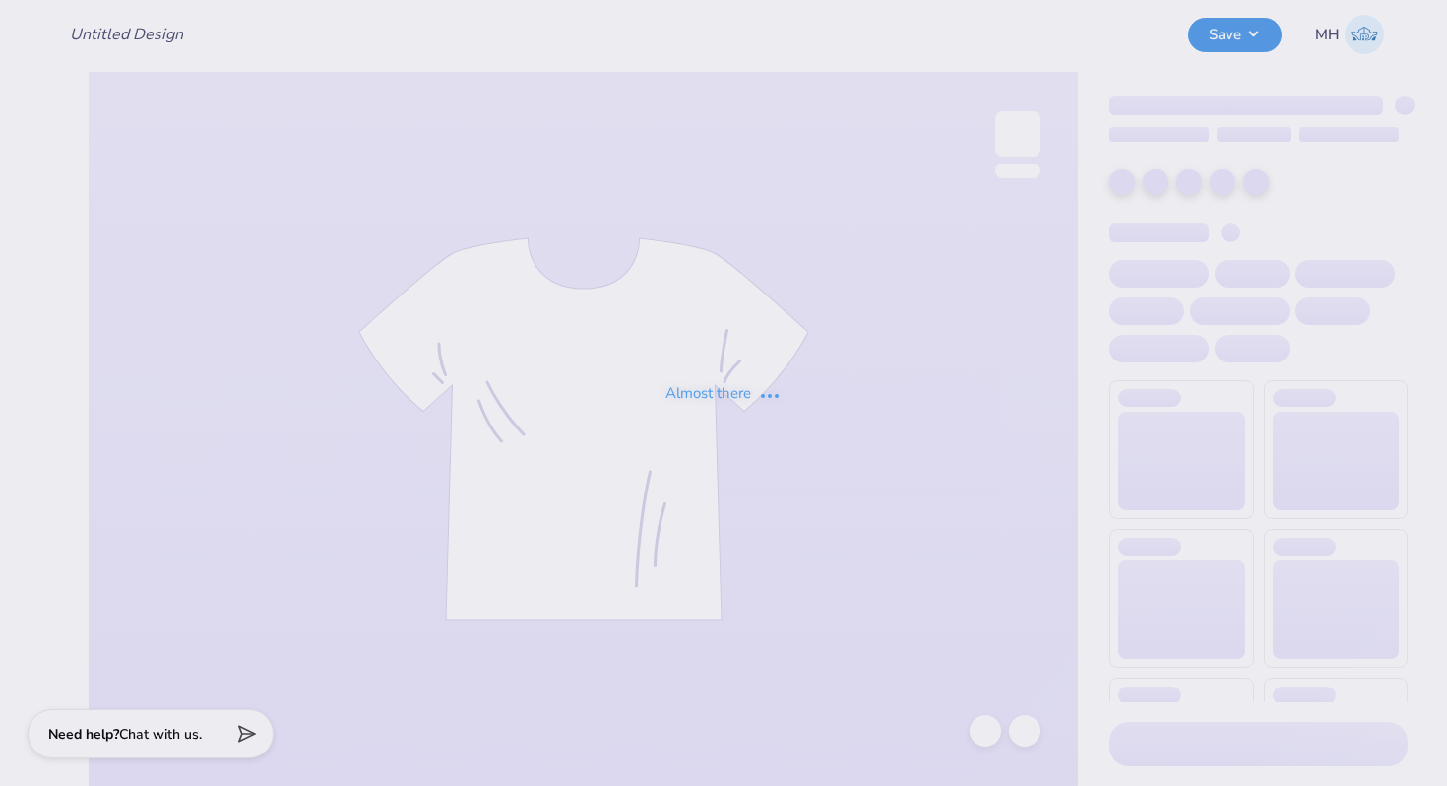
type input "Black Hoodie"
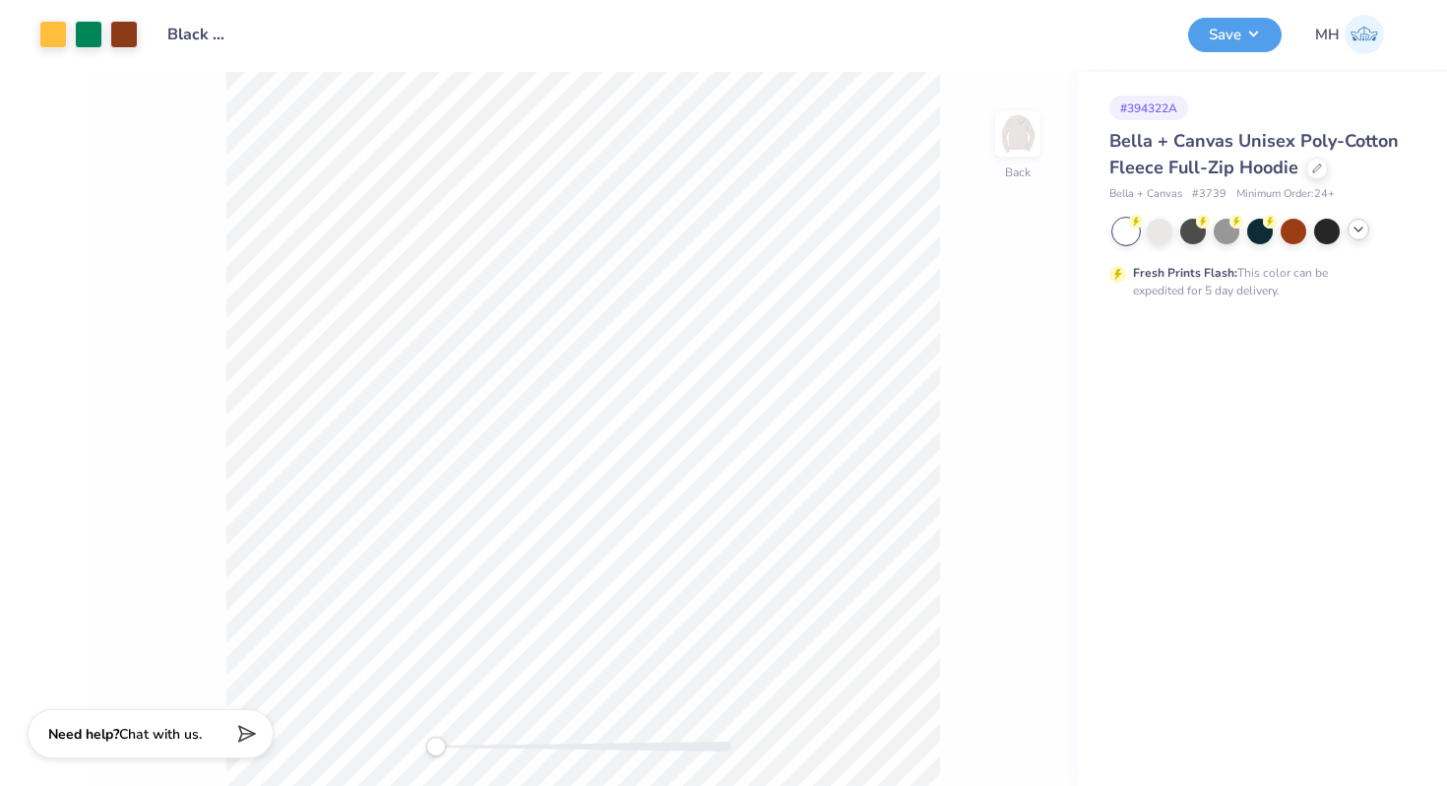
click at [1357, 233] on icon at bounding box center [1359, 230] width 16 height 16
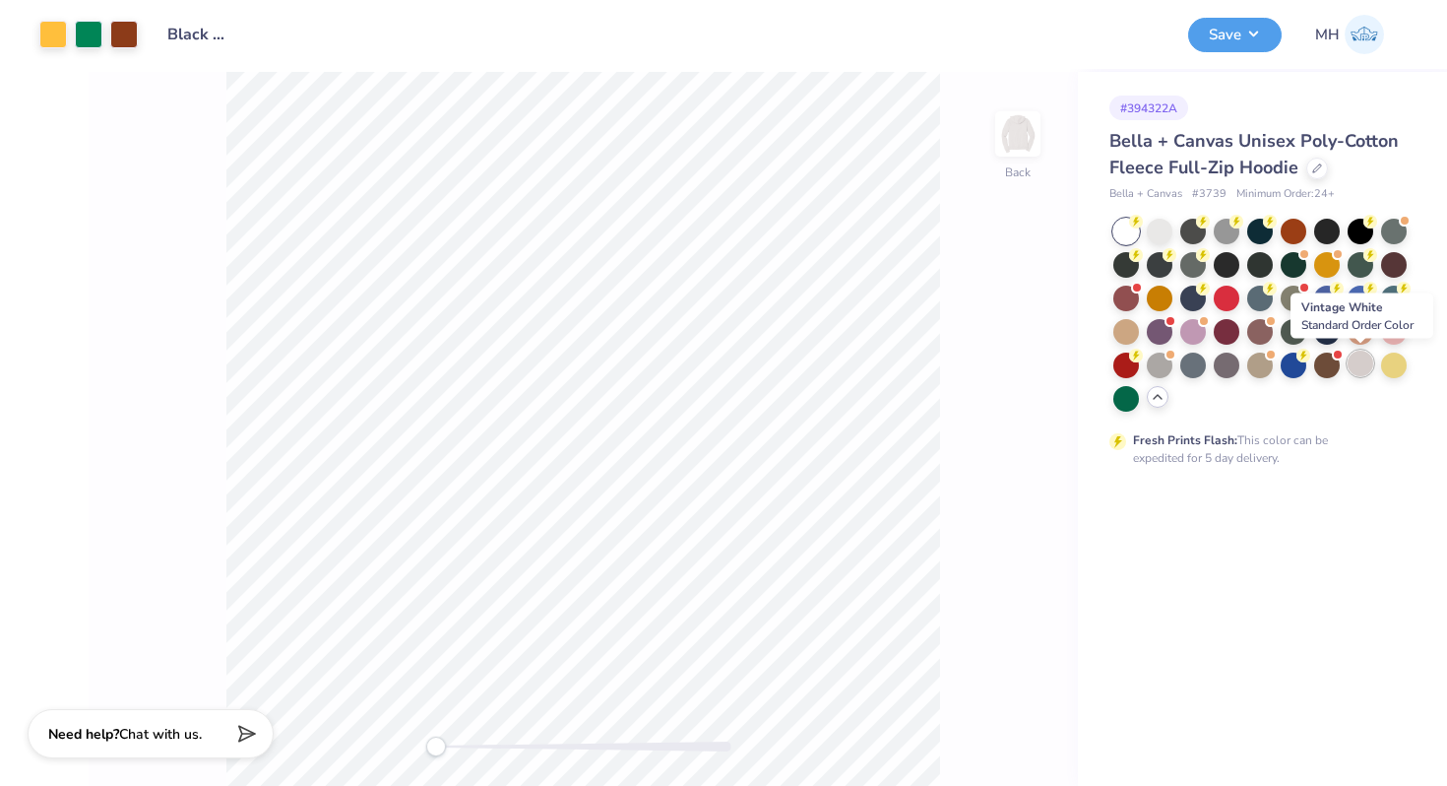
click at [1360, 357] on div at bounding box center [1361, 364] width 26 height 26
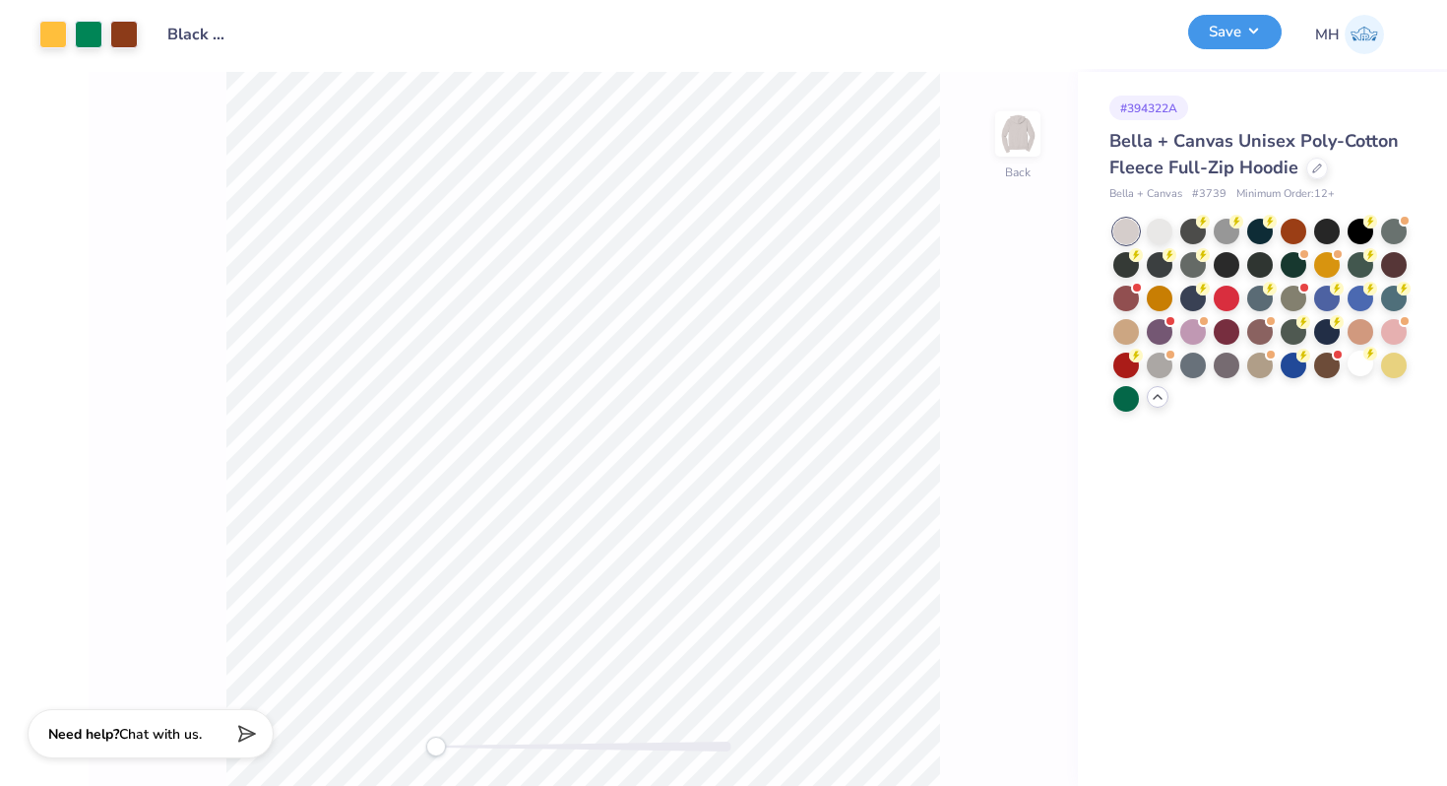
click at [1219, 25] on button "Save" at bounding box center [1235, 32] width 94 height 34
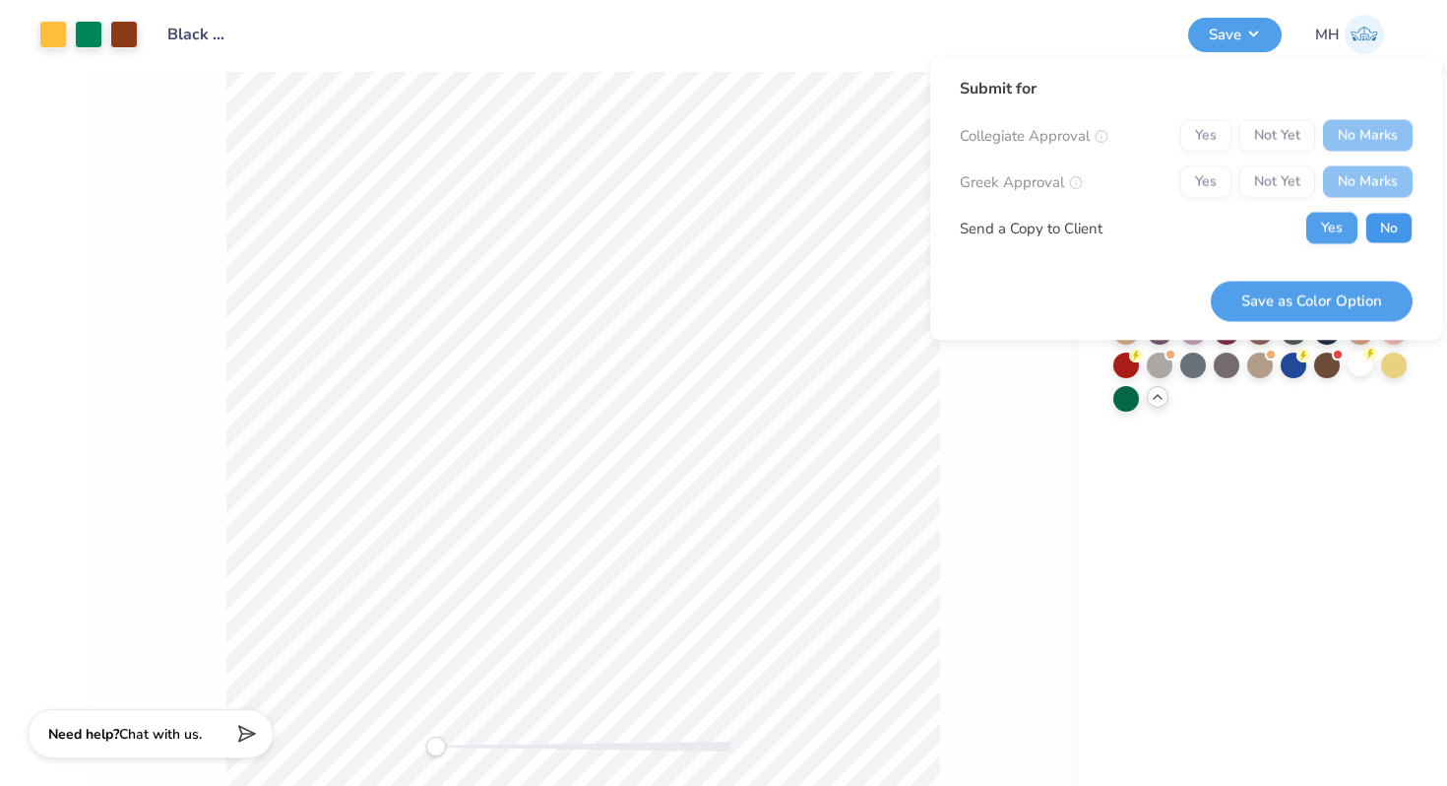
click at [1372, 215] on button "No" at bounding box center [1389, 229] width 47 height 32
click at [1330, 235] on button "Yes" at bounding box center [1332, 229] width 51 height 32
click at [1321, 300] on button "Save as Color Option" at bounding box center [1312, 301] width 202 height 40
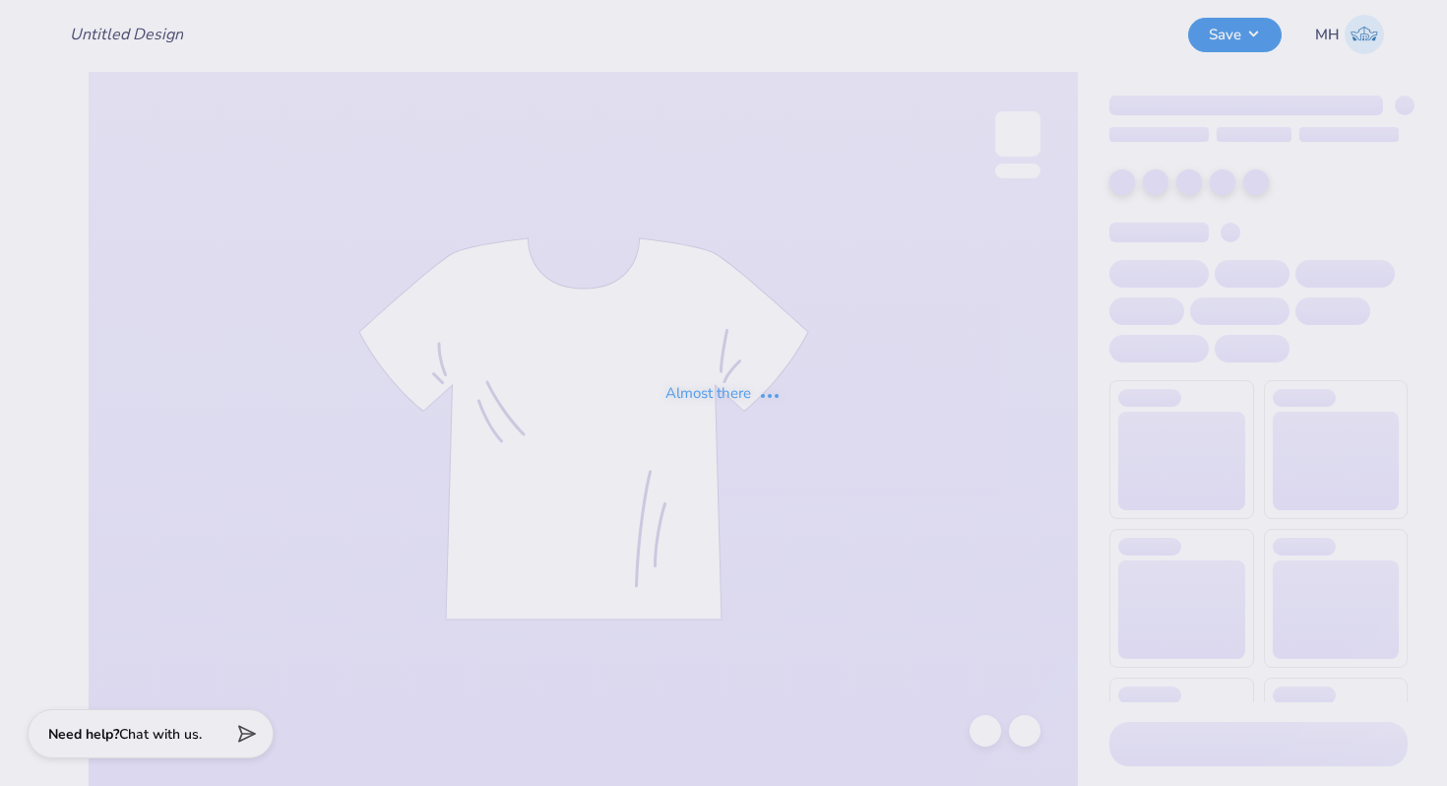
type input "Black Hoodie"
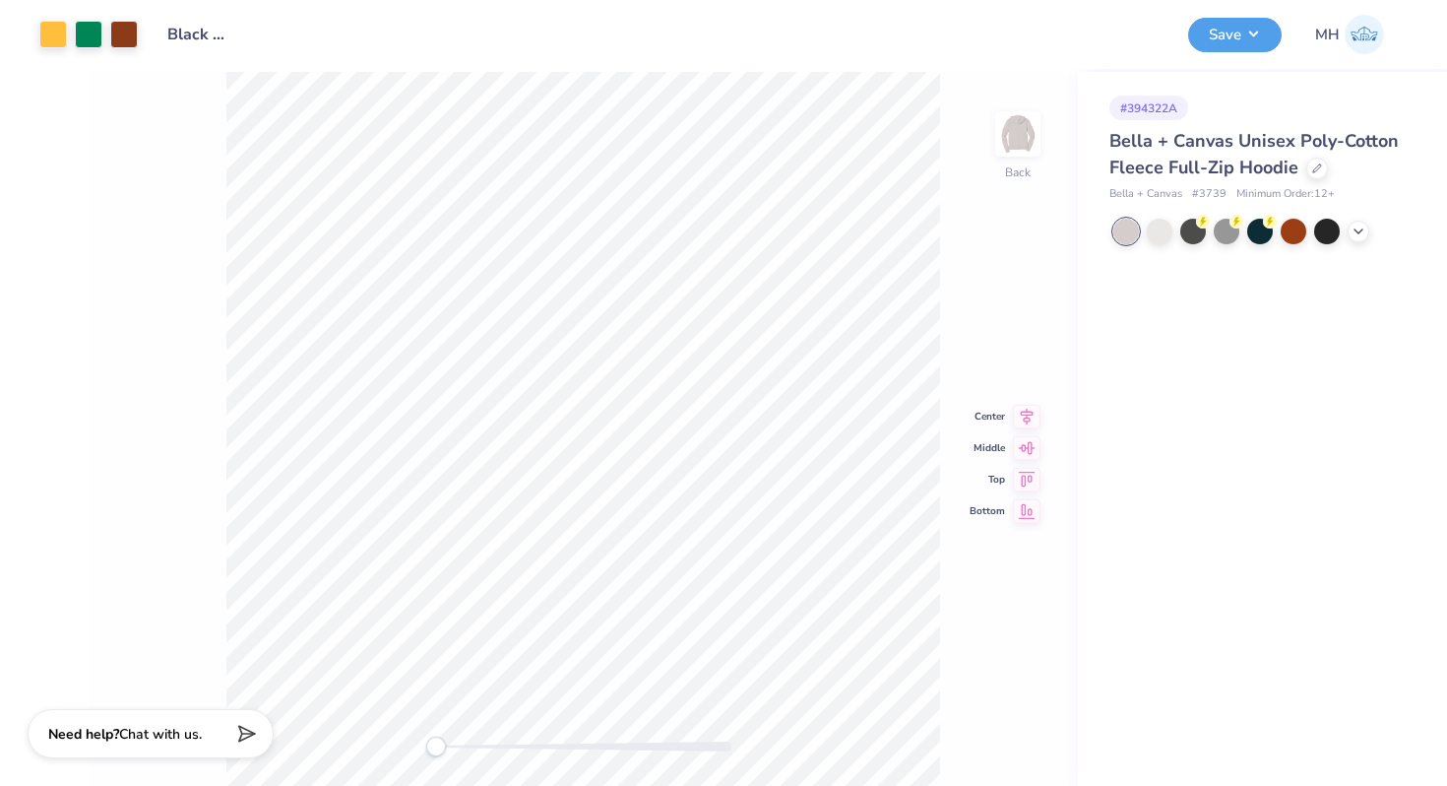
click at [948, 381] on div "Back Center Middle Top Bottom" at bounding box center [583, 429] width 989 height 714
click at [1361, 237] on div at bounding box center [1359, 230] width 22 height 22
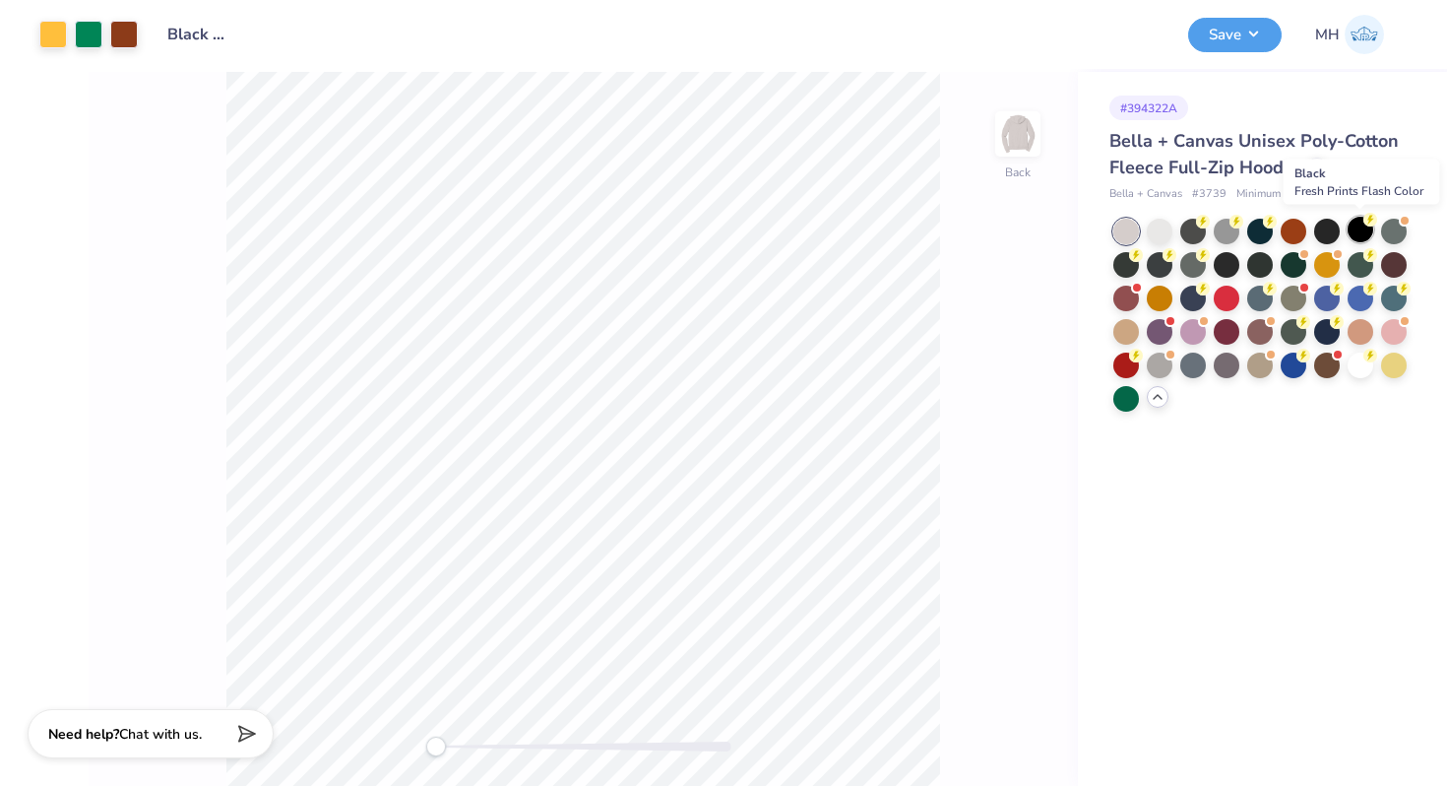
click at [1368, 234] on div at bounding box center [1361, 230] width 26 height 26
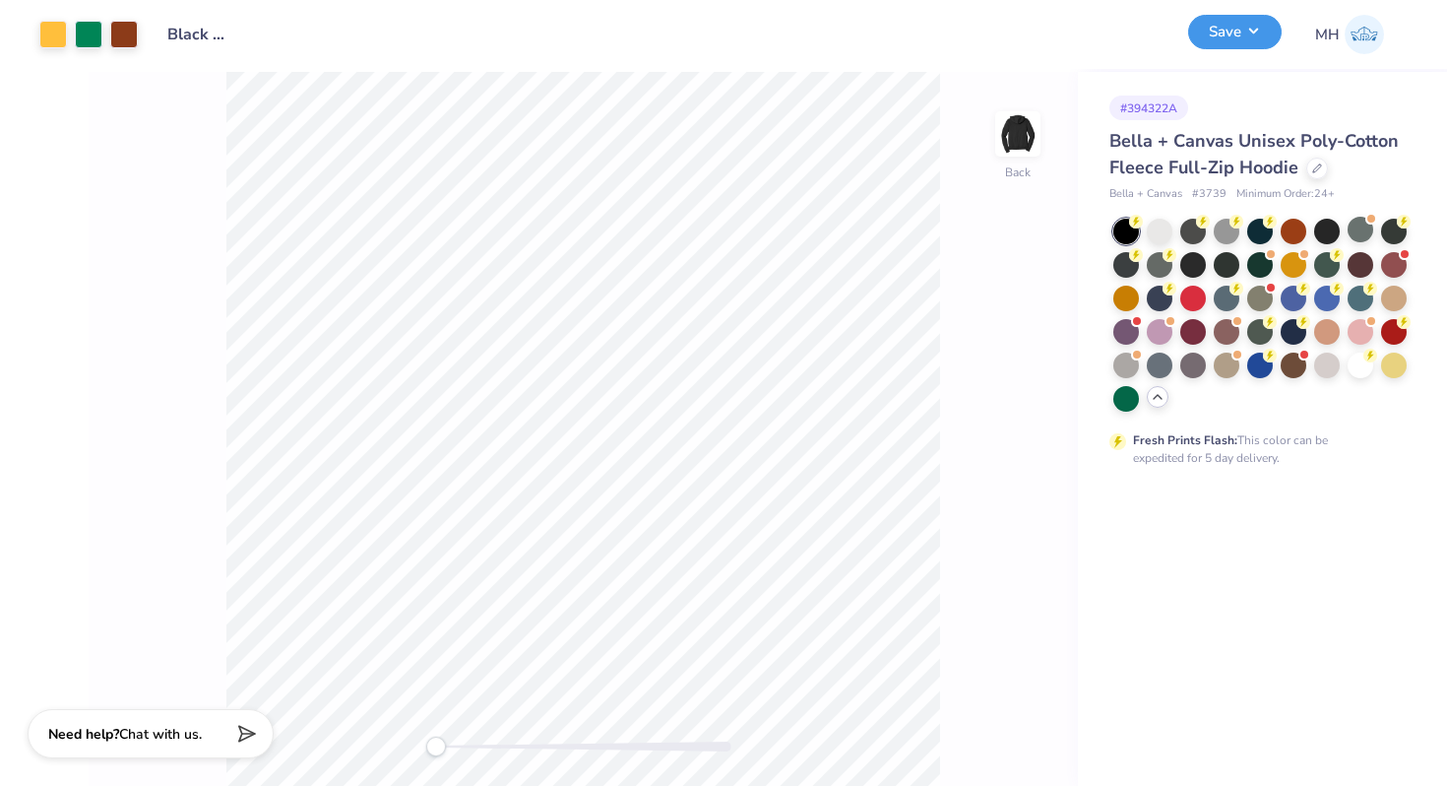
click at [1252, 28] on button "Save" at bounding box center [1235, 32] width 94 height 34
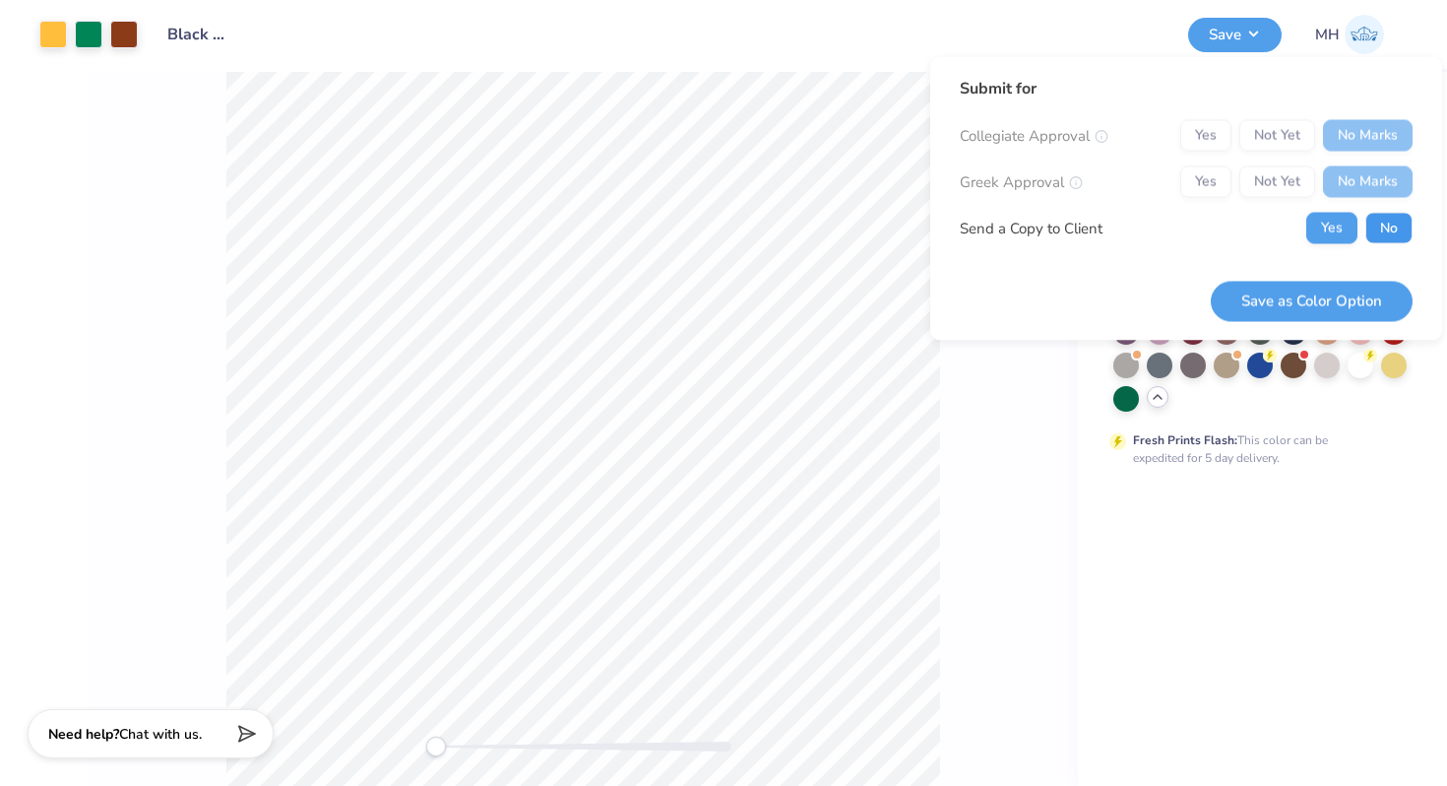
click at [1372, 227] on button "No" at bounding box center [1389, 229] width 47 height 32
click at [1321, 298] on button "Save as Color Option" at bounding box center [1312, 301] width 202 height 40
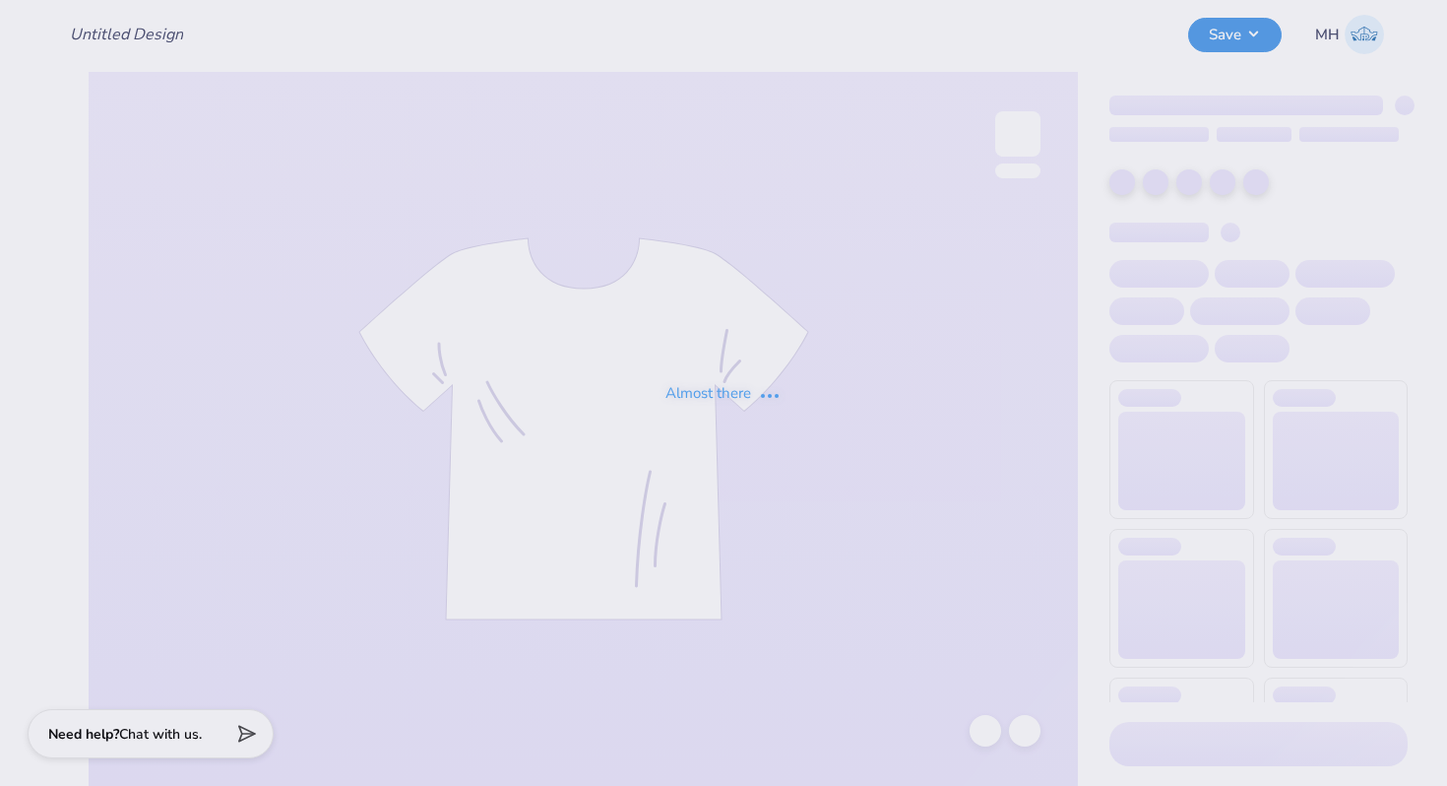
type input "Black Hoodie"
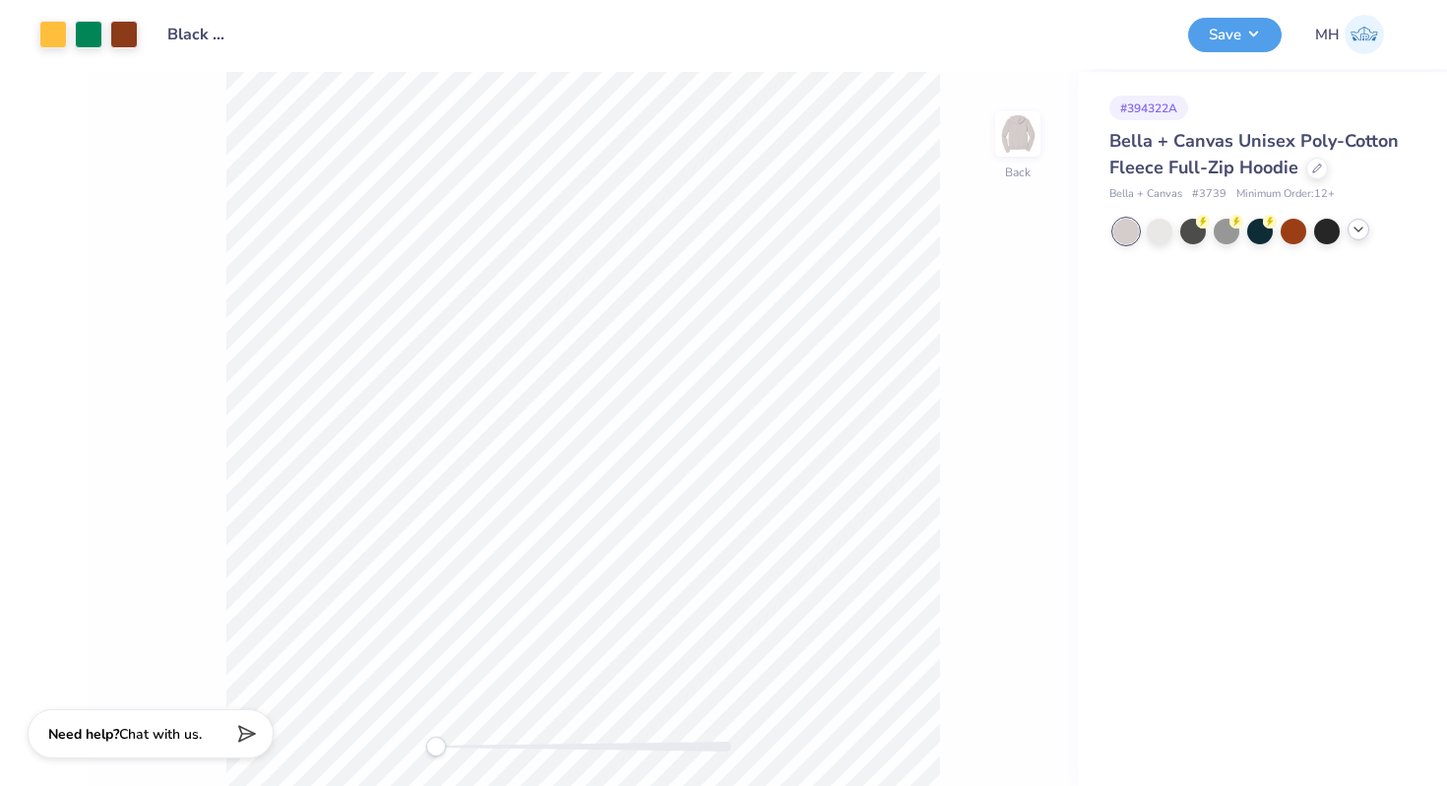
click at [1358, 228] on icon at bounding box center [1359, 230] width 16 height 16
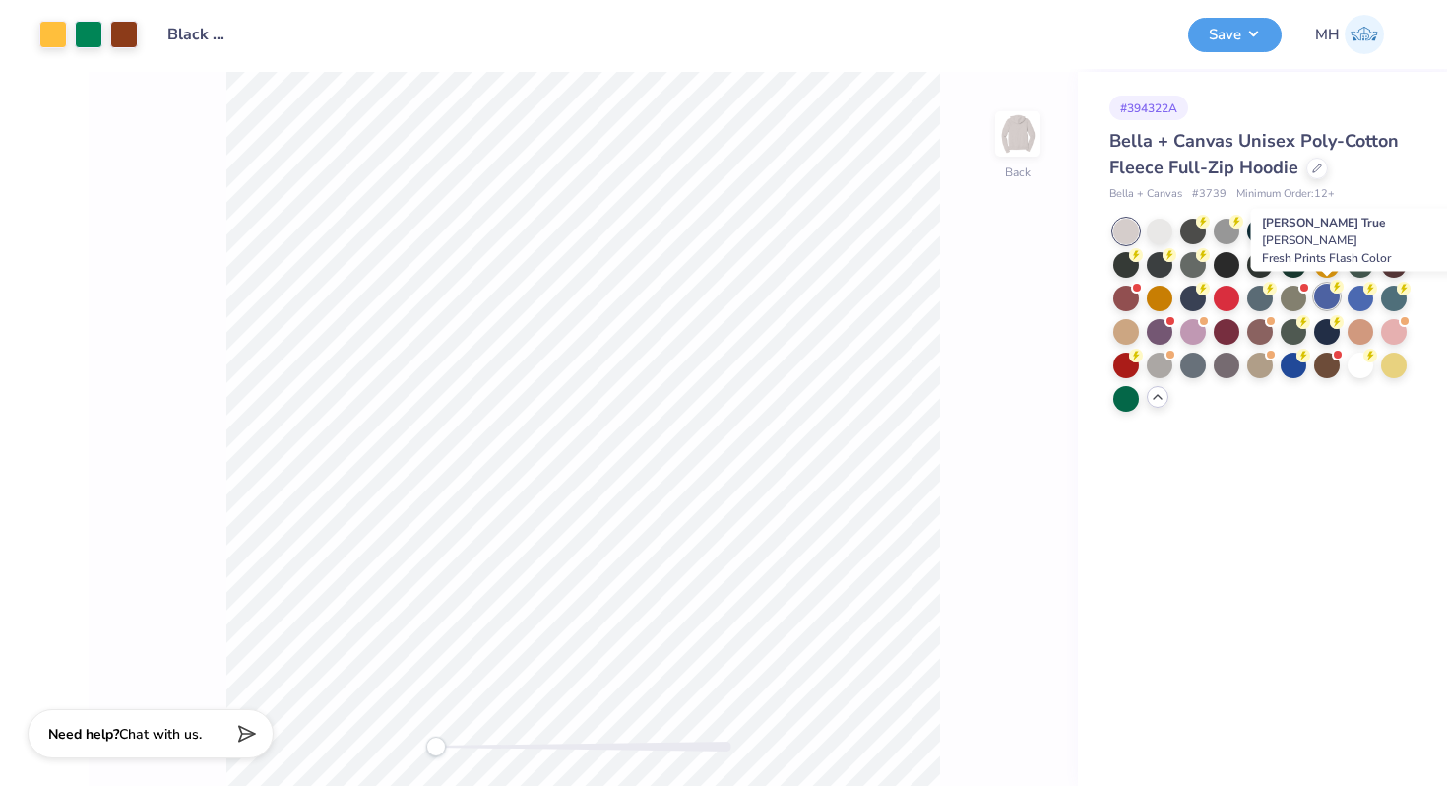
click at [1336, 301] on div at bounding box center [1327, 297] width 26 height 26
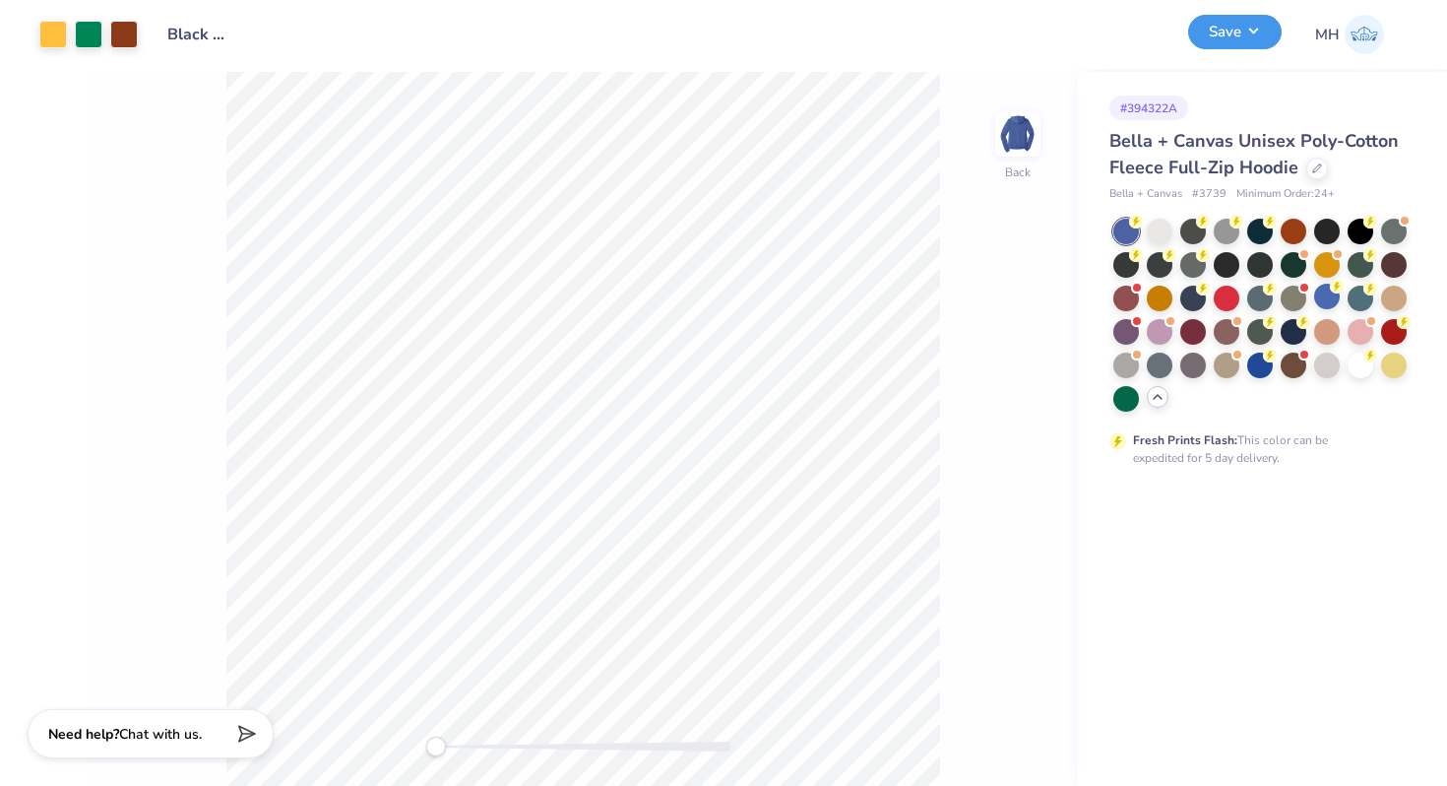
click at [1233, 46] on button "Save" at bounding box center [1235, 32] width 94 height 34
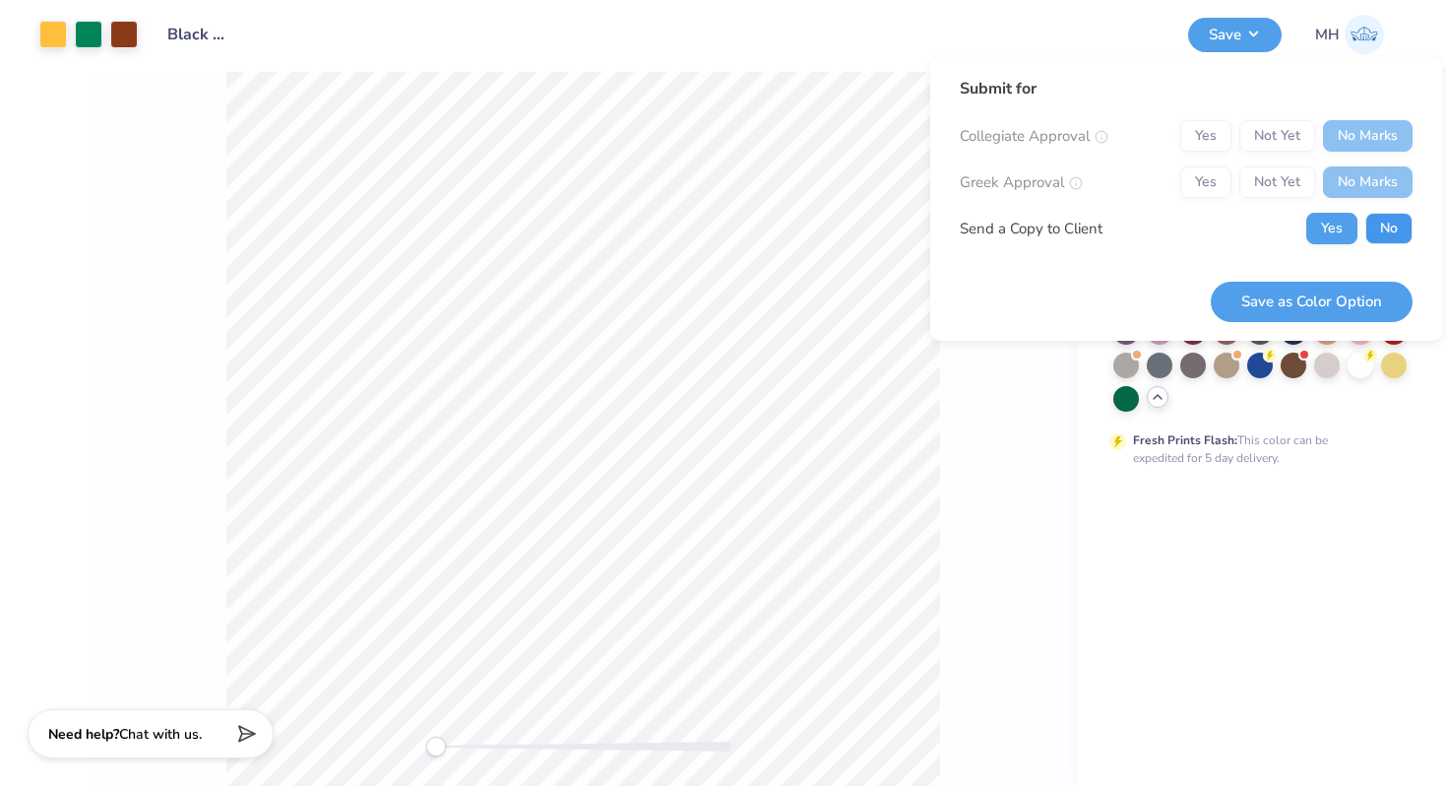
click at [1380, 233] on button "No" at bounding box center [1389, 229] width 47 height 32
click at [1341, 293] on button "Save as Color Option" at bounding box center [1312, 302] width 202 height 40
